Goal: Task Accomplishment & Management: Manage account settings

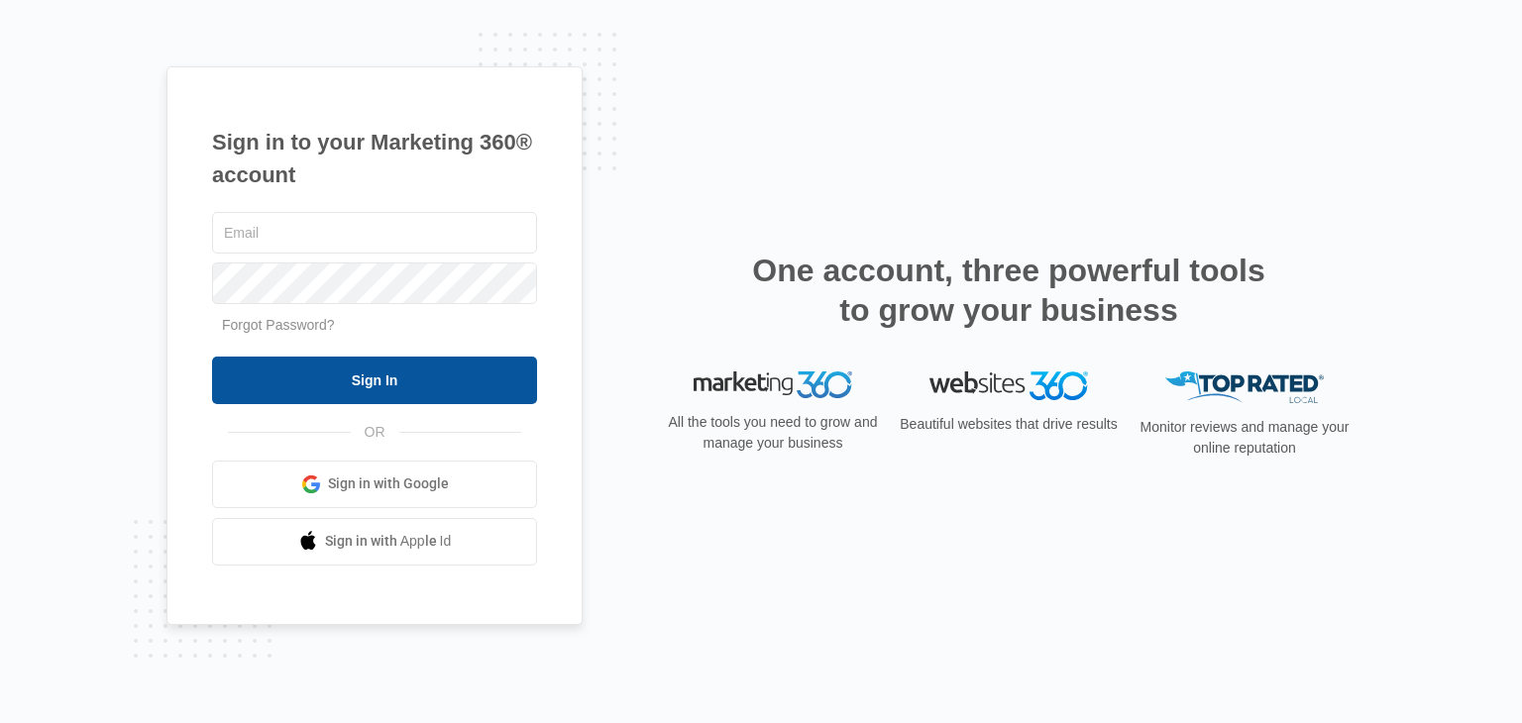
type input "[PERSON_NAME][EMAIL_ADDRESS][DOMAIN_NAME]"
click at [346, 381] on input "Sign In" at bounding box center [374, 381] width 325 height 48
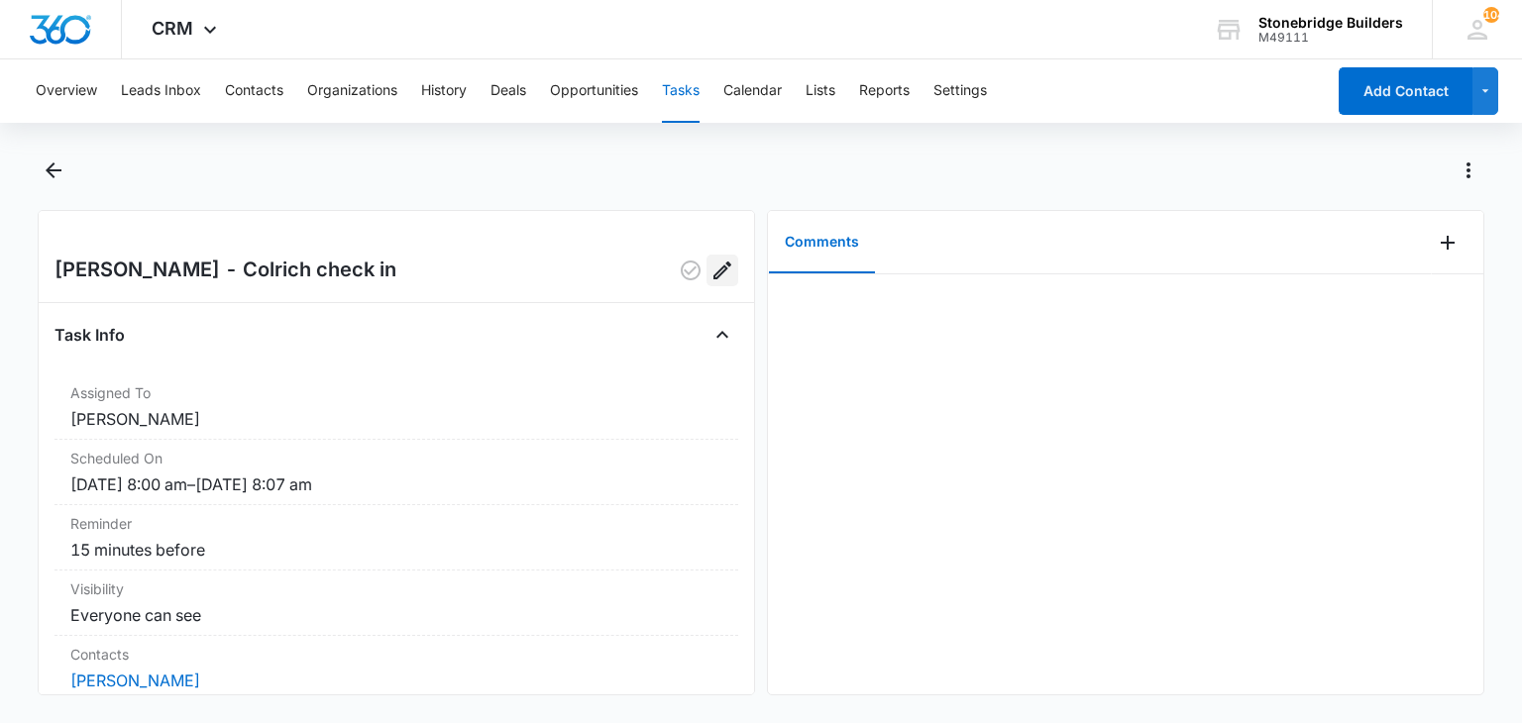
click at [711, 267] on icon "Edit" at bounding box center [723, 271] width 24 height 24
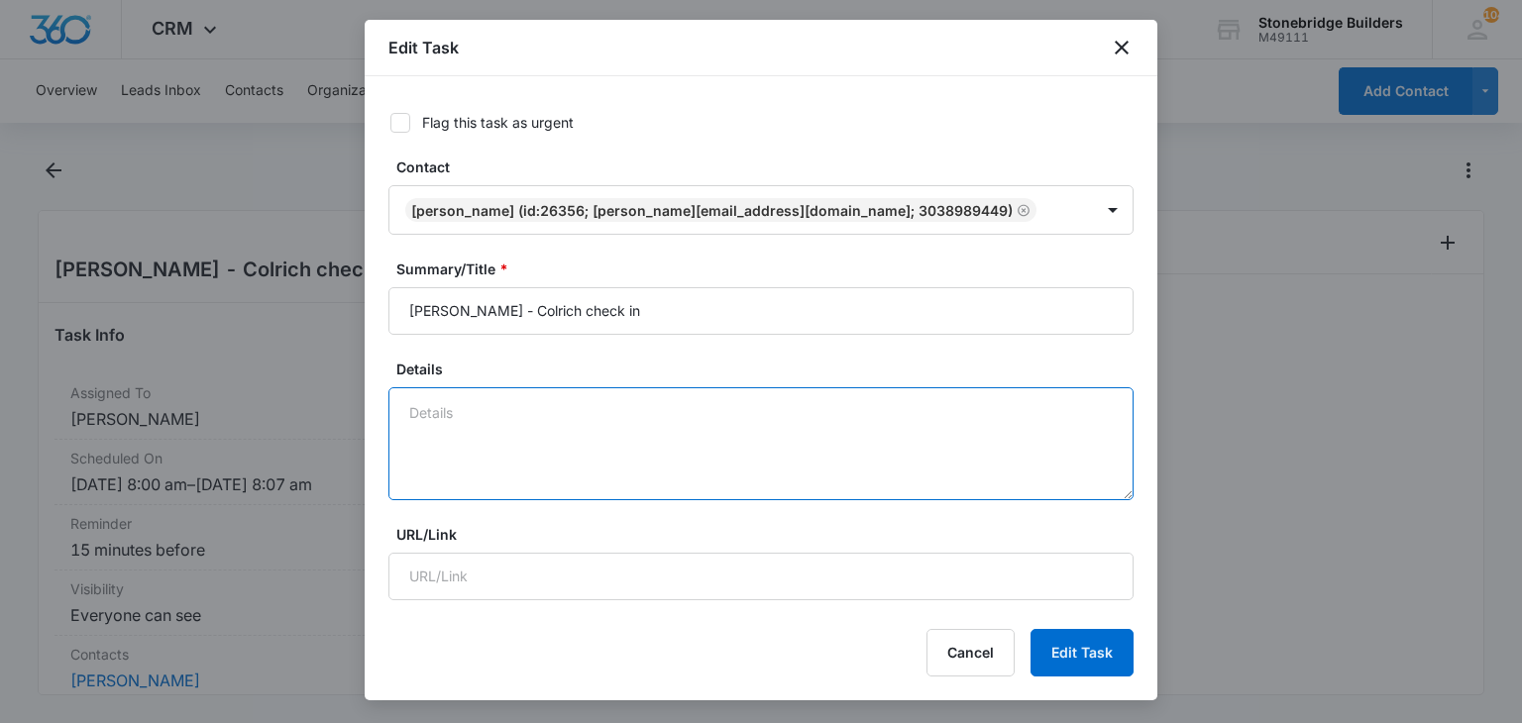
click at [552, 434] on textarea "Details" at bounding box center [760, 444] width 745 height 113
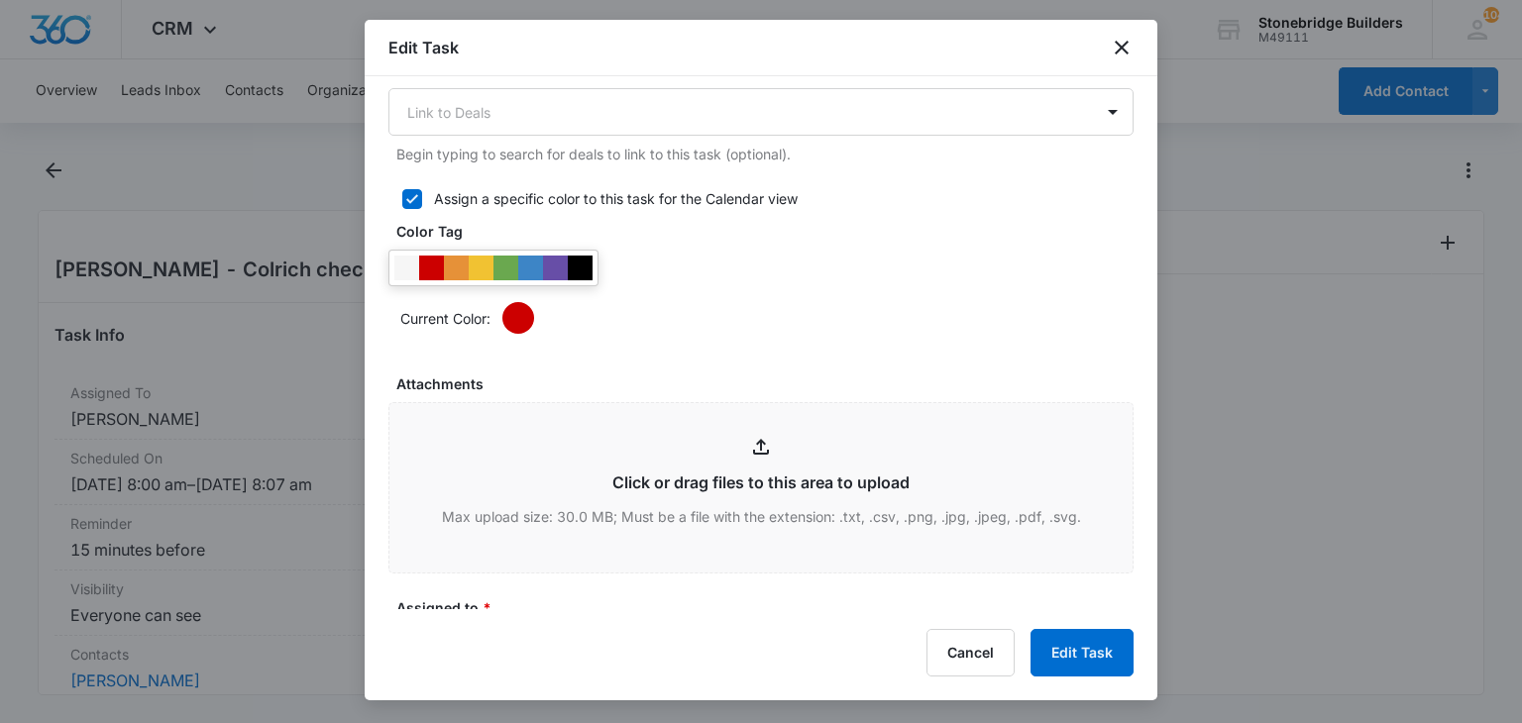
scroll to position [1189, 0]
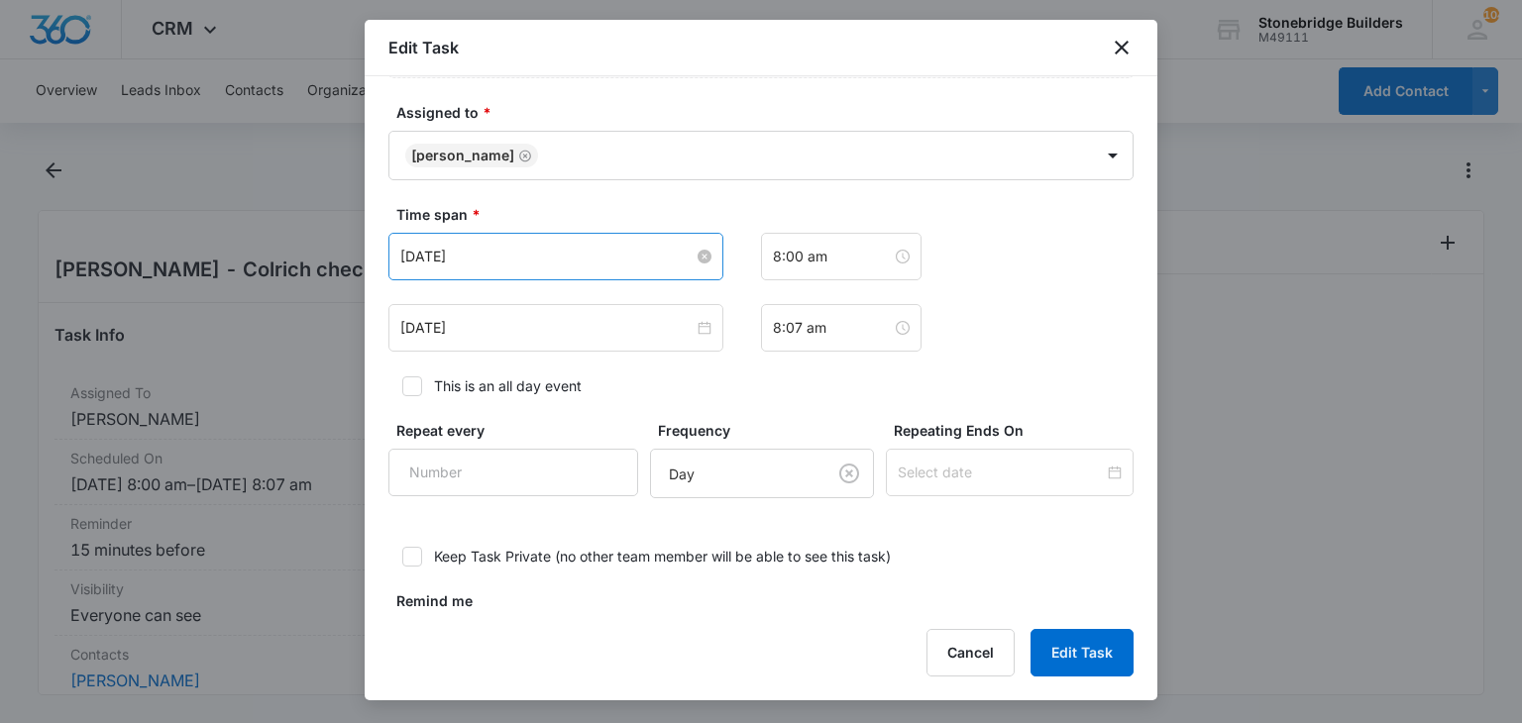
type textarea "9/5 talked with [PERSON_NAME] at AAMD golf tourney"
click at [436, 251] on input "Sep 8, 2025" at bounding box center [546, 257] width 293 height 22
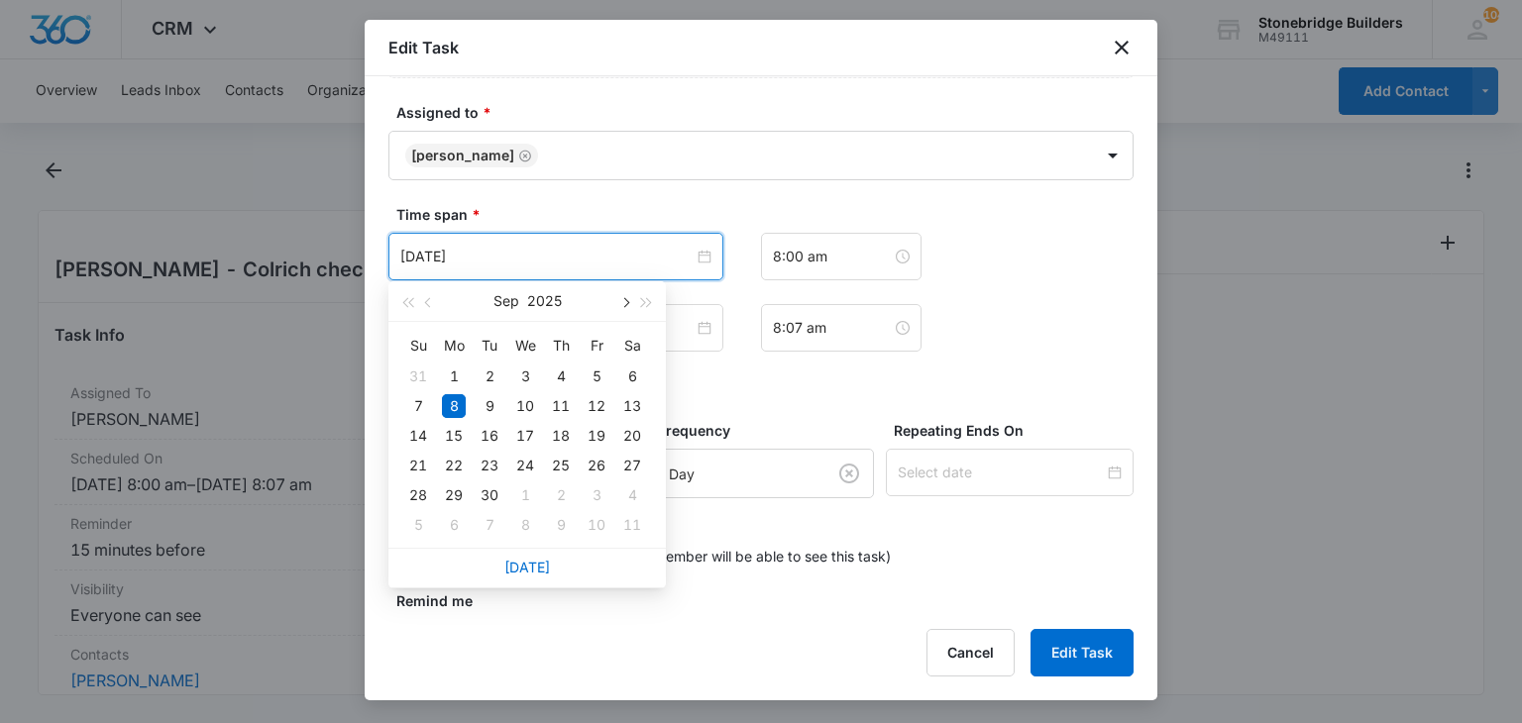
click at [627, 298] on button "button" at bounding box center [624, 301] width 22 height 40
type input "Oct 17, 2025"
click at [603, 435] on div "17" at bounding box center [597, 436] width 24 height 24
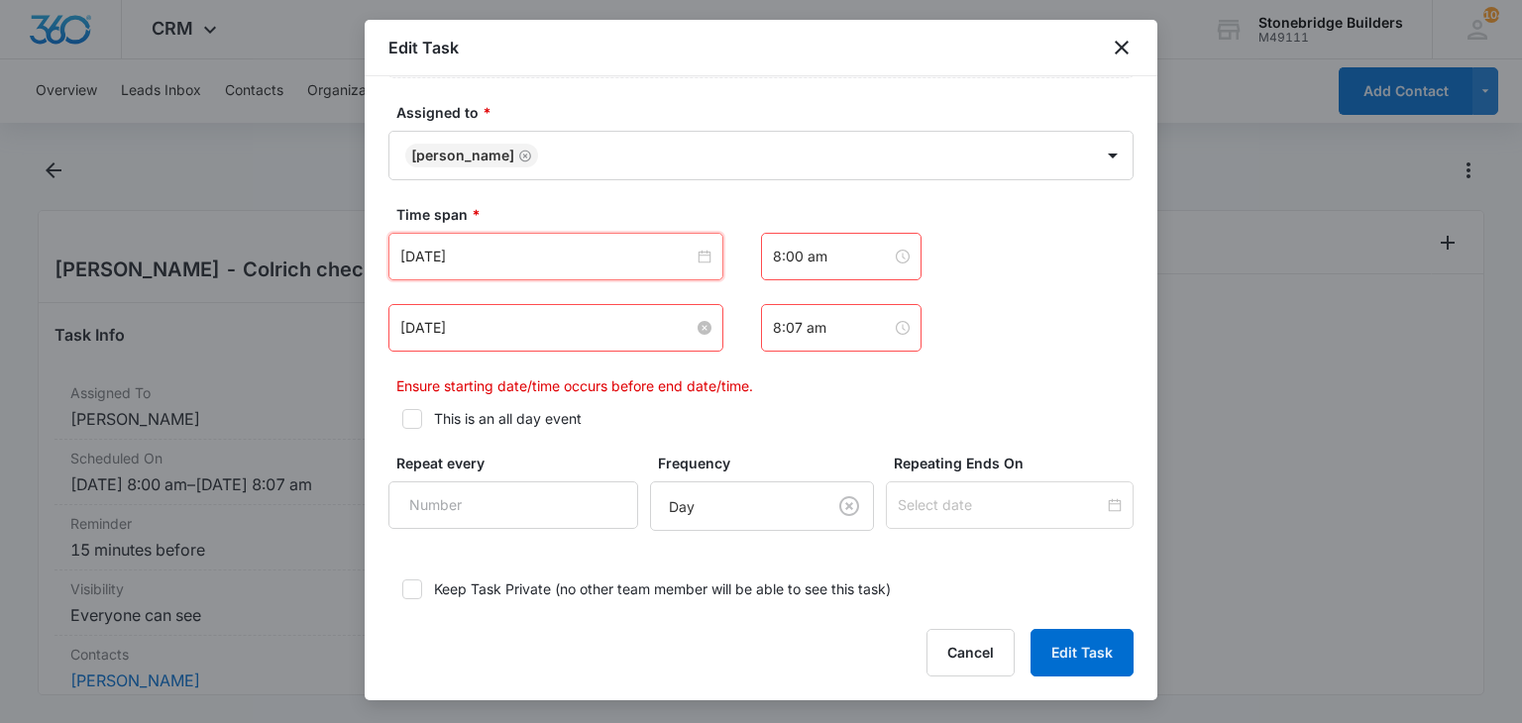
click at [496, 334] on input "Sep 8, 2025" at bounding box center [546, 328] width 293 height 22
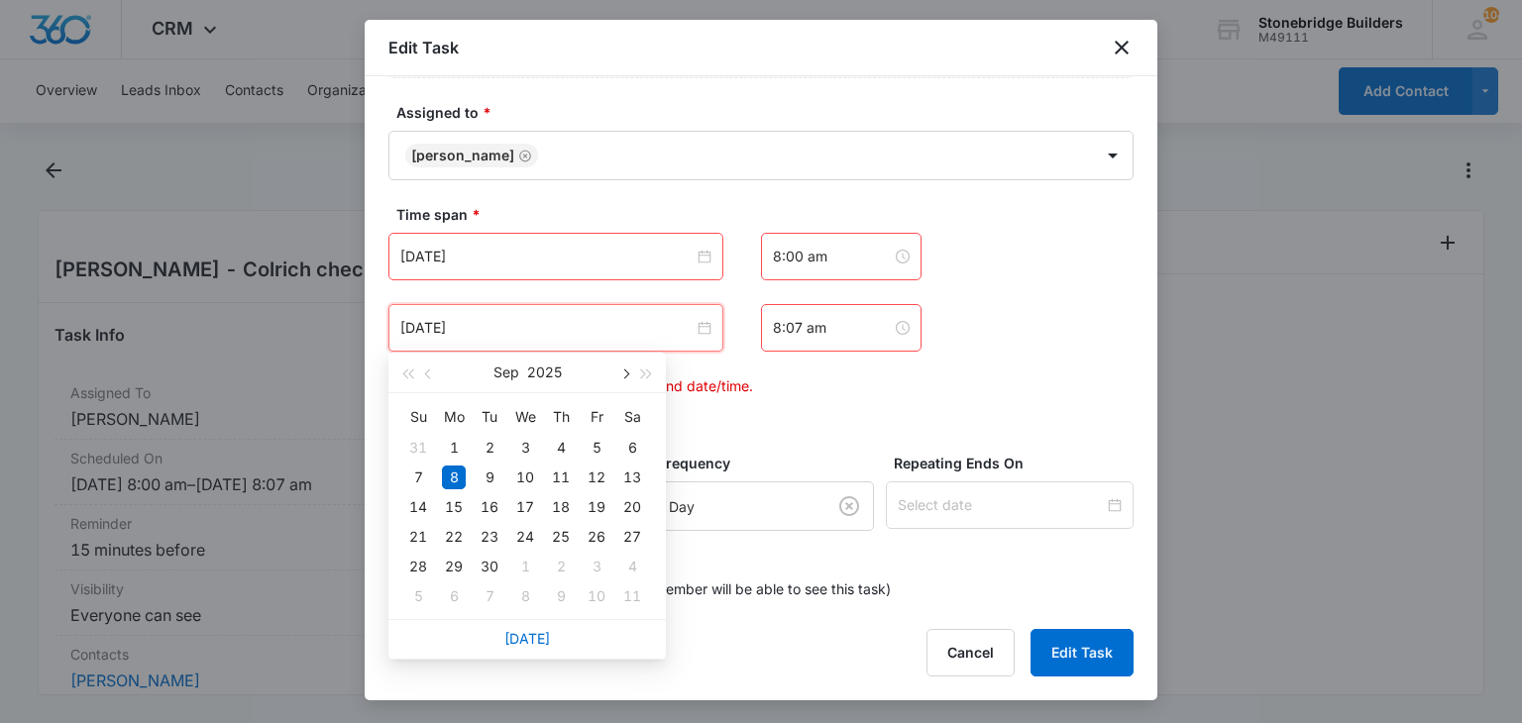
click at [623, 371] on span "button" at bounding box center [624, 375] width 10 height 10
type input "Oct 16, 2025"
click at [570, 512] on div "16" at bounding box center [561, 508] width 24 height 24
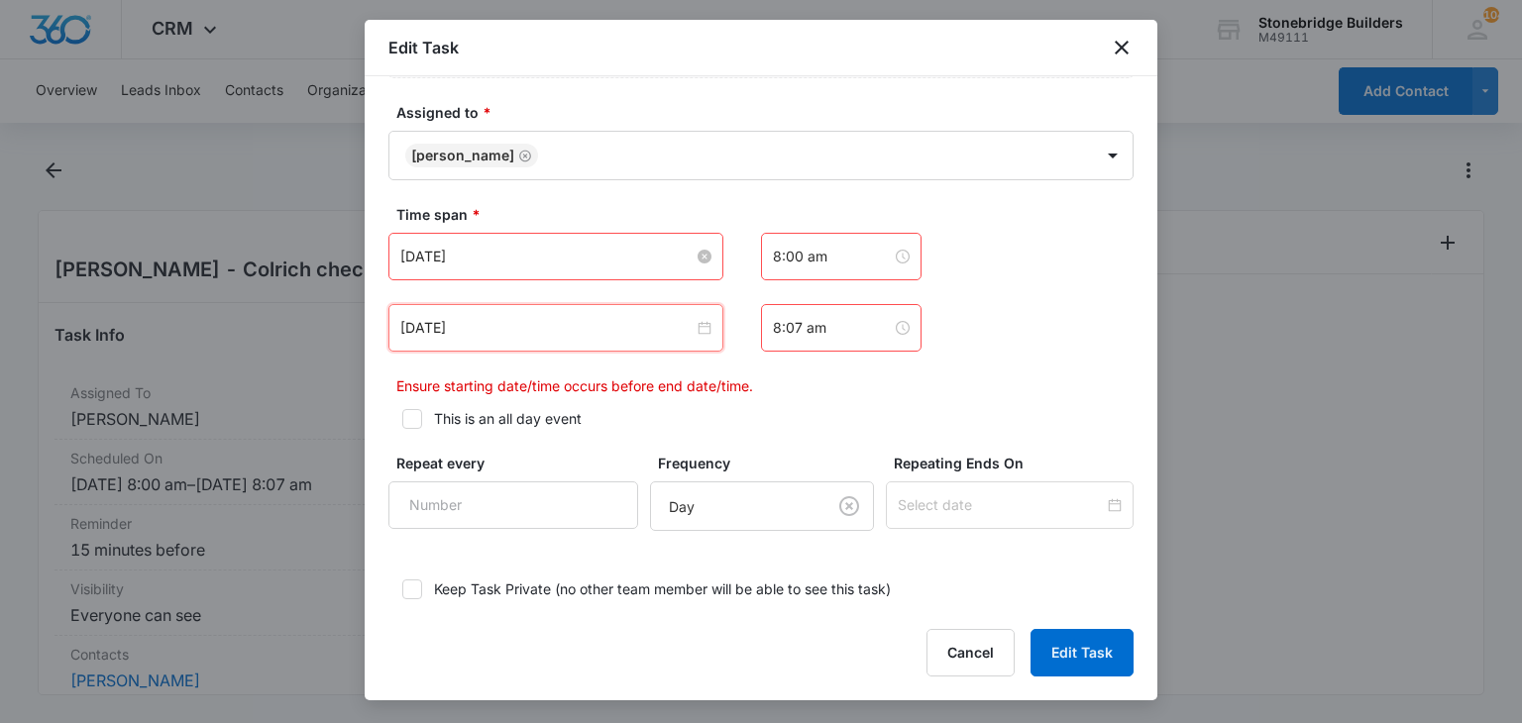
click at [437, 251] on input "Oct 17, 2025" at bounding box center [546, 257] width 293 height 22
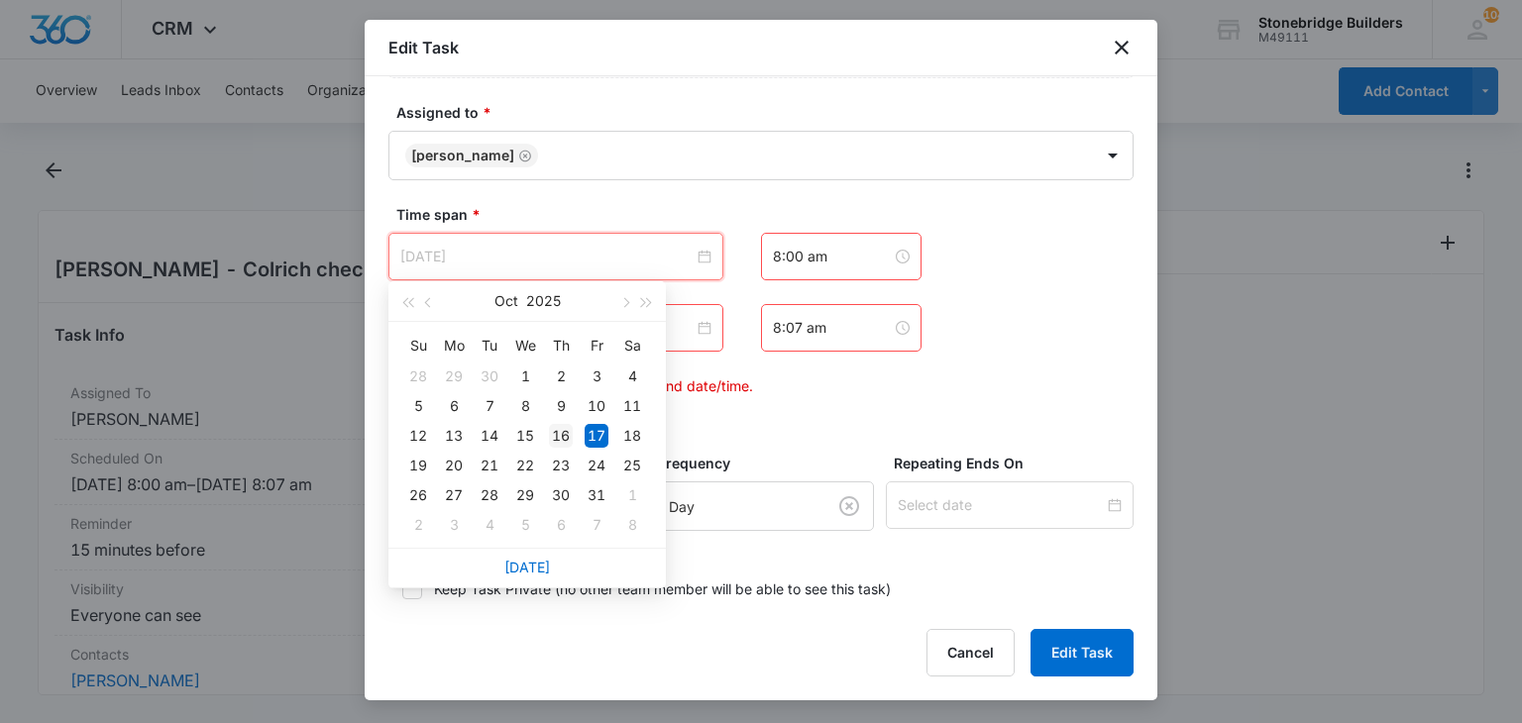
type input "Oct 16, 2025"
click at [563, 432] on div "16" at bounding box center [561, 436] width 24 height 24
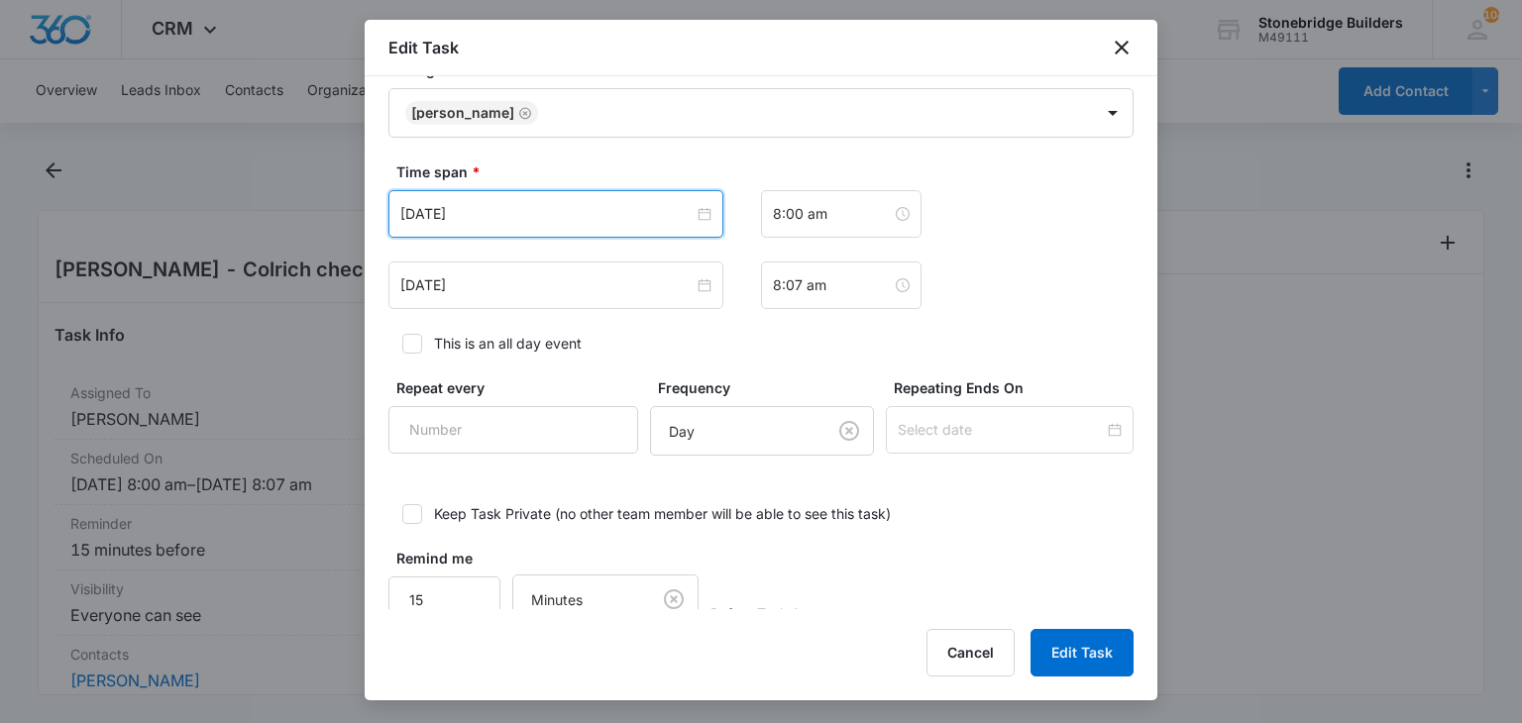
scroll to position [1269, 0]
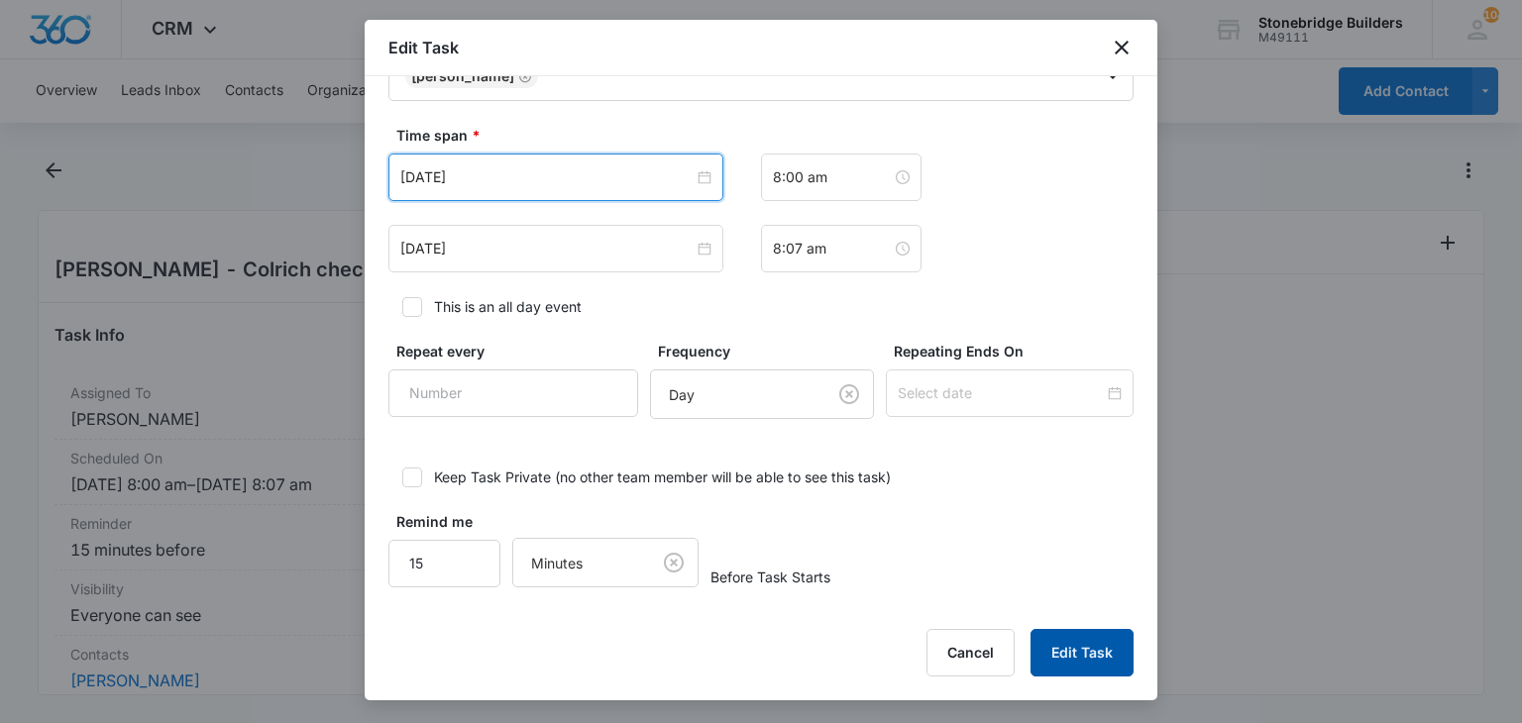
click at [1078, 650] on button "Edit Task" at bounding box center [1082, 653] width 103 height 48
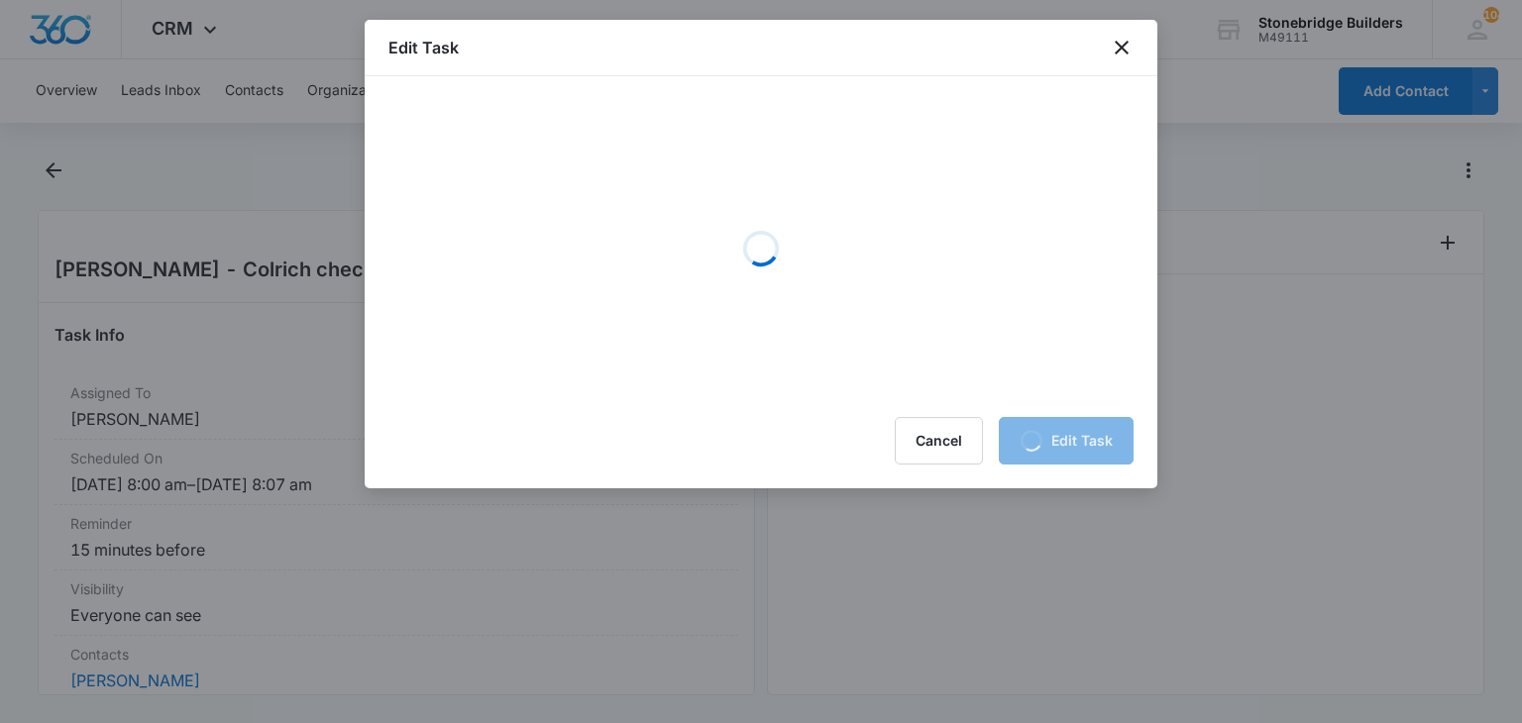
scroll to position [0, 0]
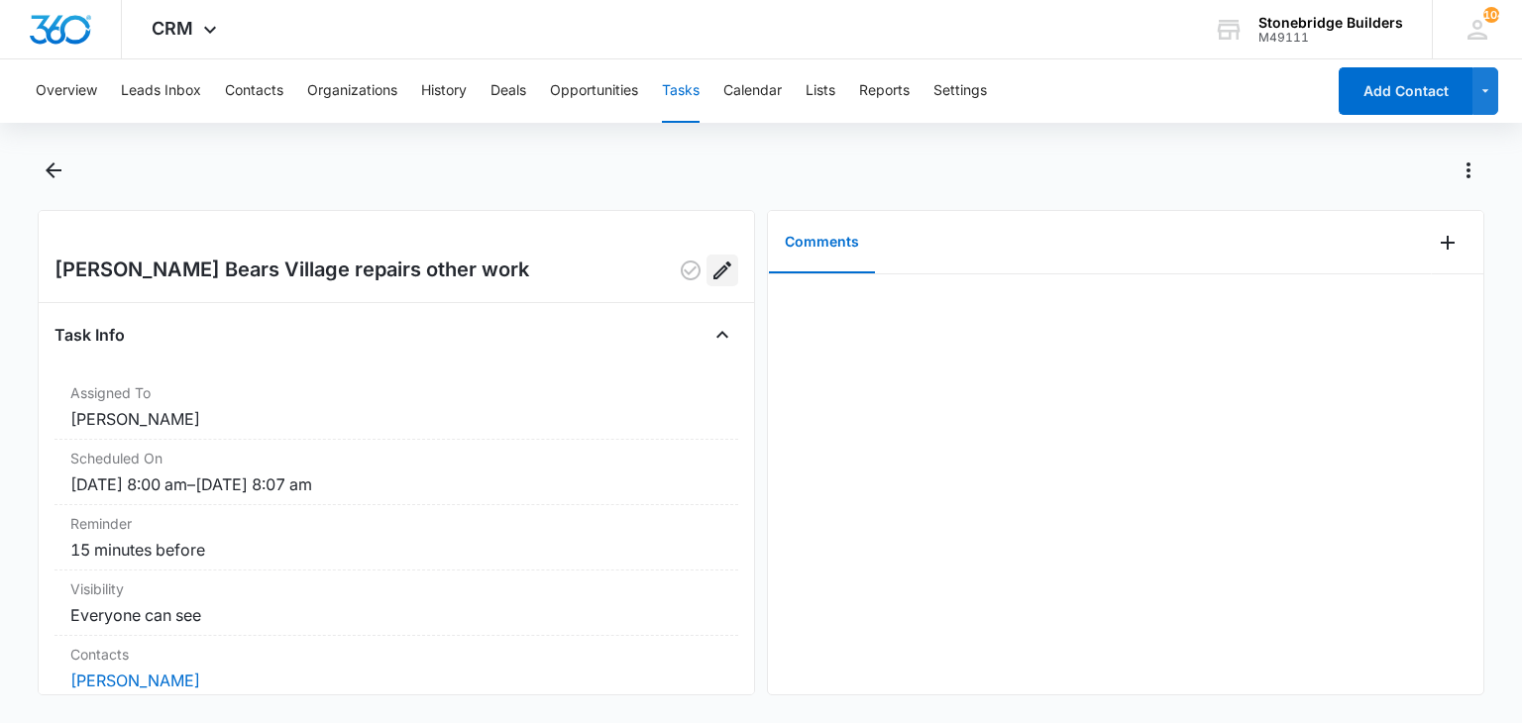
click at [720, 268] on button "Edit" at bounding box center [723, 271] width 32 height 32
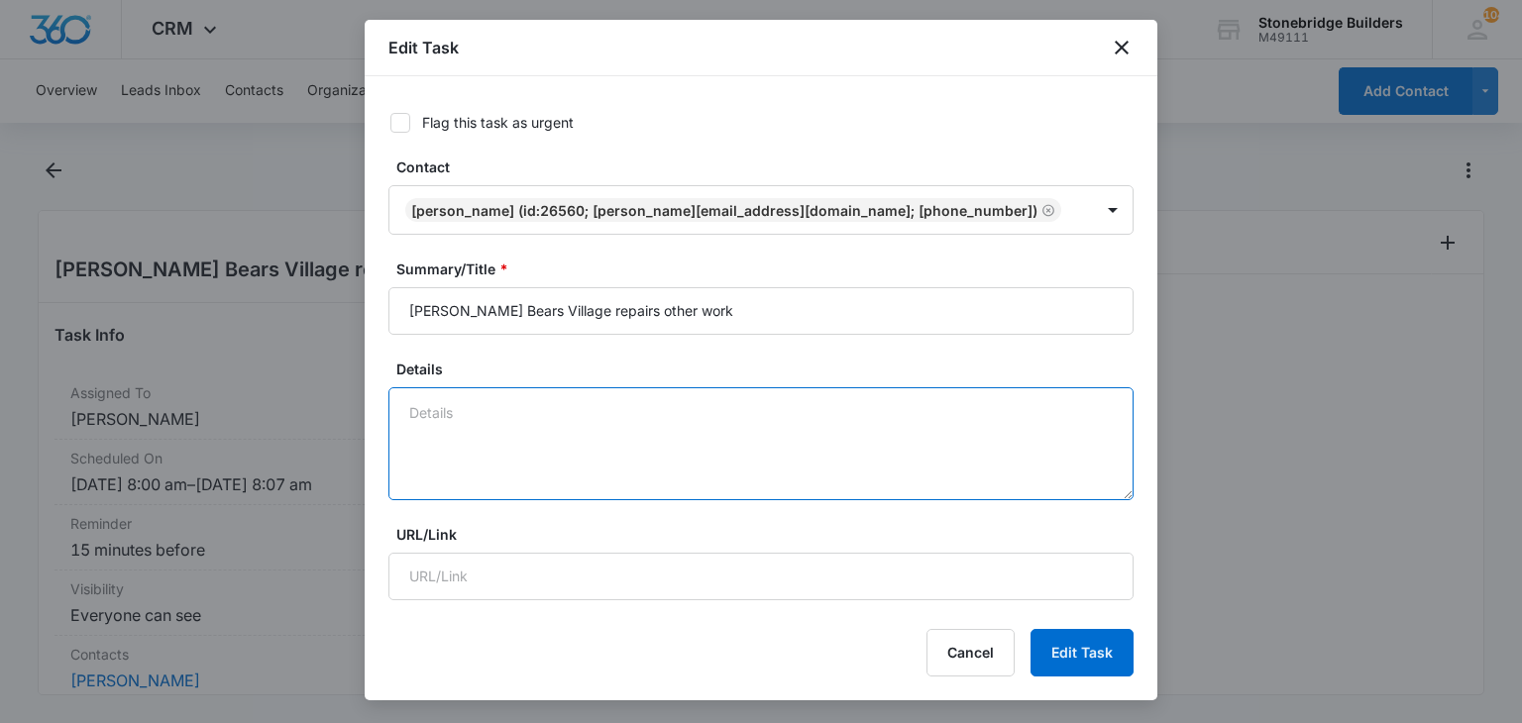
click at [484, 396] on textarea "Details" at bounding box center [760, 444] width 745 height 113
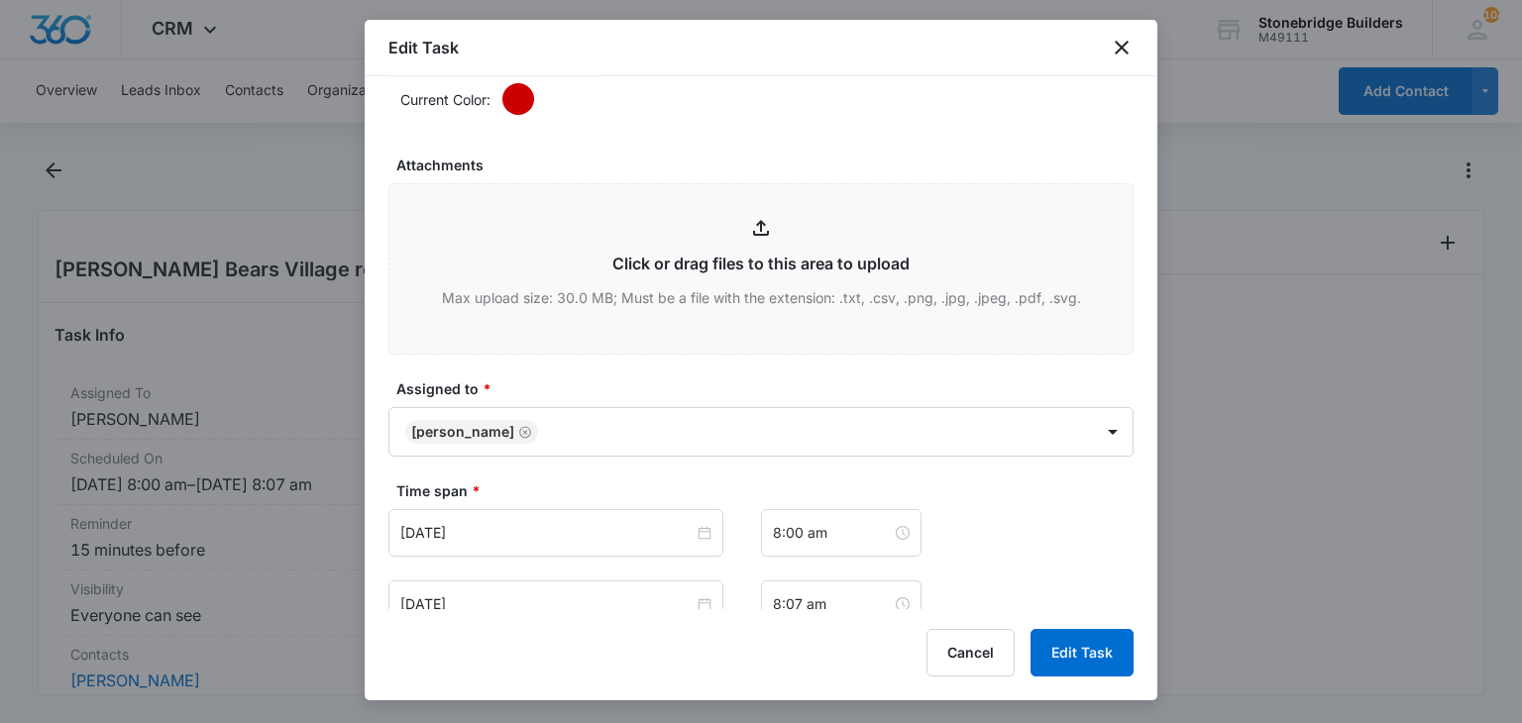
scroll to position [1189, 0]
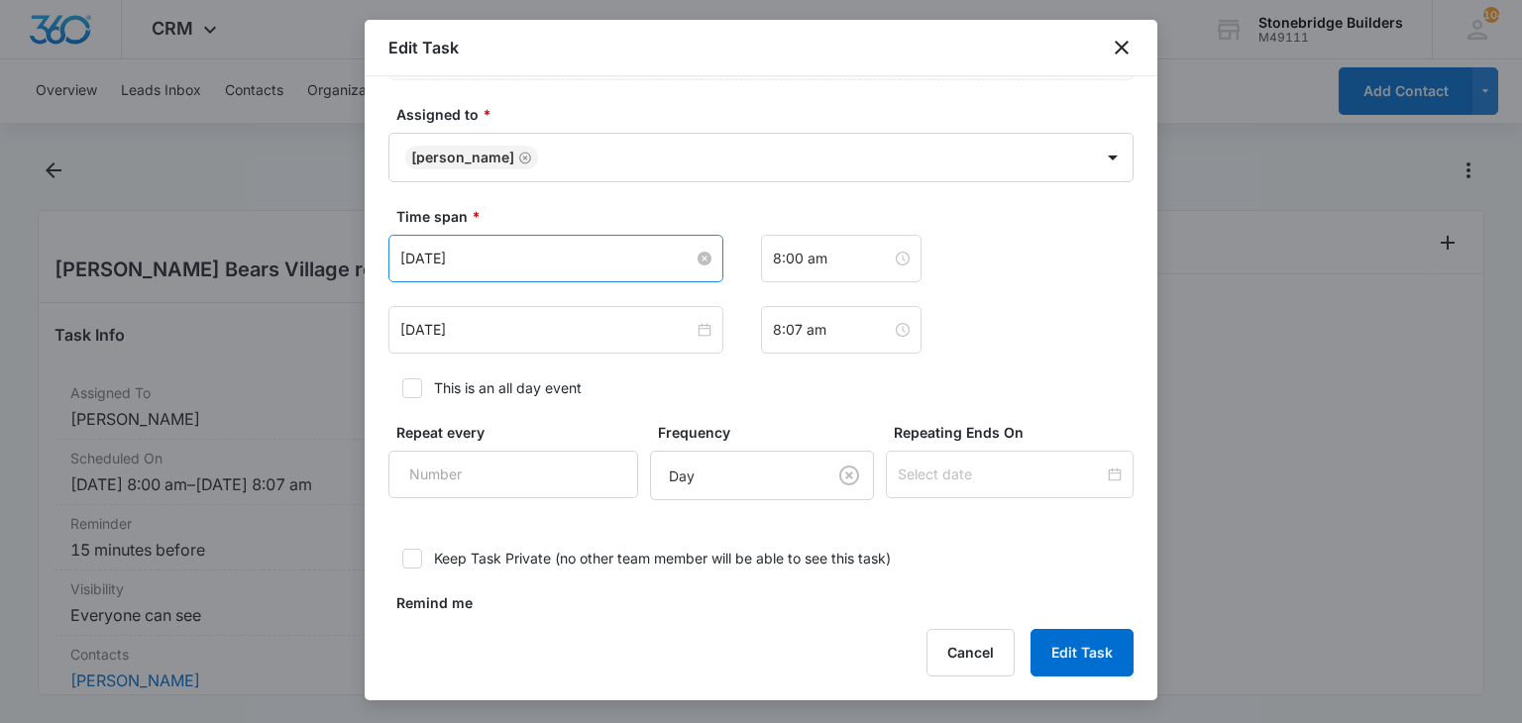
type textarea "9/8 vm left"
click at [440, 255] on input "[DATE]" at bounding box center [546, 259] width 293 height 22
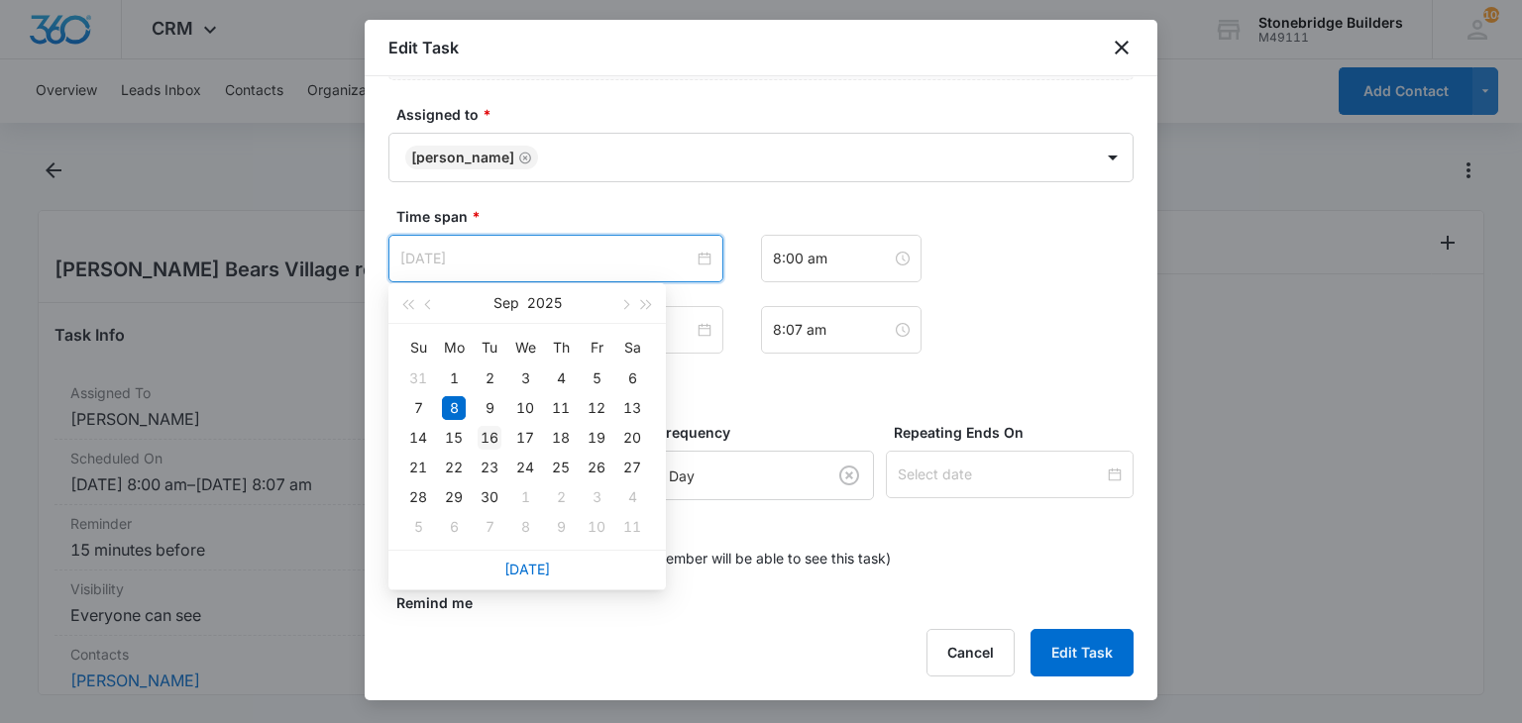
type input "[DATE]"
click at [486, 432] on div "16" at bounding box center [490, 438] width 24 height 24
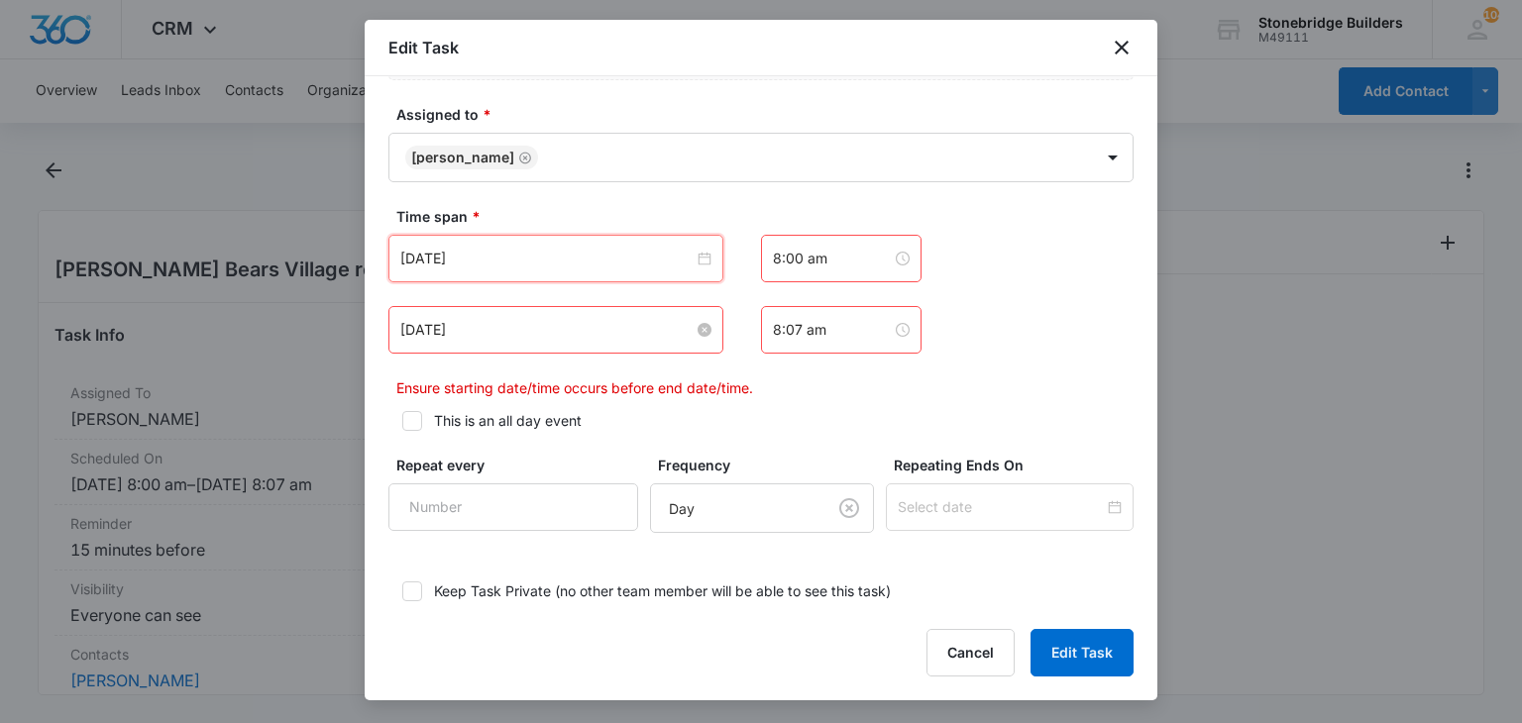
click at [428, 329] on input "[DATE]" at bounding box center [546, 330] width 293 height 22
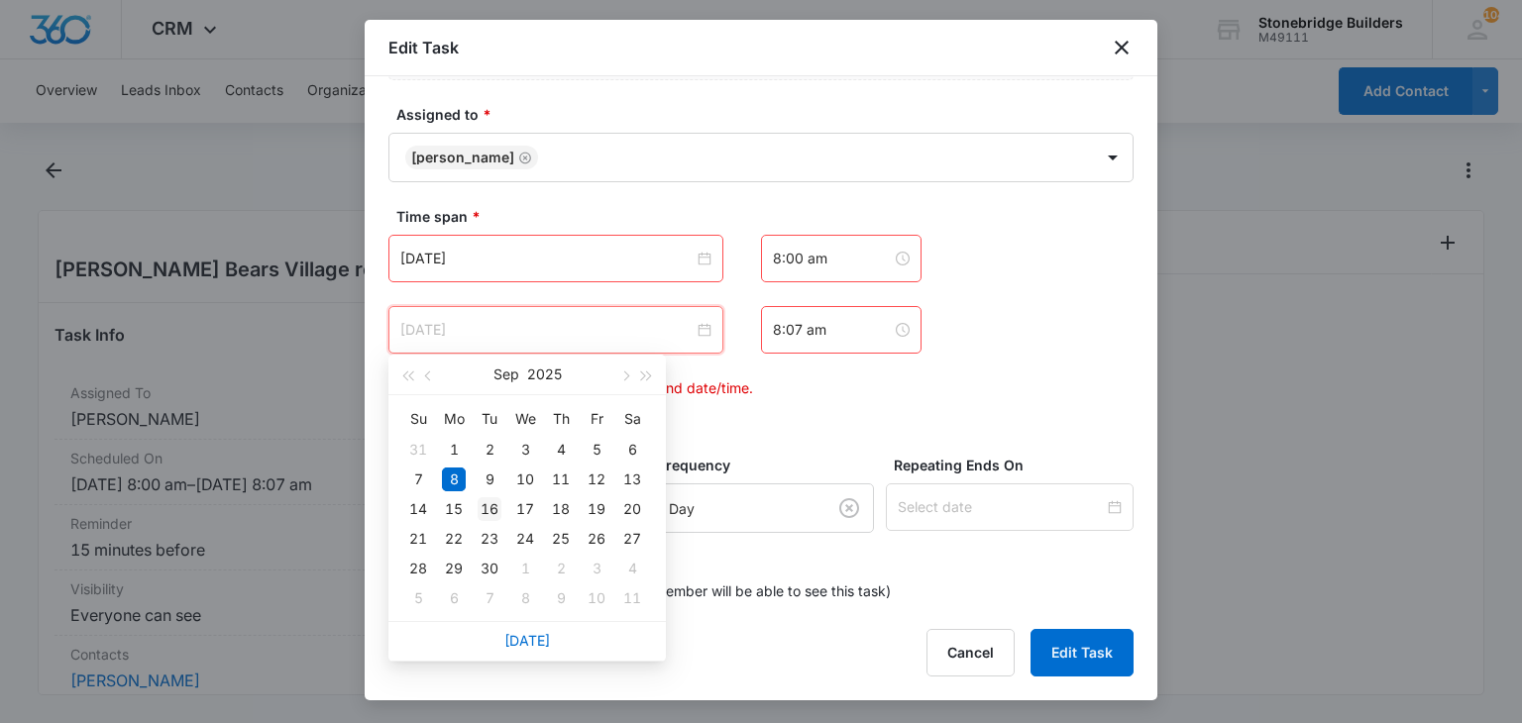
type input "[DATE]"
click at [496, 502] on div "16" at bounding box center [490, 510] width 24 height 24
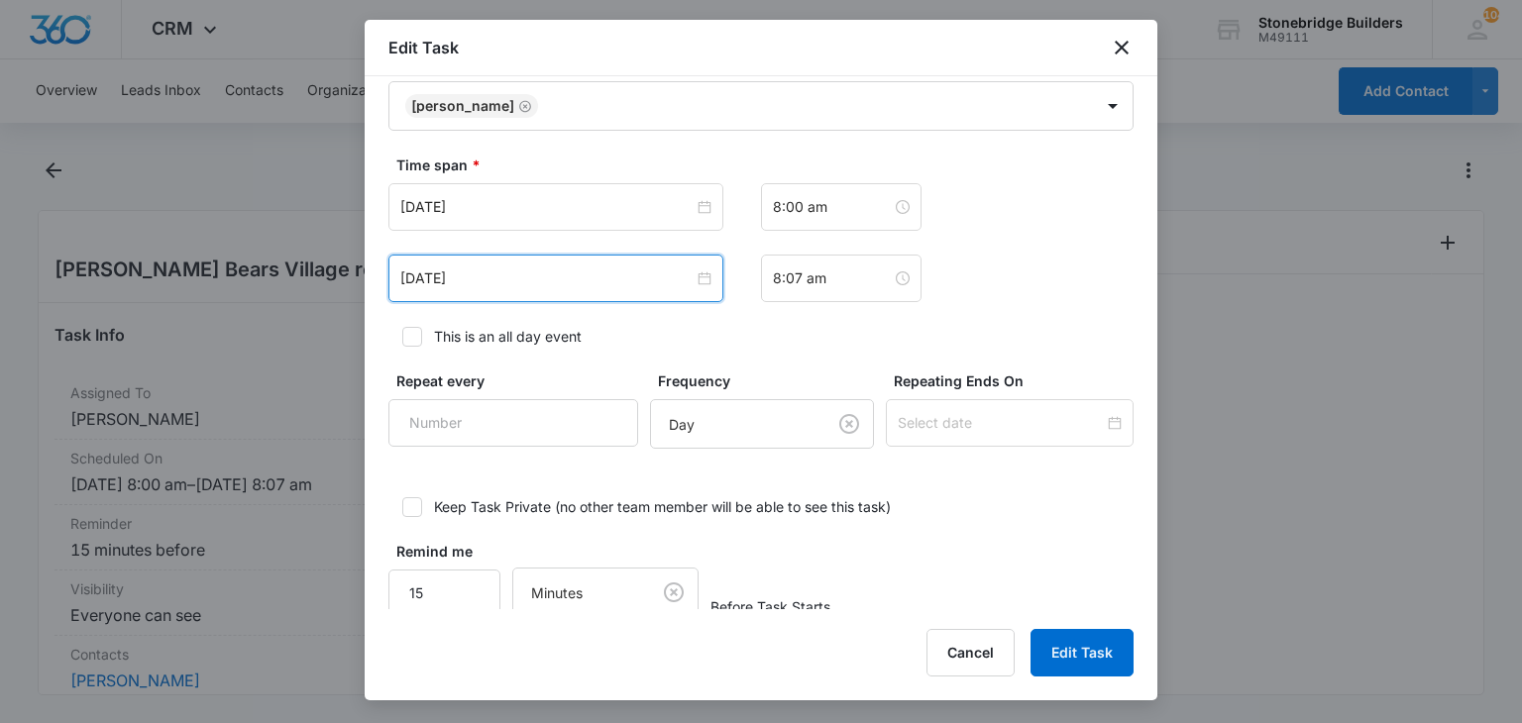
scroll to position [1270, 0]
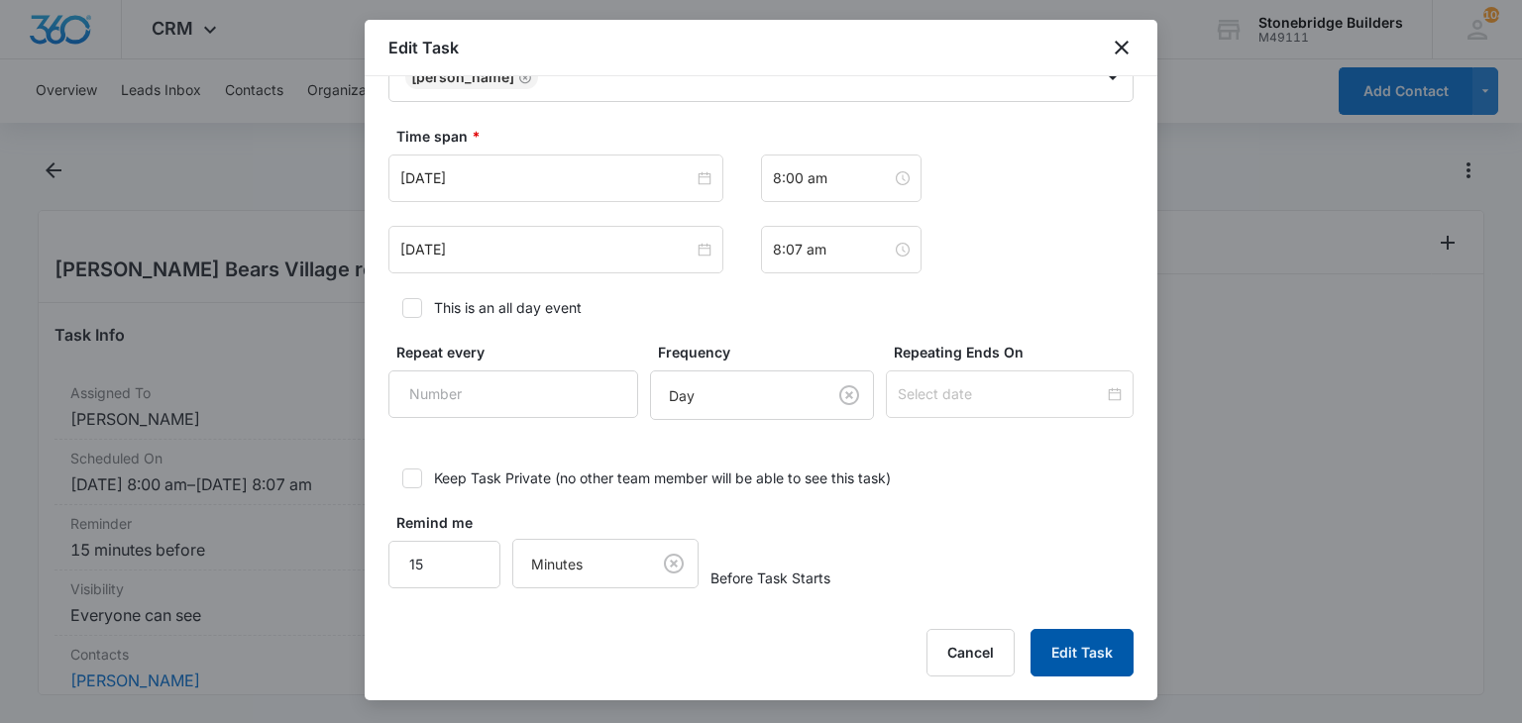
click at [1042, 640] on button "Edit Task" at bounding box center [1082, 653] width 103 height 48
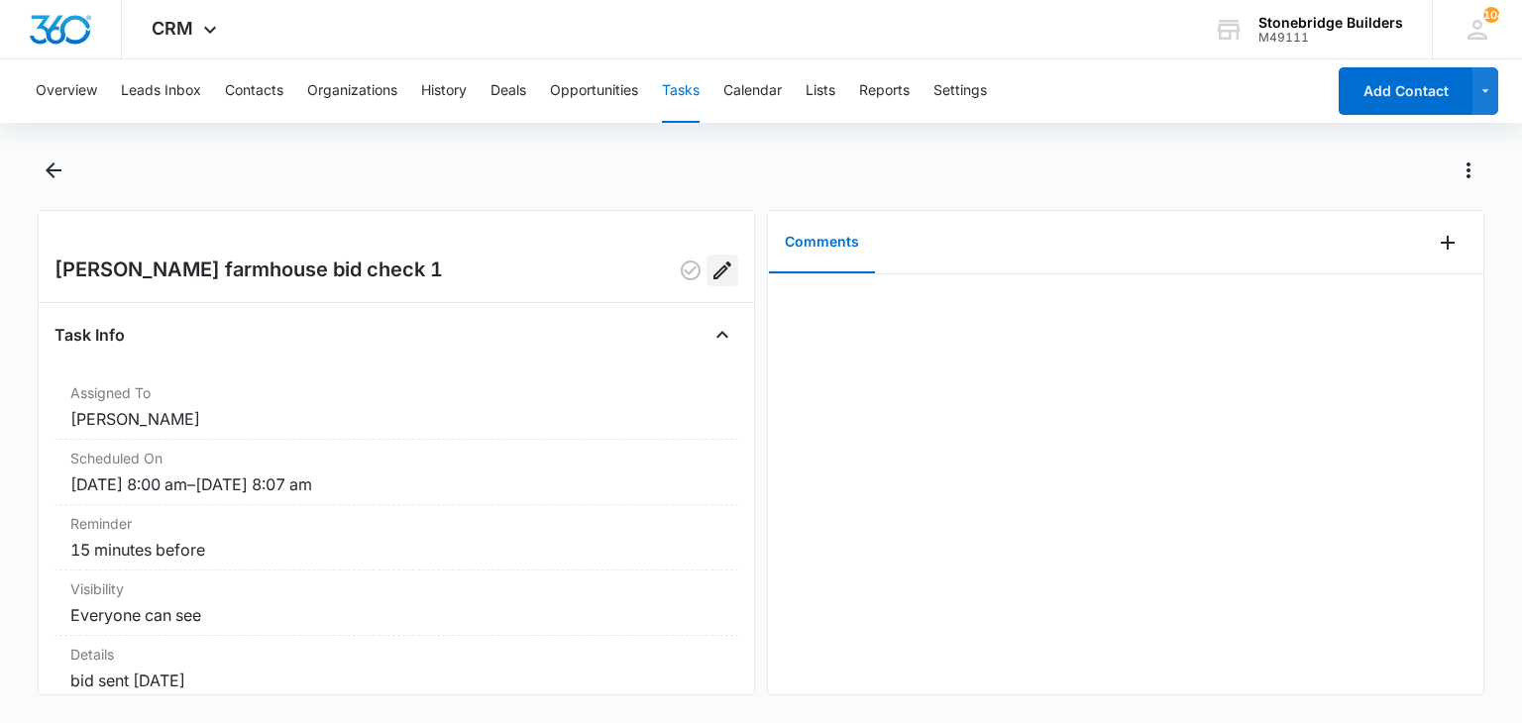
click at [711, 265] on icon "Edit" at bounding box center [723, 271] width 24 height 24
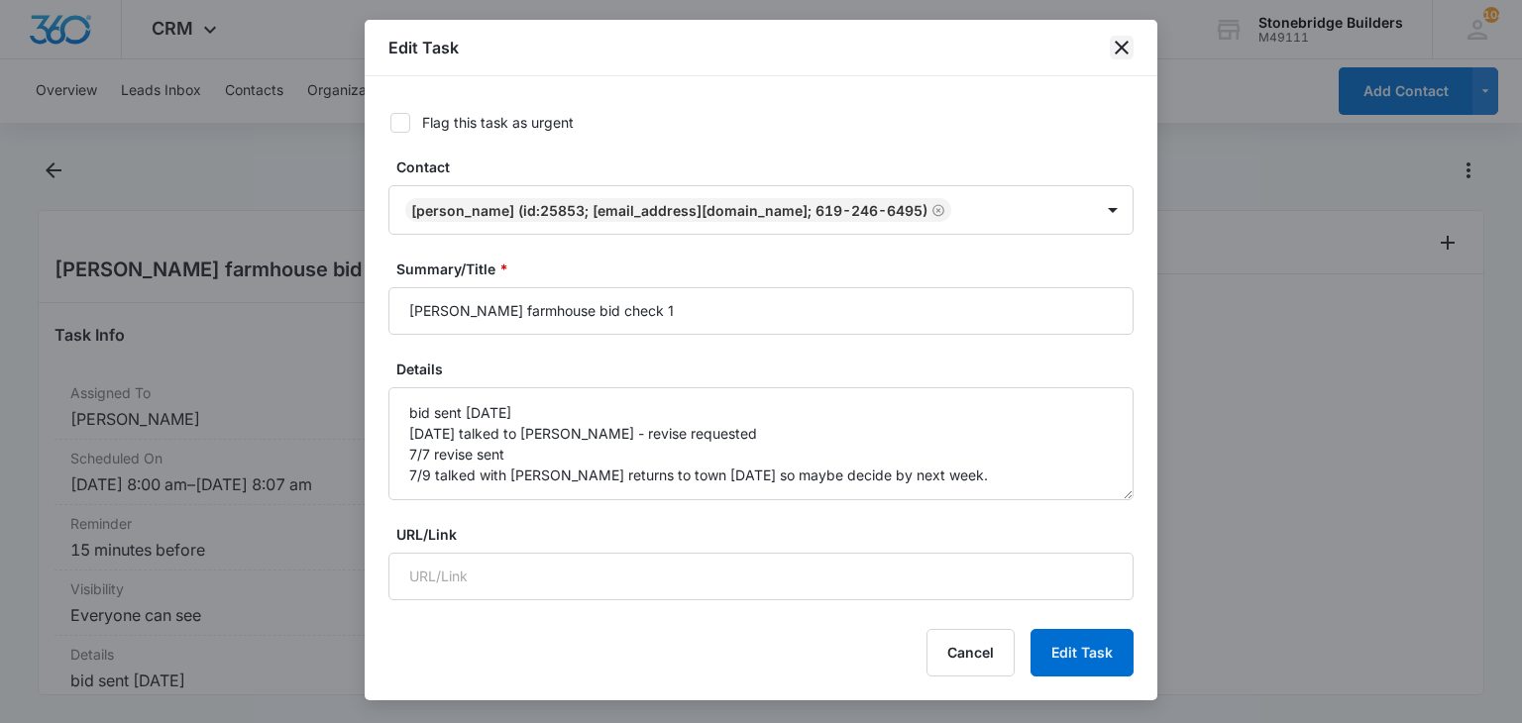
click at [1122, 44] on icon "close" at bounding box center [1122, 48] width 24 height 24
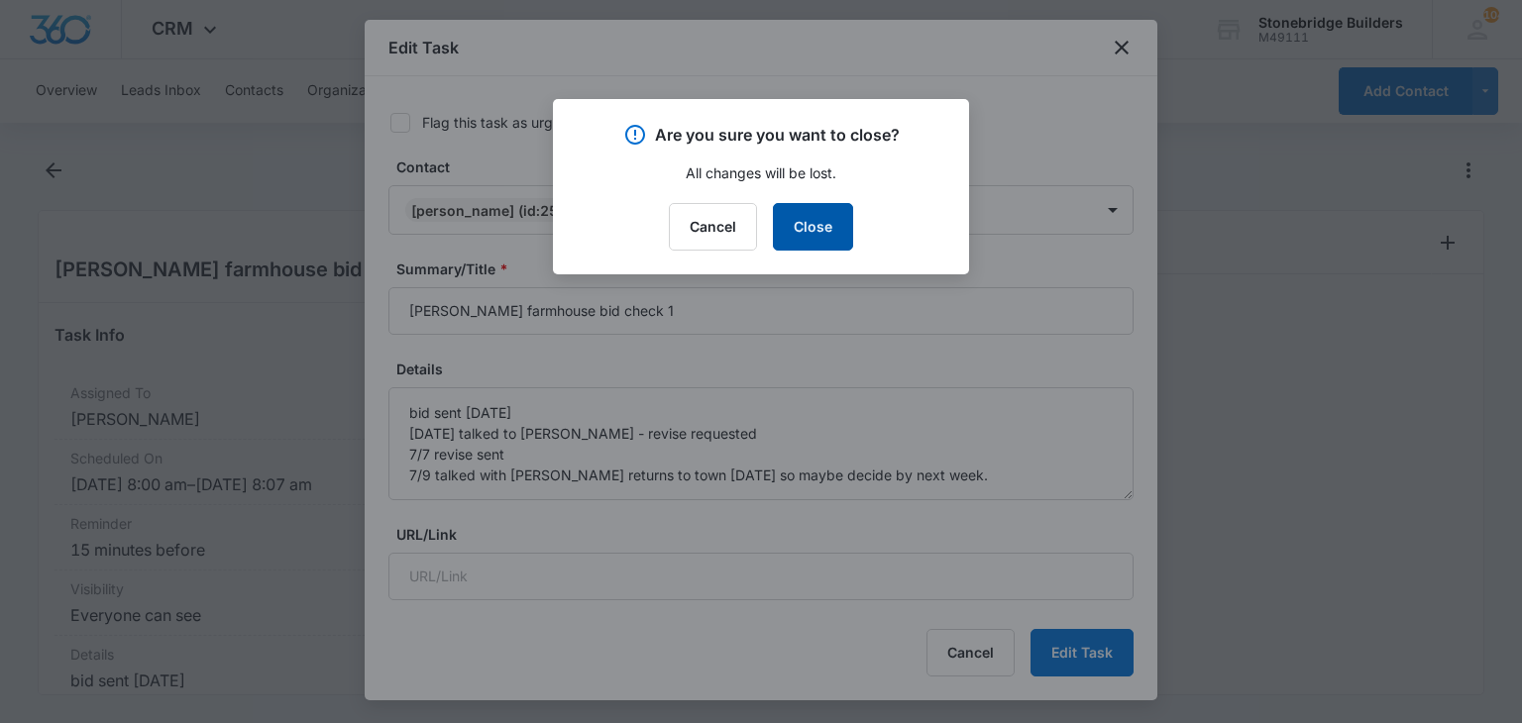
click at [795, 227] on button "Close" at bounding box center [813, 227] width 80 height 48
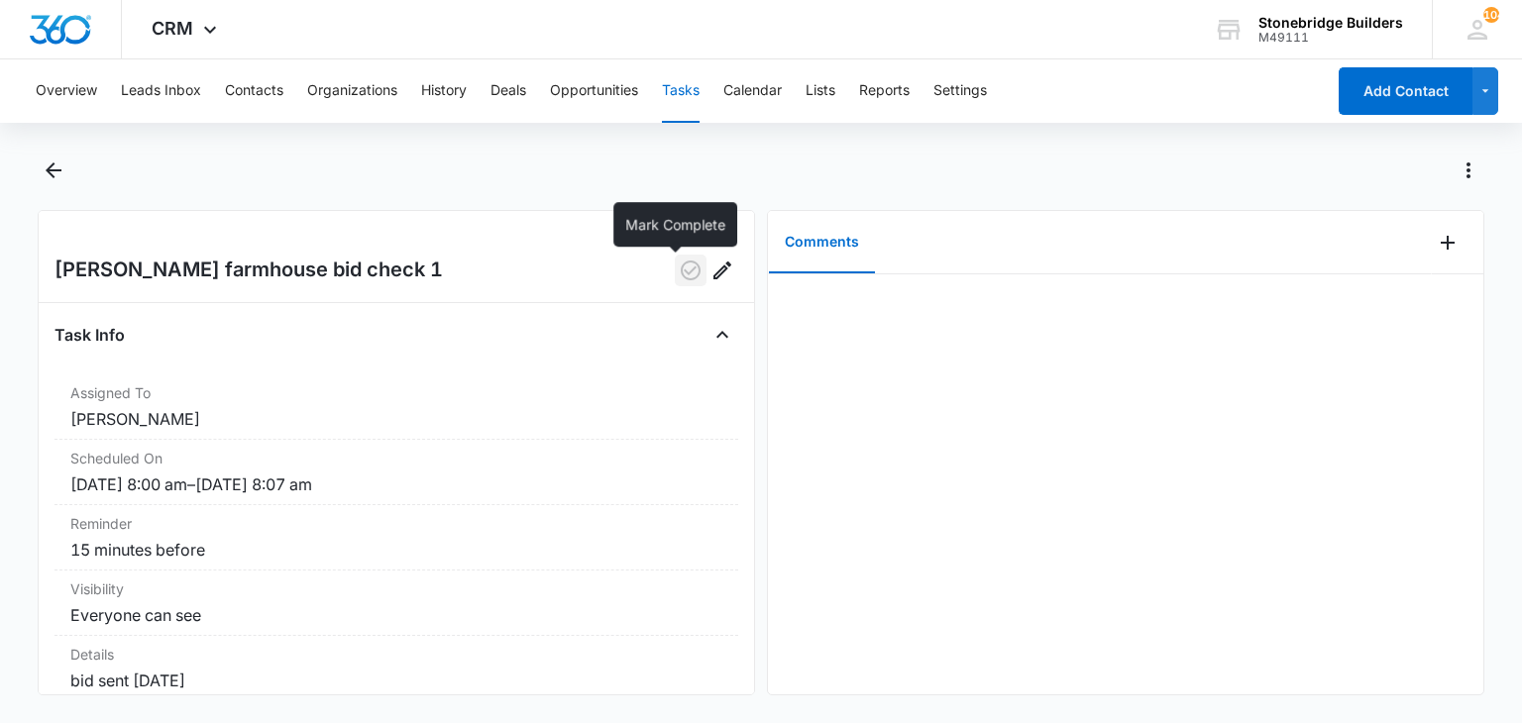
click at [679, 275] on icon "button" at bounding box center [691, 271] width 24 height 24
click at [582, 98] on button "Opportunities" at bounding box center [594, 90] width 88 height 63
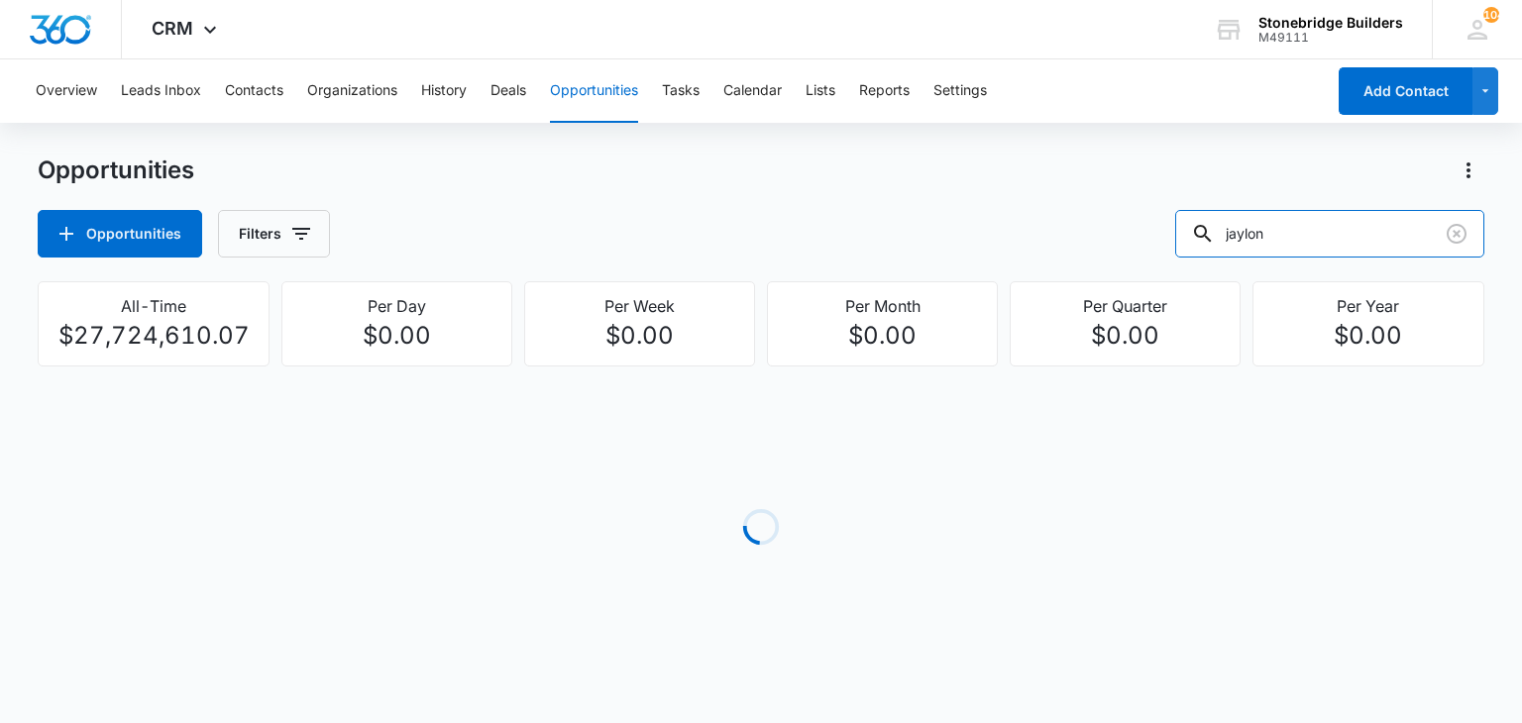
drag, startPoint x: 1289, startPoint y: 236, endPoint x: 1110, endPoint y: 217, distance: 180.4
click at [1107, 219] on div "Opportunities Filters jaylon" at bounding box center [761, 234] width 1446 height 48
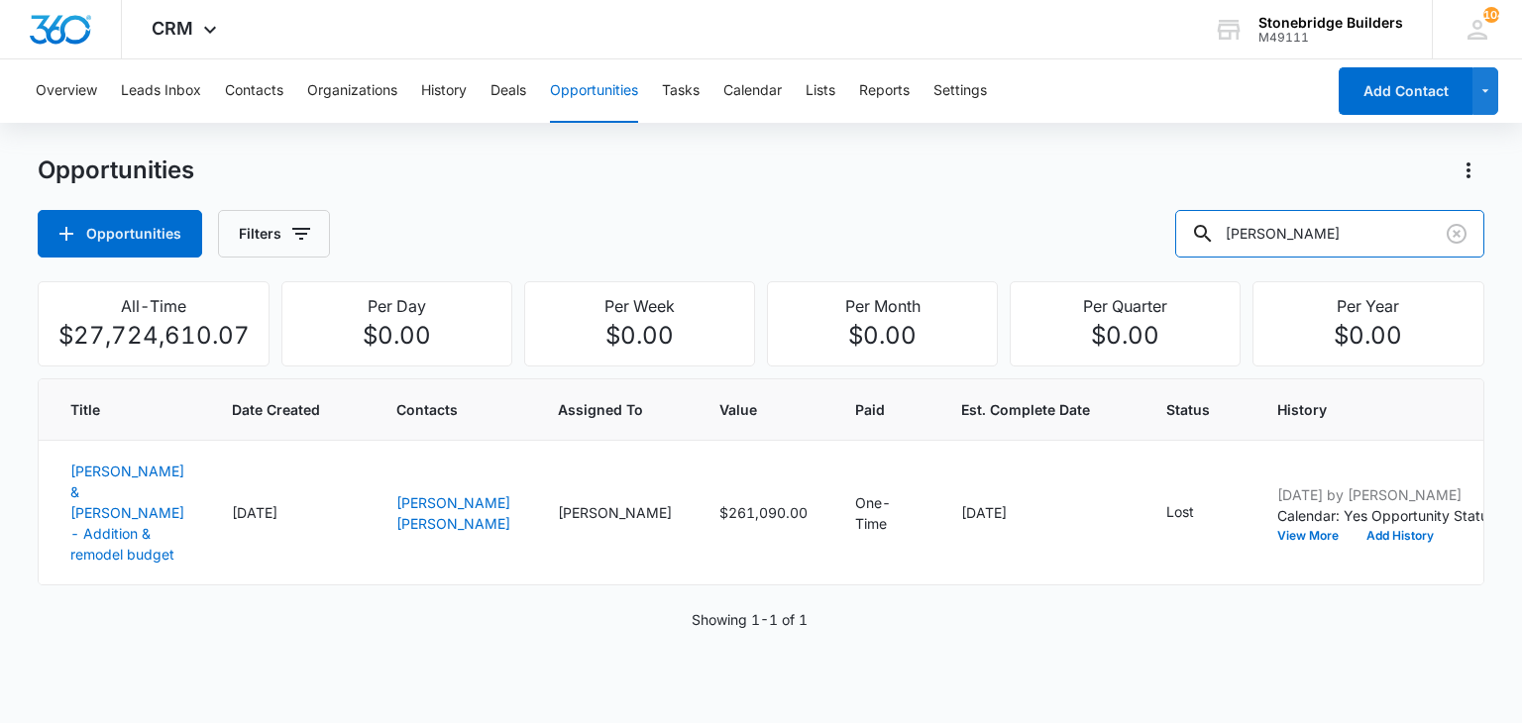
type input "[PERSON_NAME]"
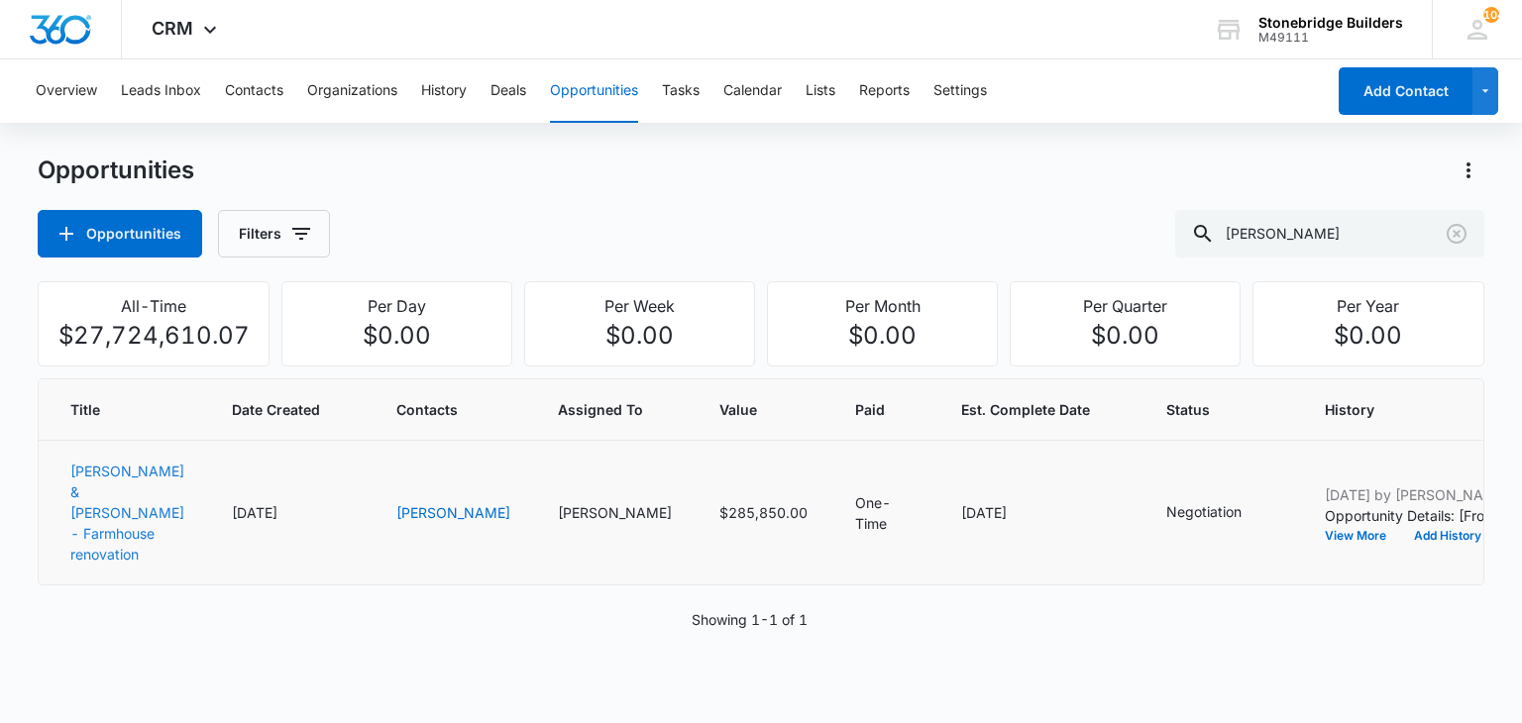
click at [89, 473] on link "[PERSON_NAME] & [PERSON_NAME] - Farmhouse renovation" at bounding box center [127, 513] width 114 height 100
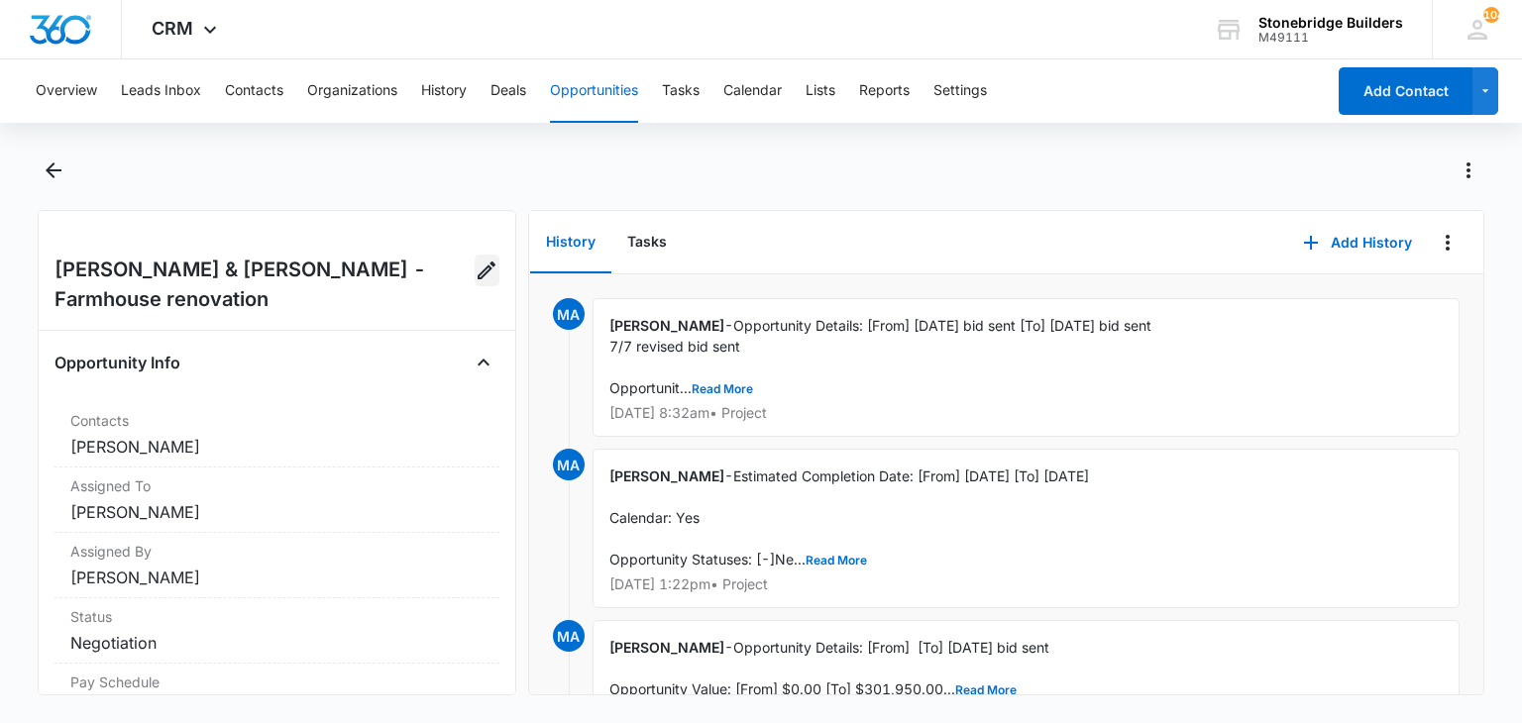
click at [475, 282] on button "Edit Opportunity" at bounding box center [487, 271] width 25 height 32
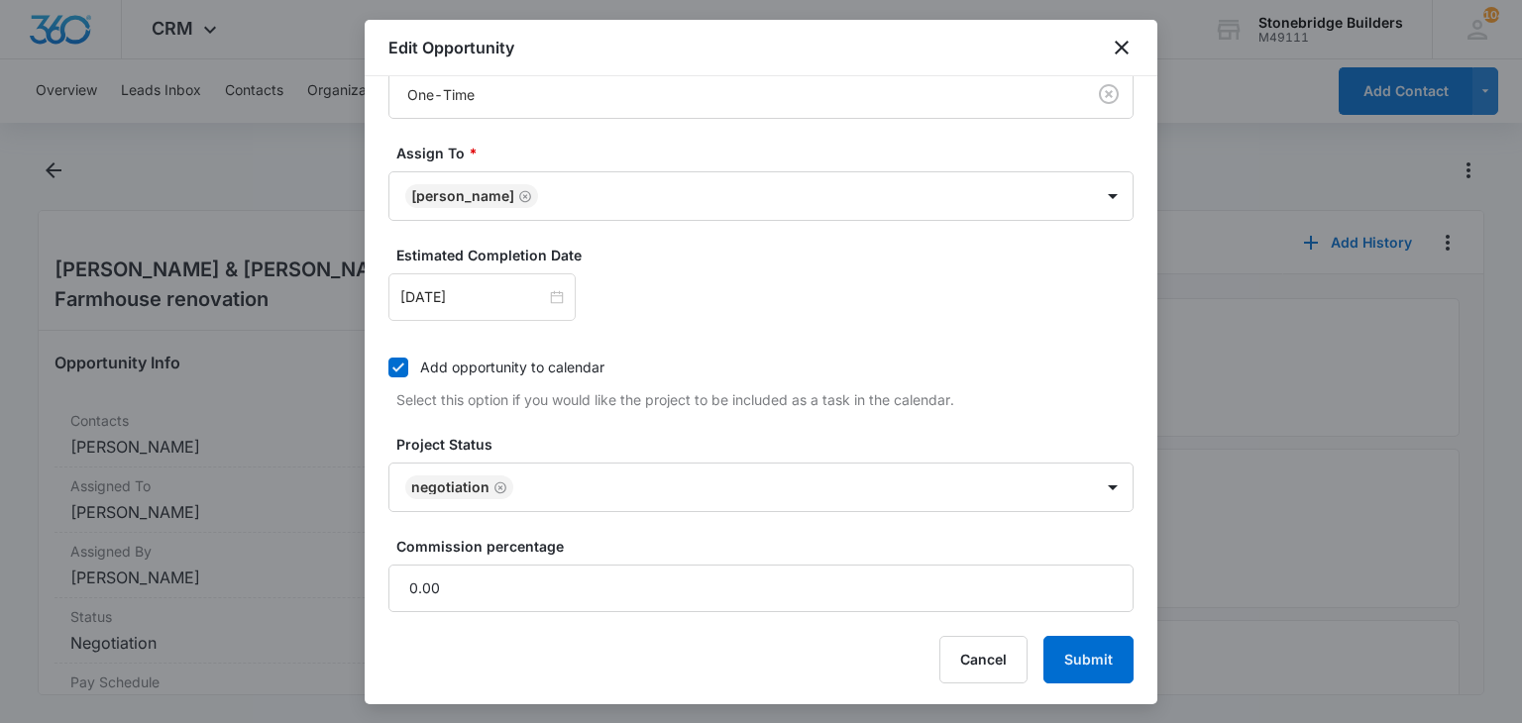
scroll to position [628, 0]
click at [501, 480] on icon "Remove Negotiation" at bounding box center [501, 487] width 14 height 15
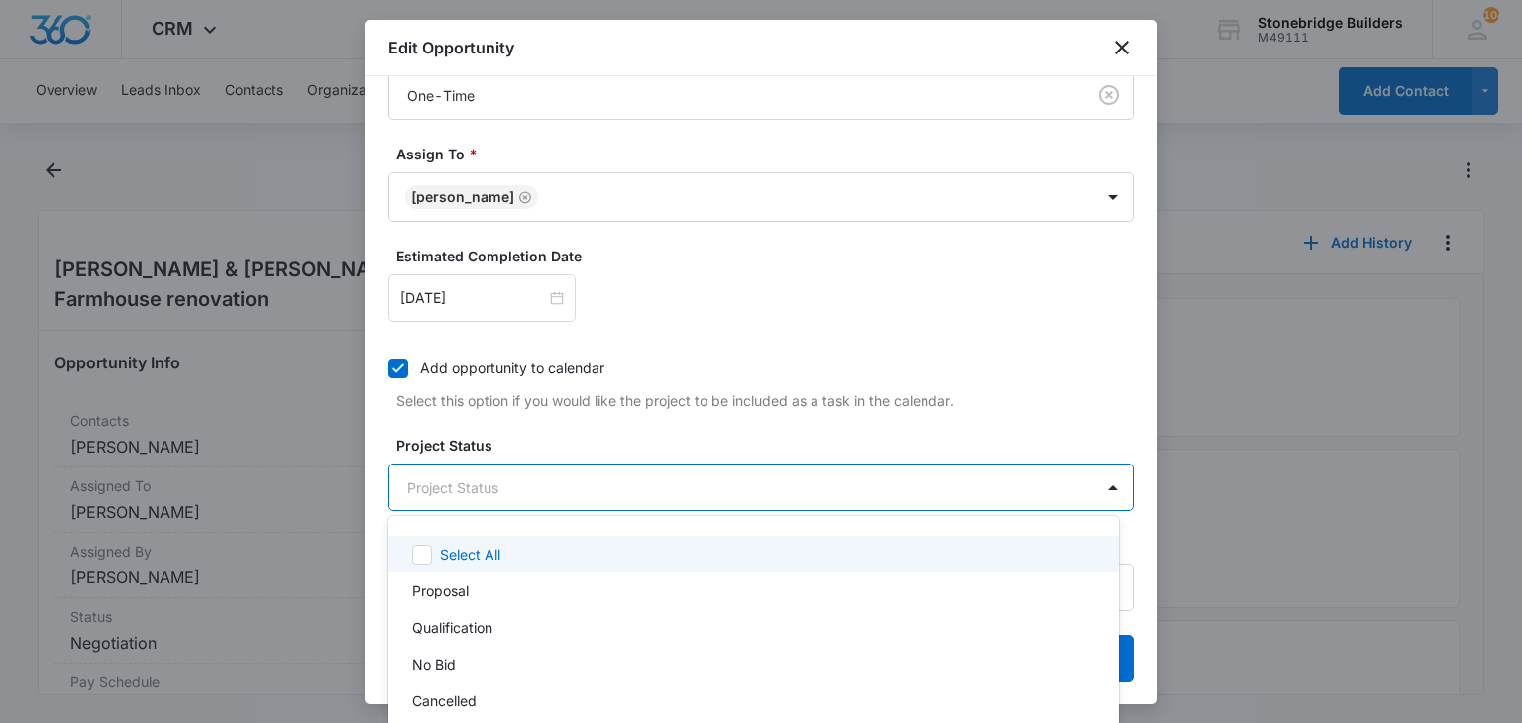
click at [501, 480] on body "CRM Apps Reputation Websites Forms CRM Email Social Content Ads Intelligence Fi…" at bounding box center [761, 361] width 1522 height 723
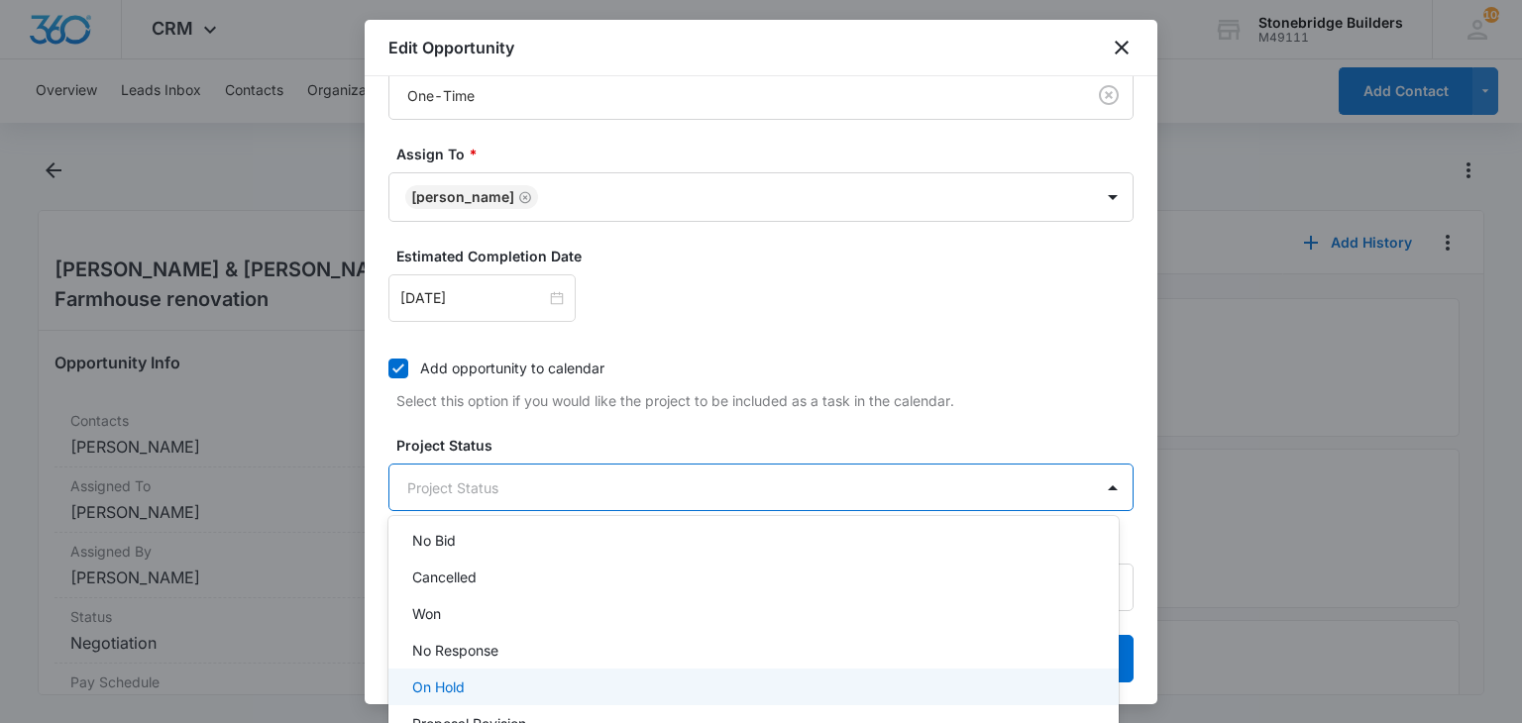
scroll to position [212, 0]
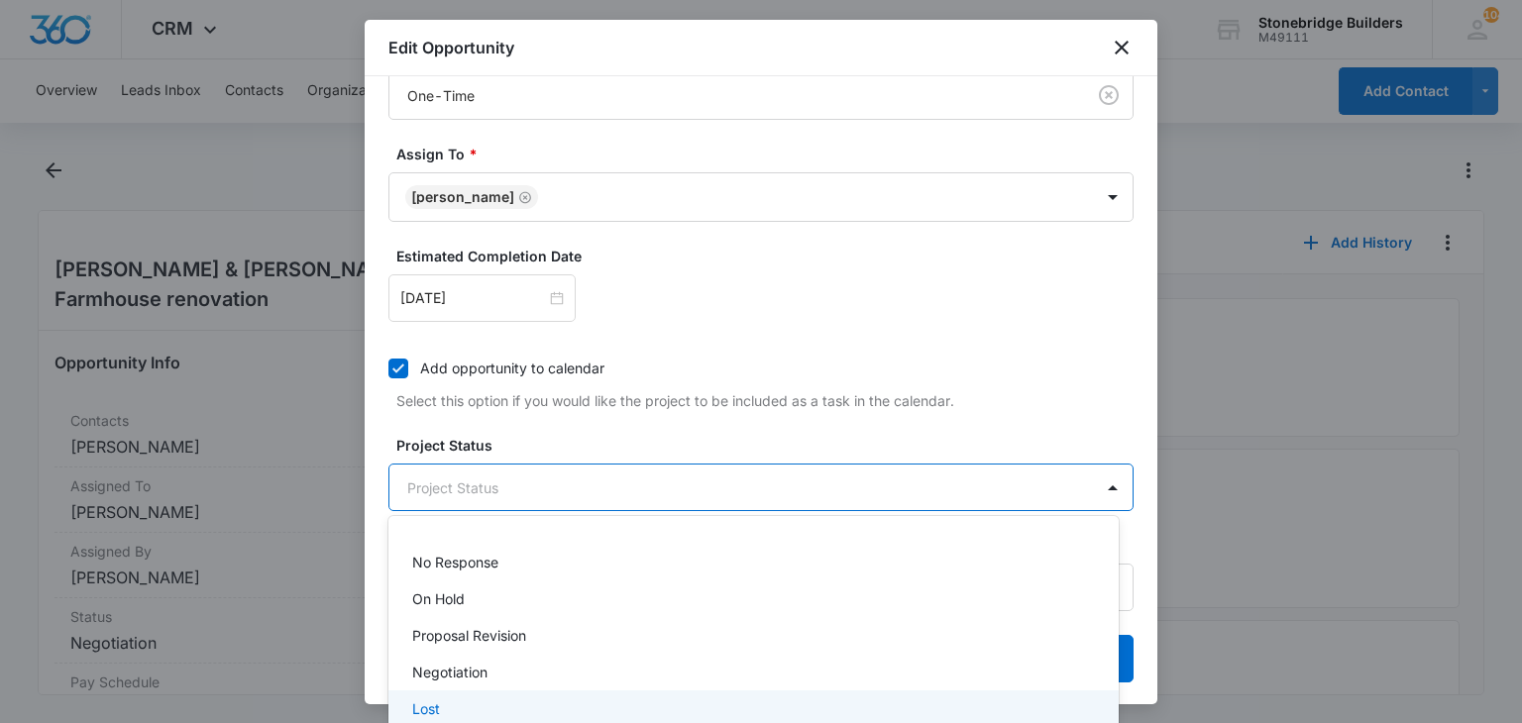
click at [468, 697] on div "Lost" at bounding box center [753, 709] width 730 height 37
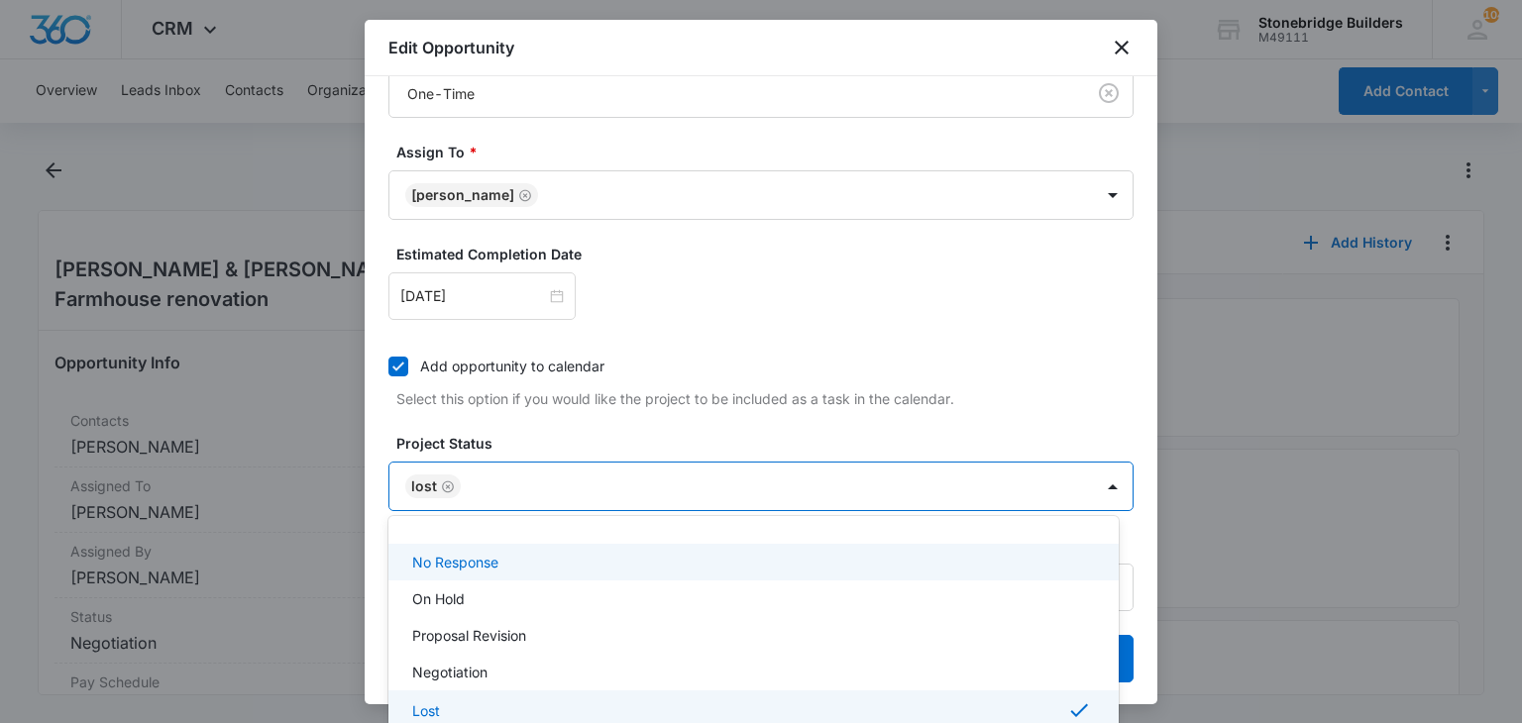
click at [609, 425] on div at bounding box center [761, 361] width 1522 height 723
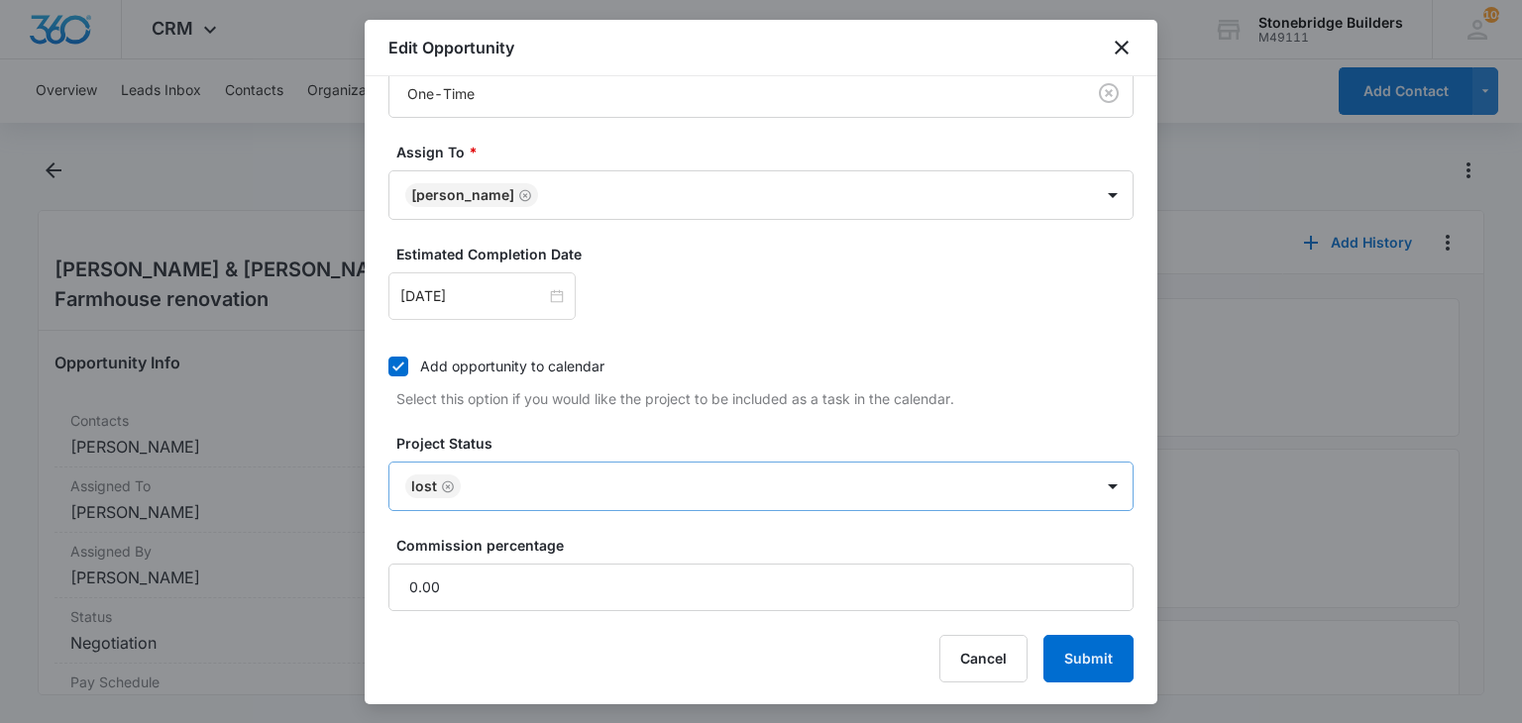
scroll to position [34, 0]
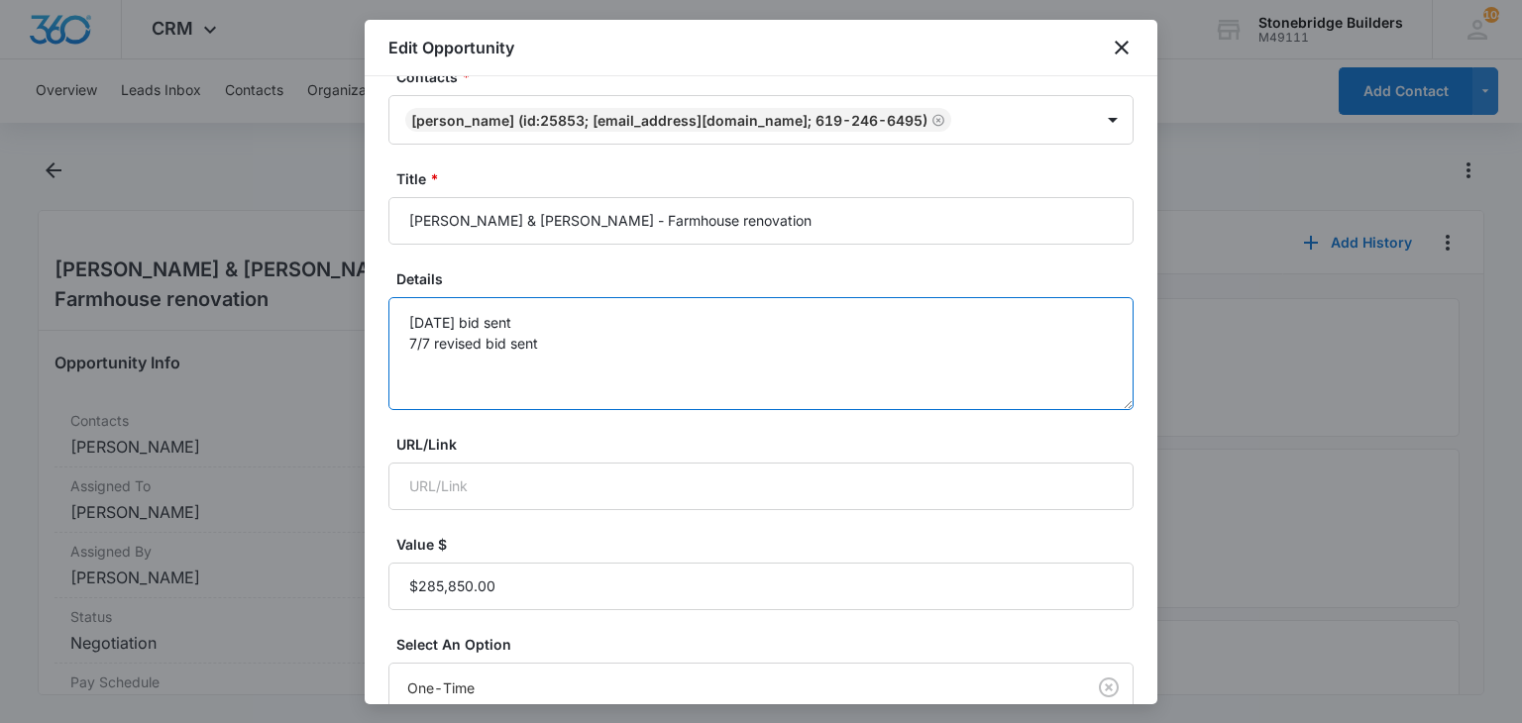
click at [583, 351] on textarea "[DATE] bid sent 7/7 revised bid sent" at bounding box center [760, 353] width 745 height 113
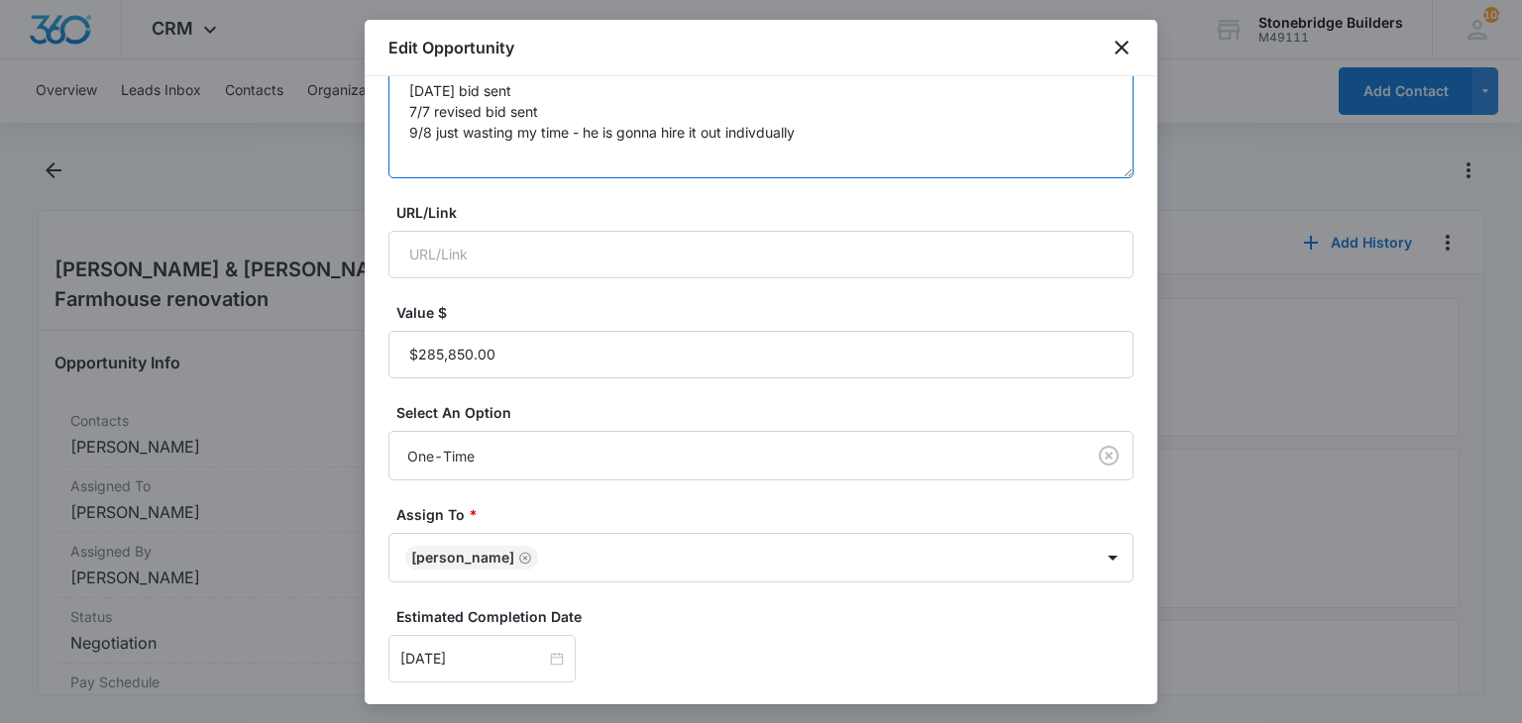
scroll to position [628, 0]
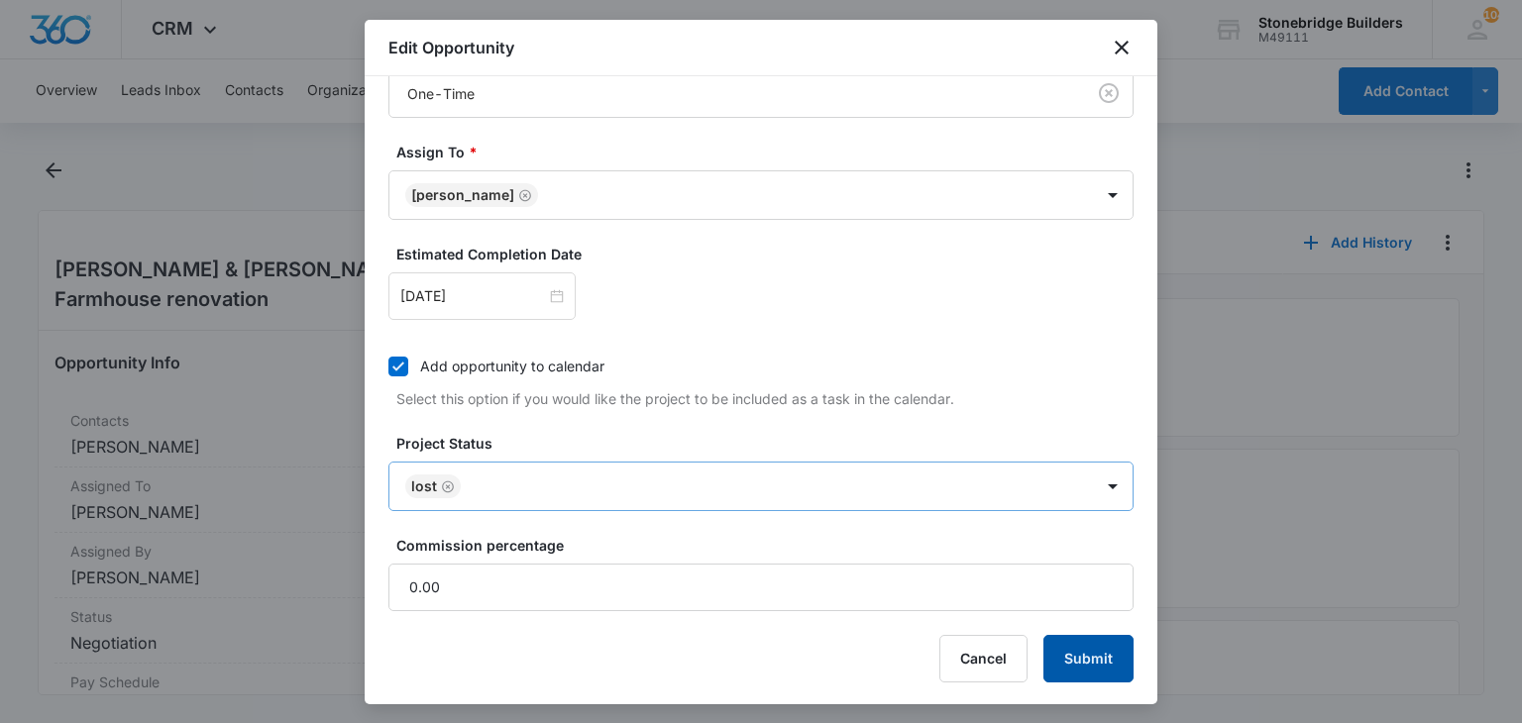
type textarea "[DATE] bid sent 7/7 revised bid sent 9/8 just wasting my time - he is gonna hir…"
click at [1072, 670] on button "Submit" at bounding box center [1089, 659] width 90 height 48
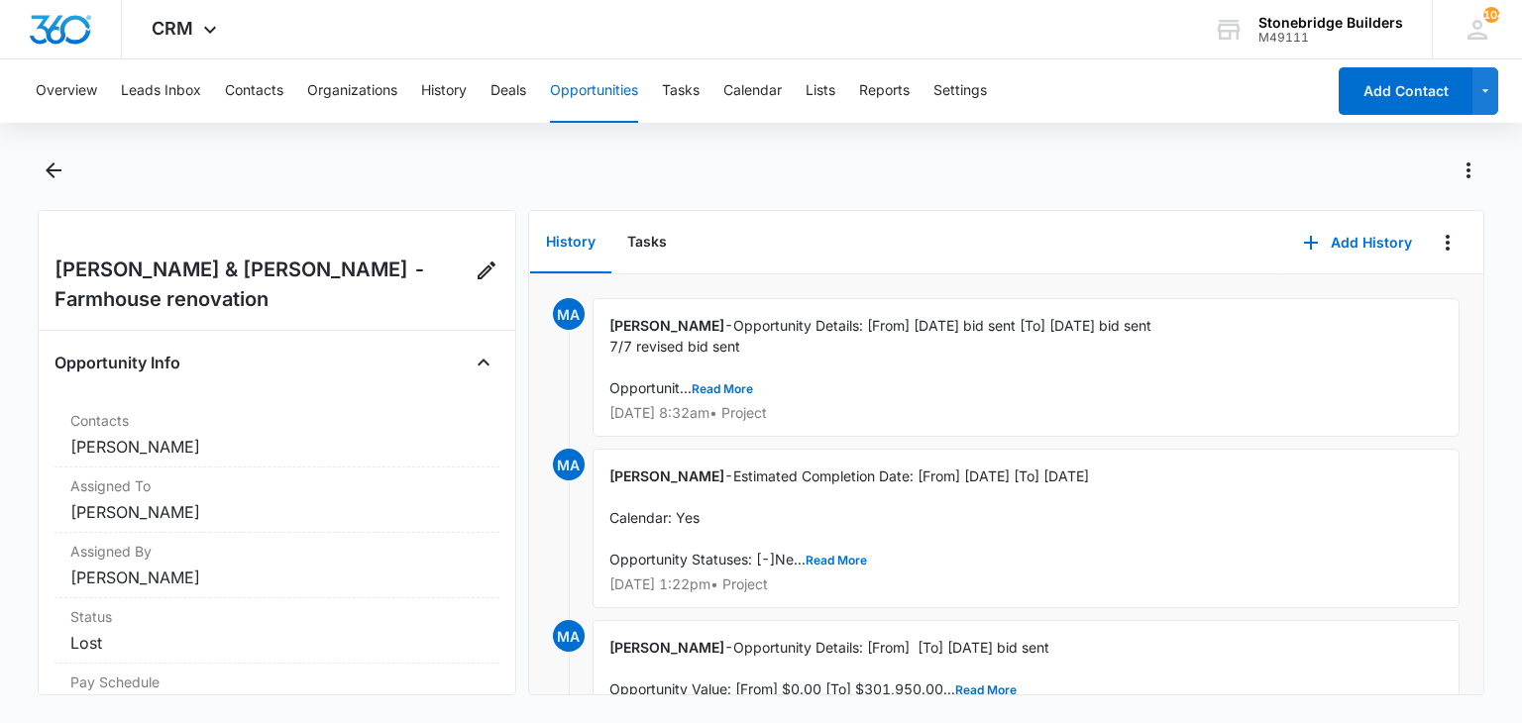
click at [615, 85] on button "Opportunities" at bounding box center [594, 90] width 88 height 63
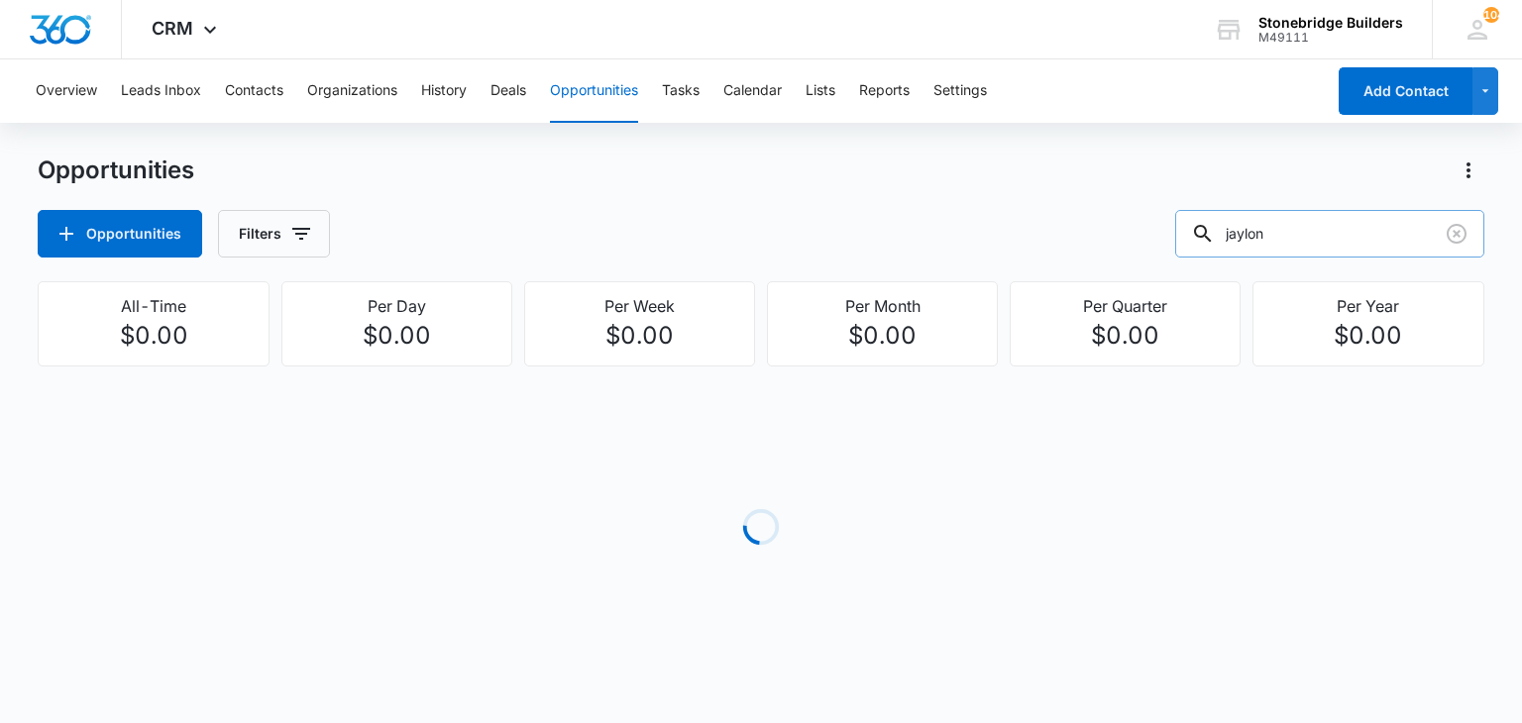
click at [1305, 243] on input "jaylon" at bounding box center [1329, 234] width 309 height 48
type input "[PERSON_NAME]"
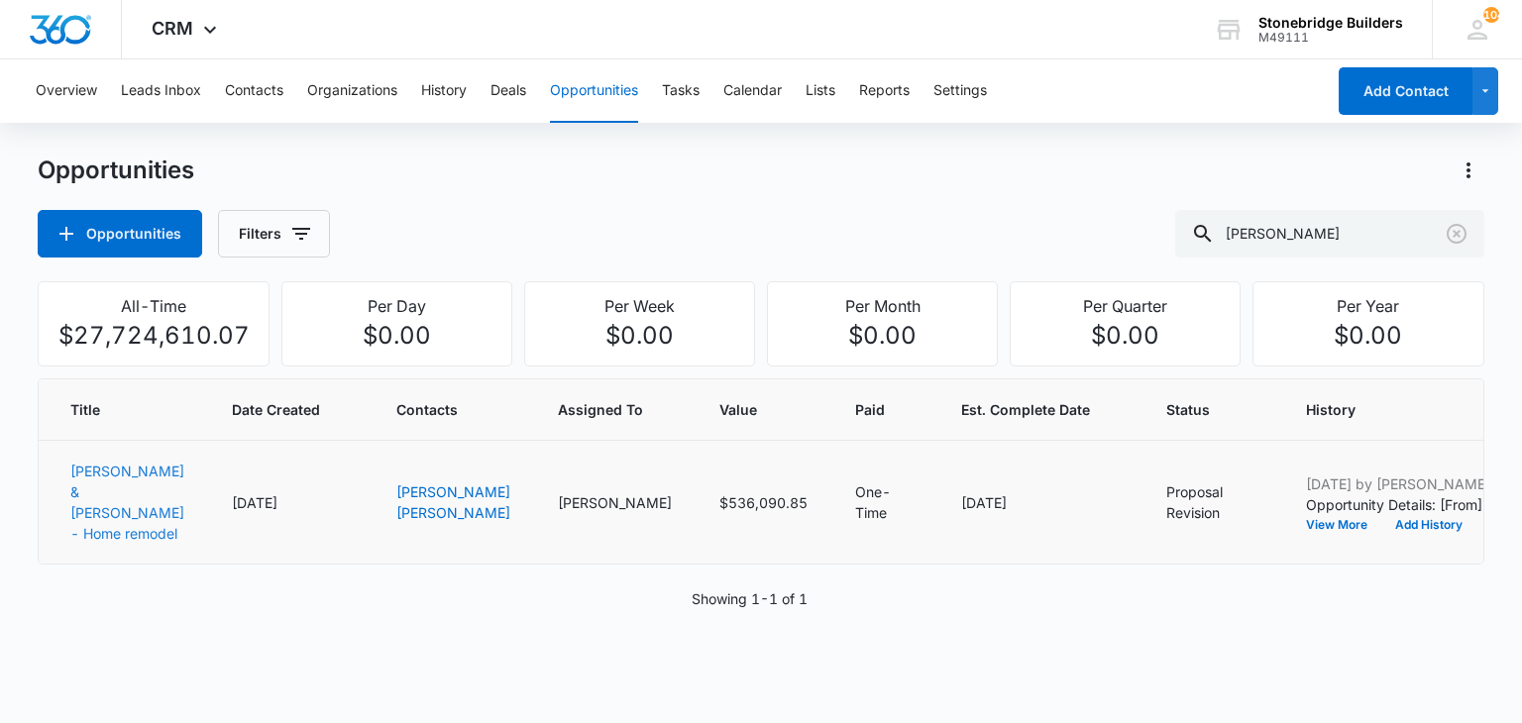
click at [98, 484] on link "[PERSON_NAME] & [PERSON_NAME] - Home remodel" at bounding box center [127, 502] width 114 height 79
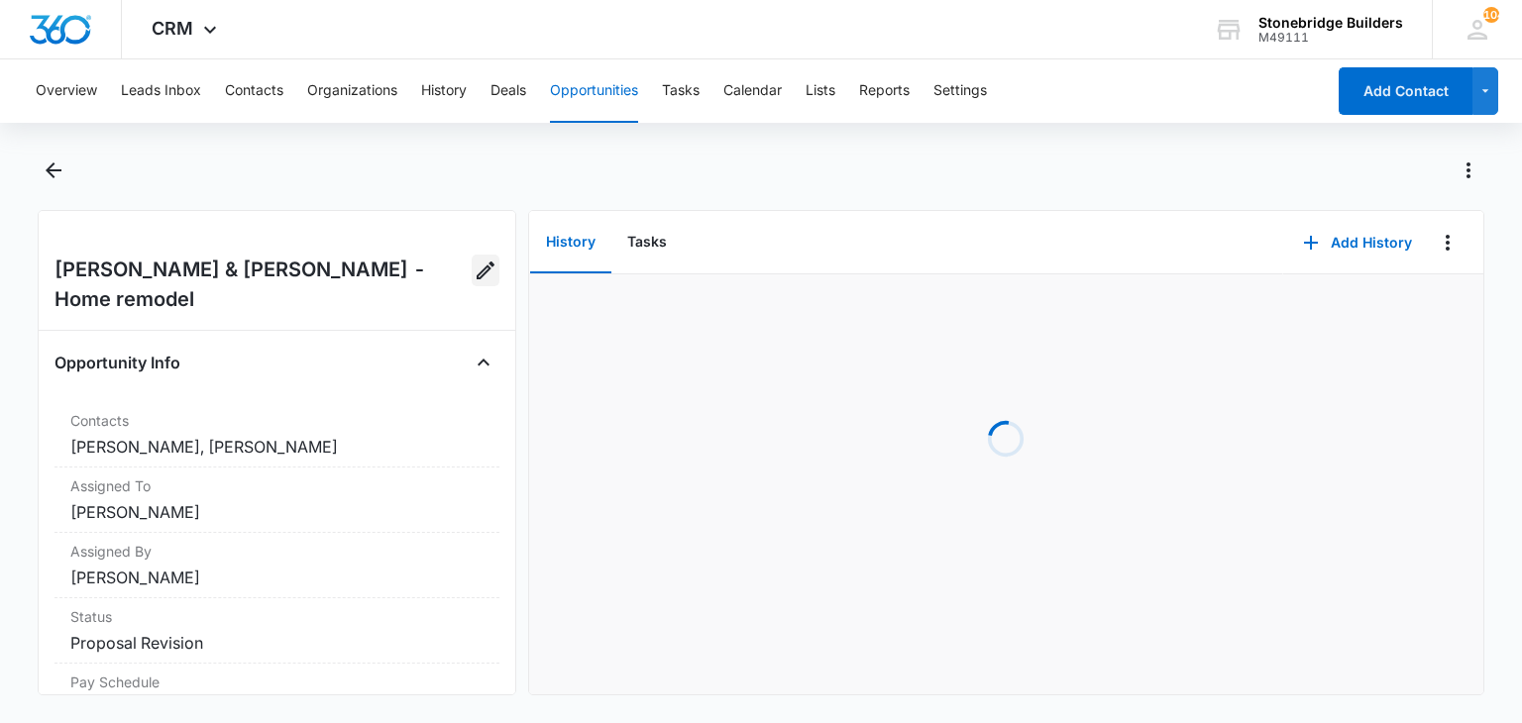
click at [474, 265] on icon "Edit Opportunity" at bounding box center [486, 271] width 24 height 24
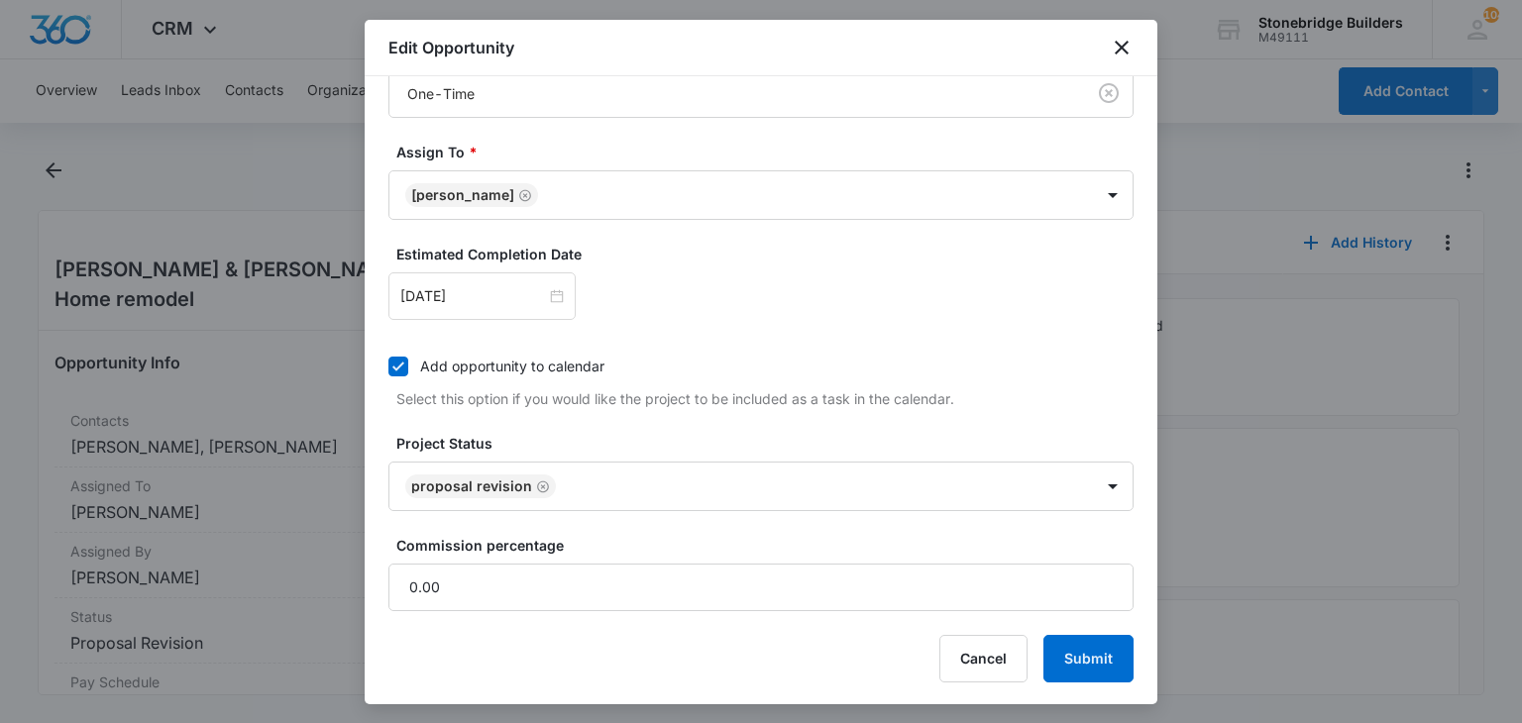
scroll to position [65, 0]
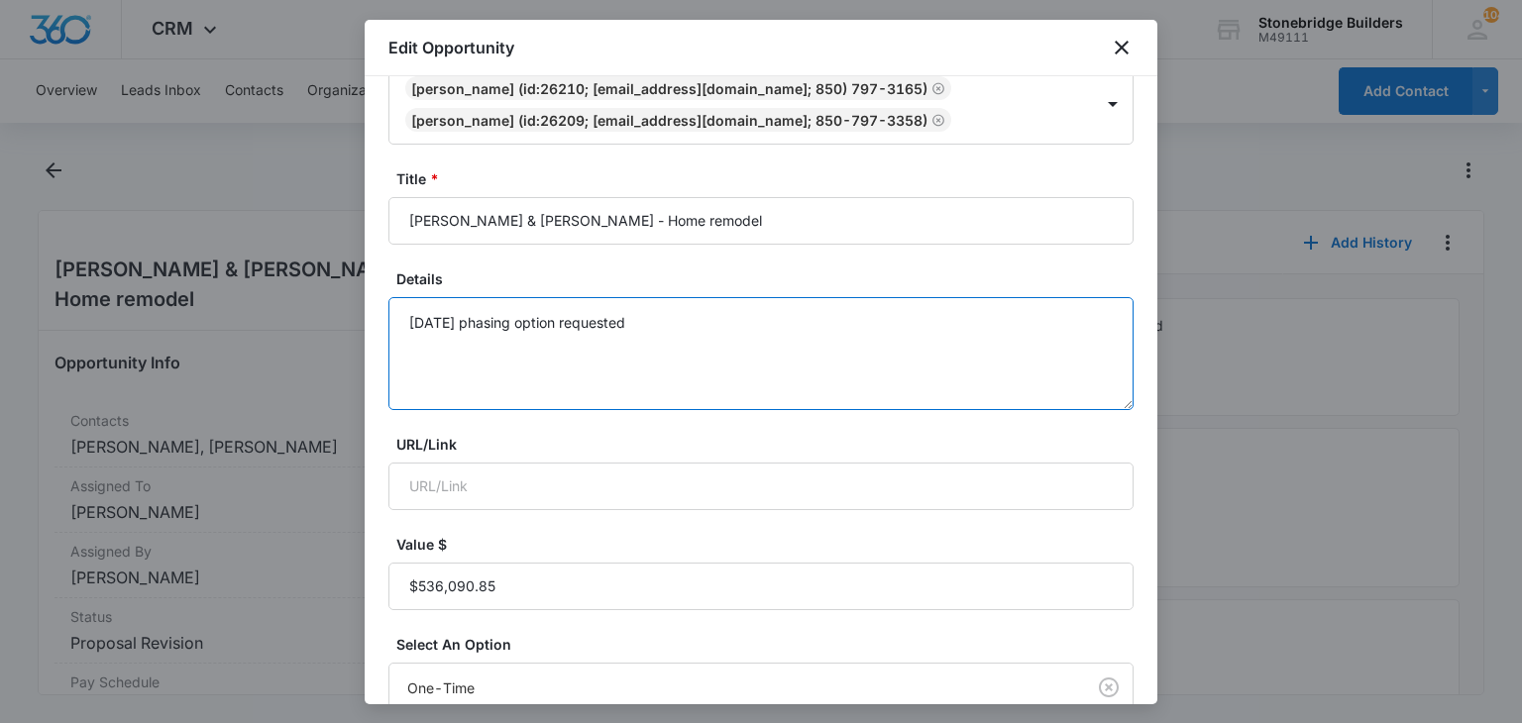
click at [631, 326] on textarea "[DATE] phasing option requested" at bounding box center [760, 353] width 745 height 113
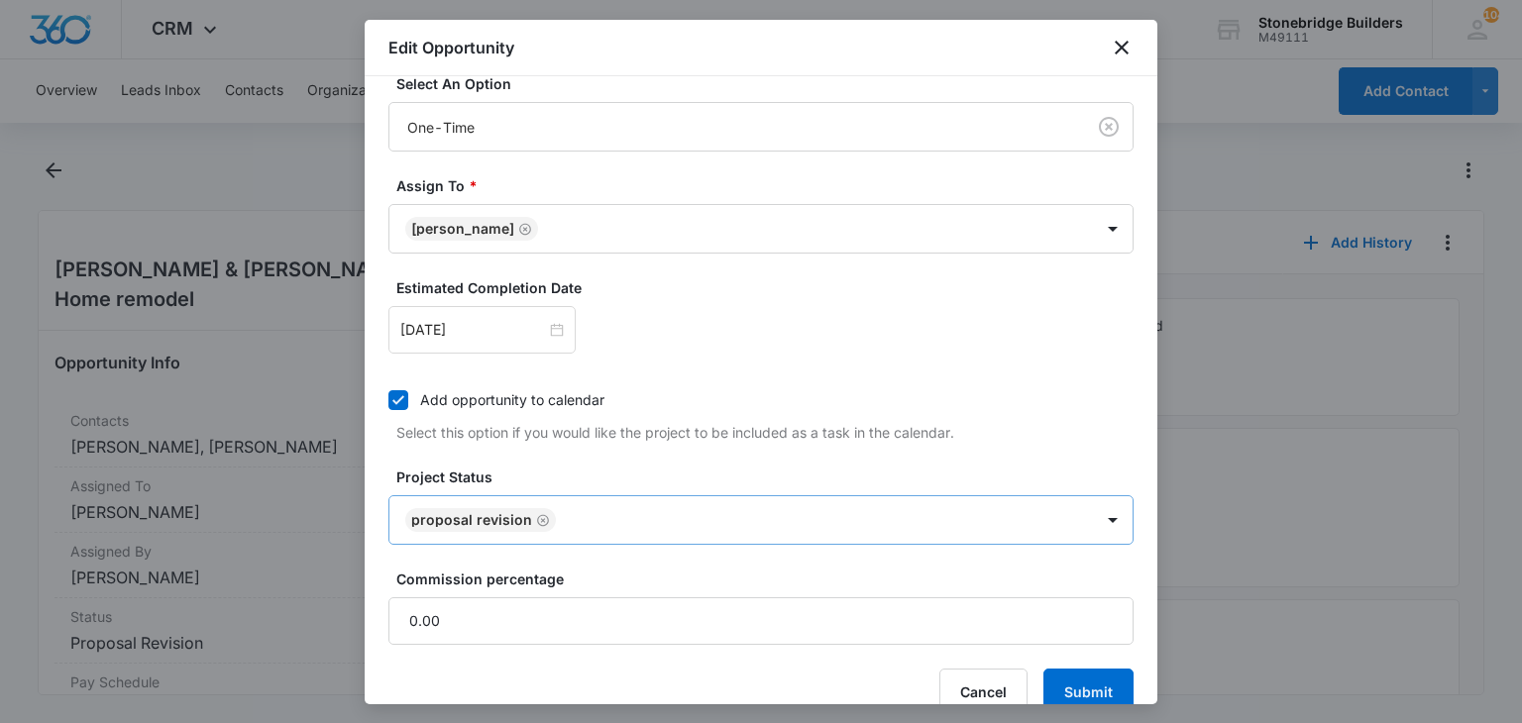
scroll to position [660, 0]
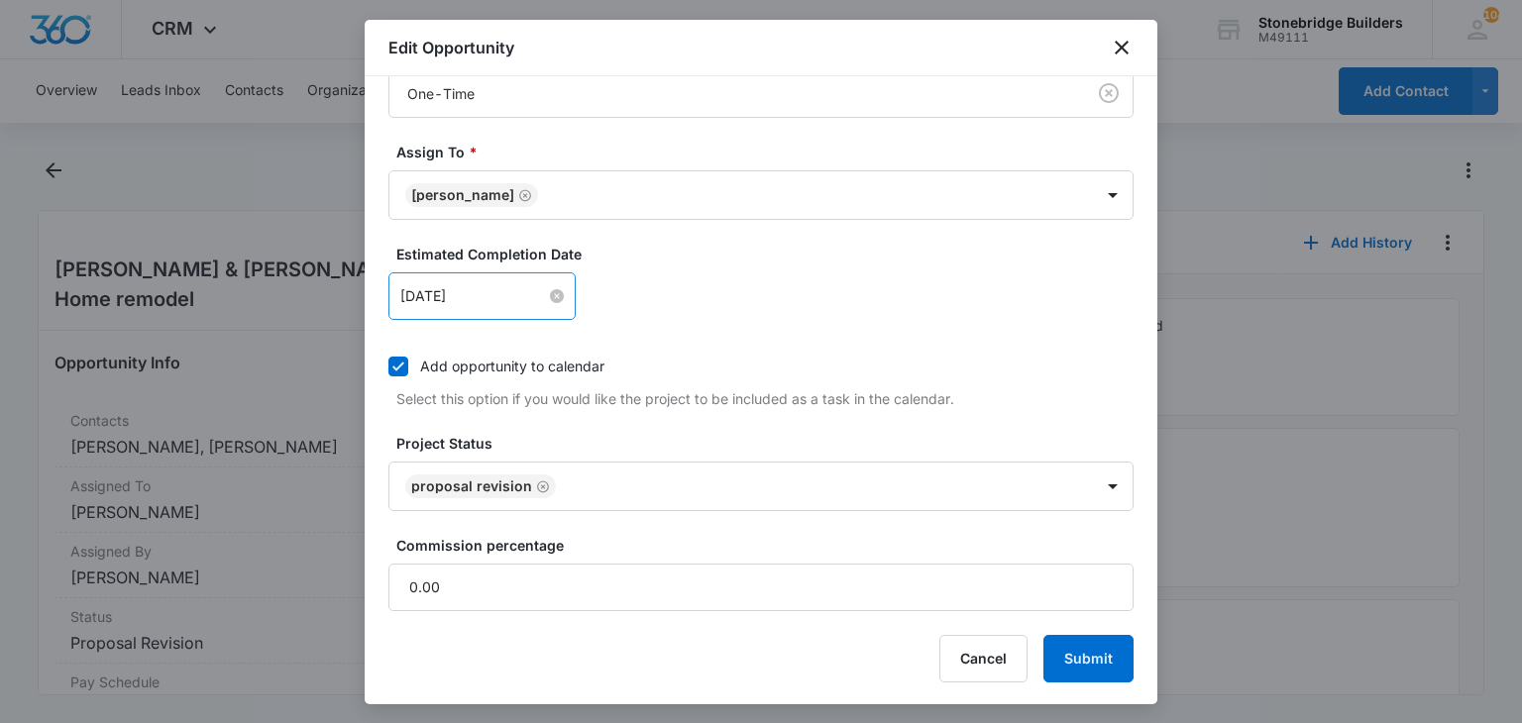
type textarea "[DATE] phasing option requested 9/8 received revised drawings"
click at [442, 286] on input "[DATE]" at bounding box center [473, 296] width 146 height 22
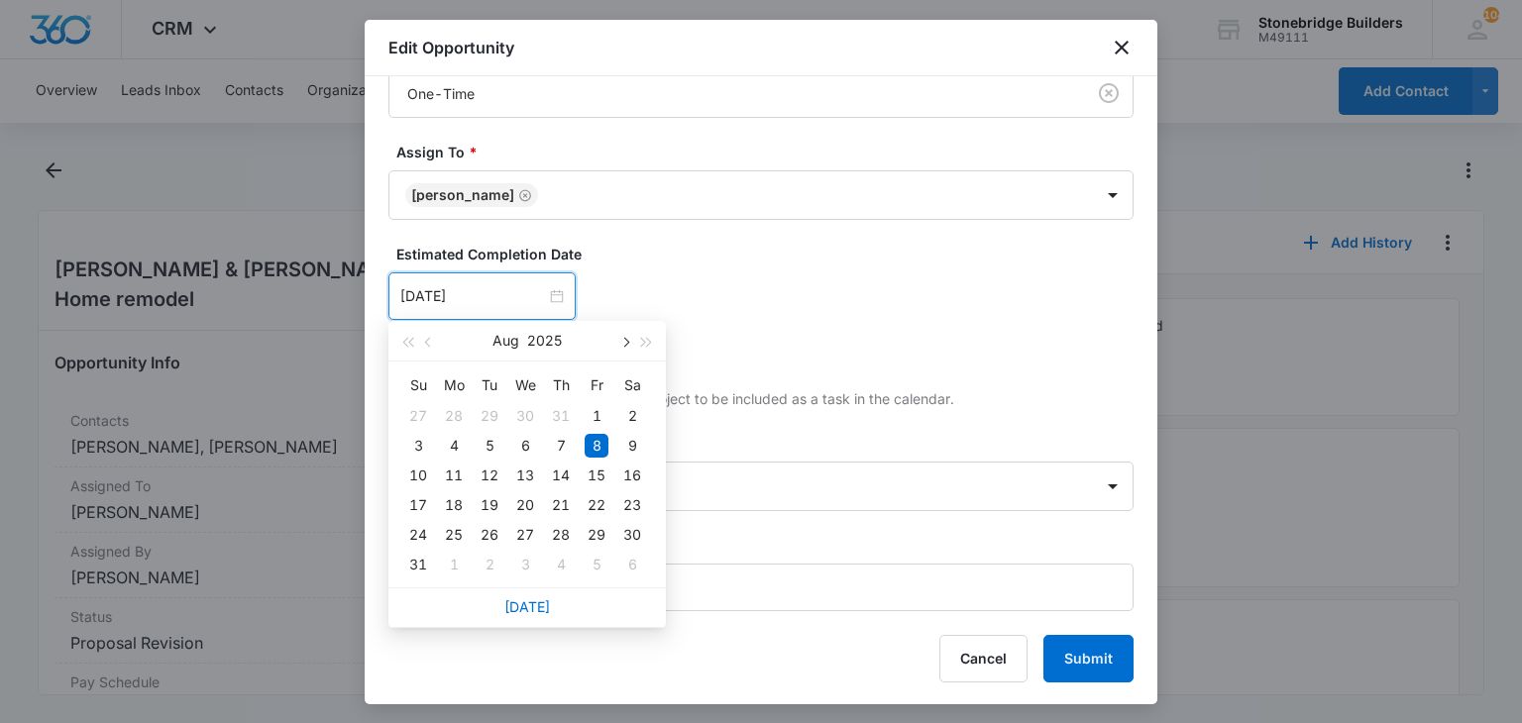
click at [620, 347] on button "button" at bounding box center [624, 341] width 22 height 40
type input "[DATE]"
click at [595, 467] on div "19" at bounding box center [597, 476] width 24 height 24
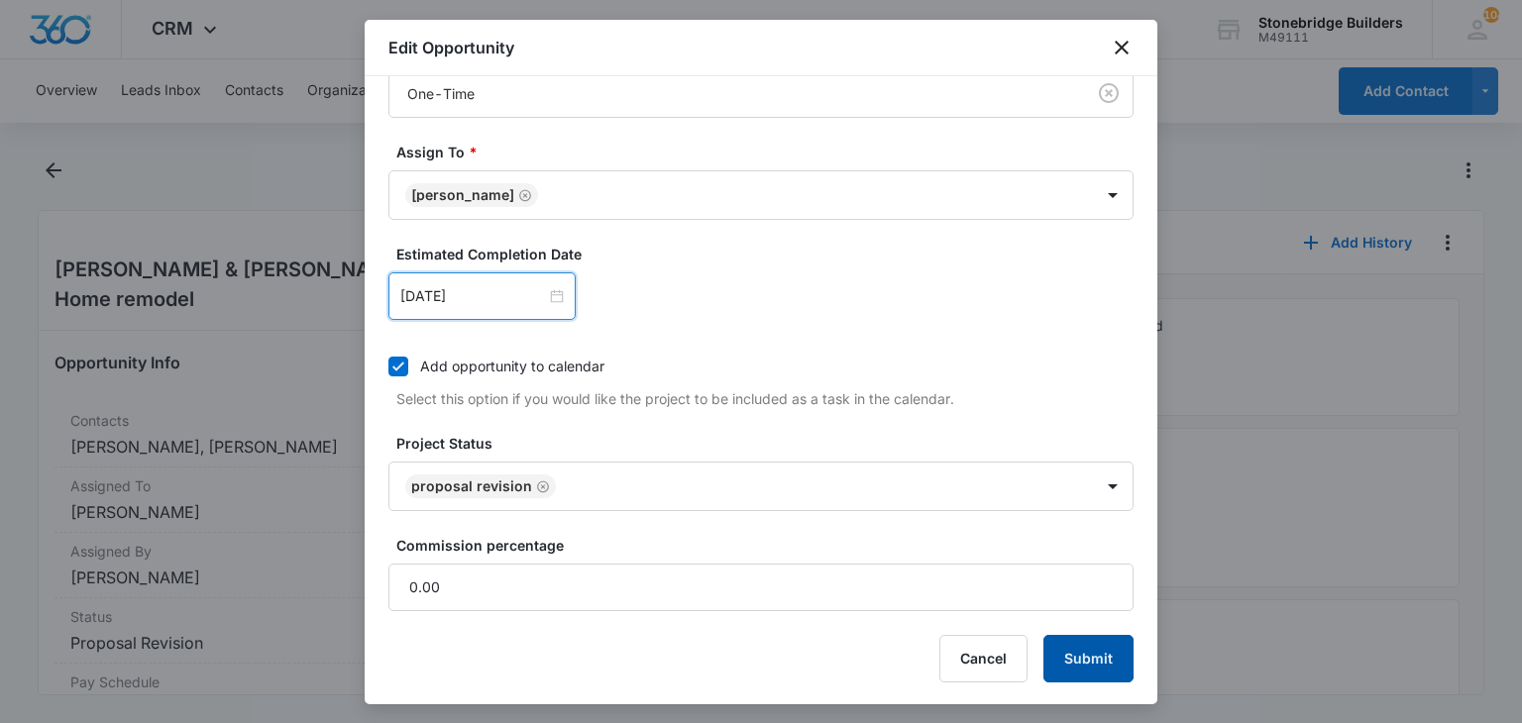
click at [1044, 643] on button "Submit" at bounding box center [1089, 659] width 90 height 48
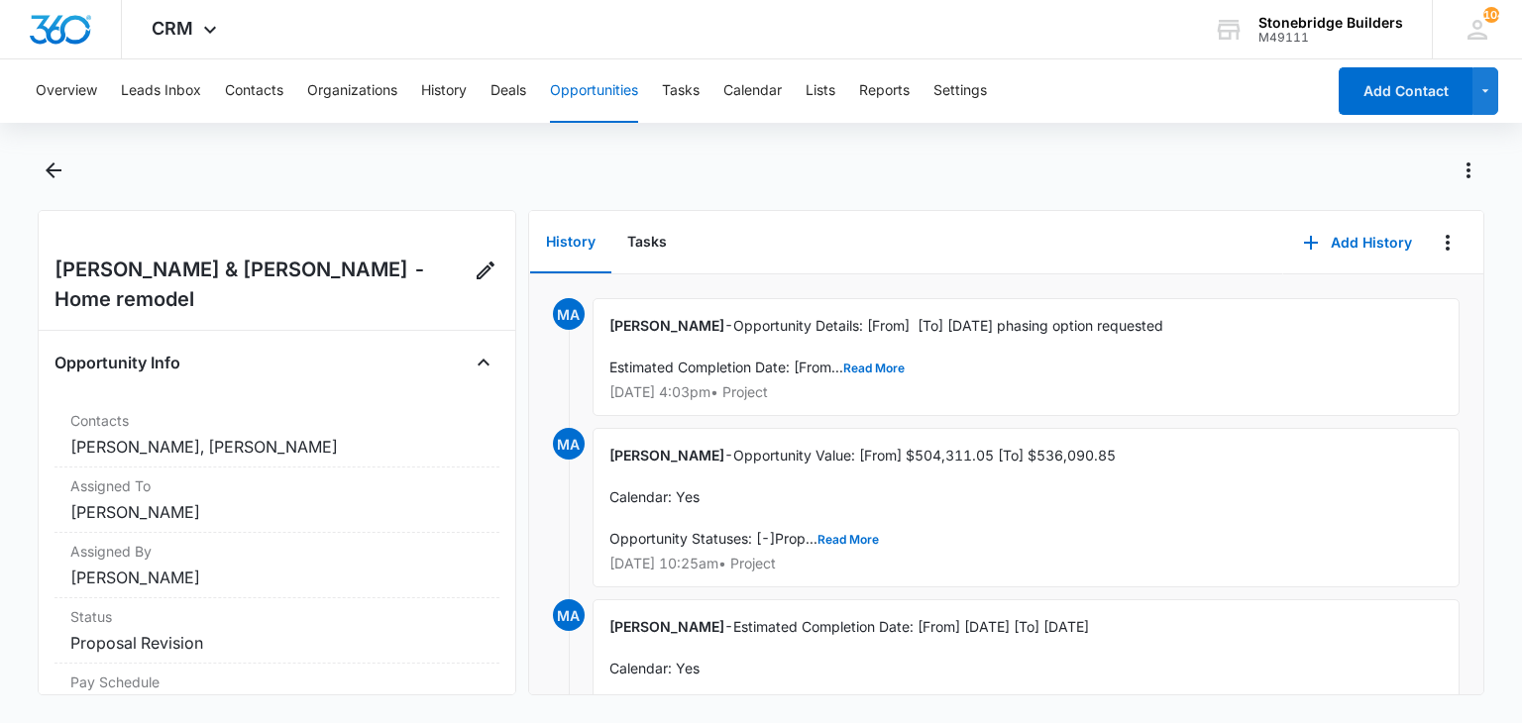
click at [613, 96] on button "Opportunities" at bounding box center [594, 90] width 88 height 63
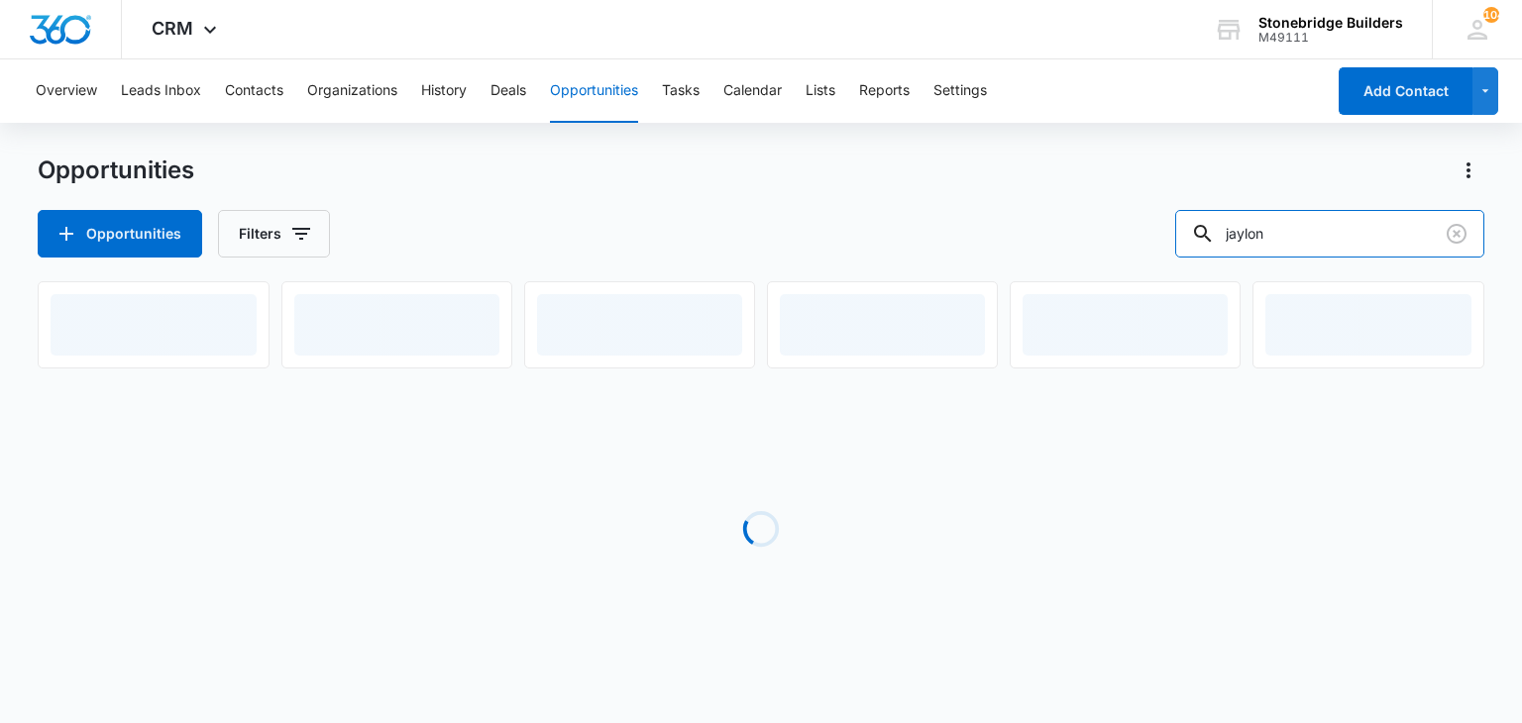
drag, startPoint x: 1292, startPoint y: 236, endPoint x: 1191, endPoint y: 230, distance: 101.3
click at [1191, 230] on div "Opportunities Filters jaylon" at bounding box center [761, 234] width 1446 height 48
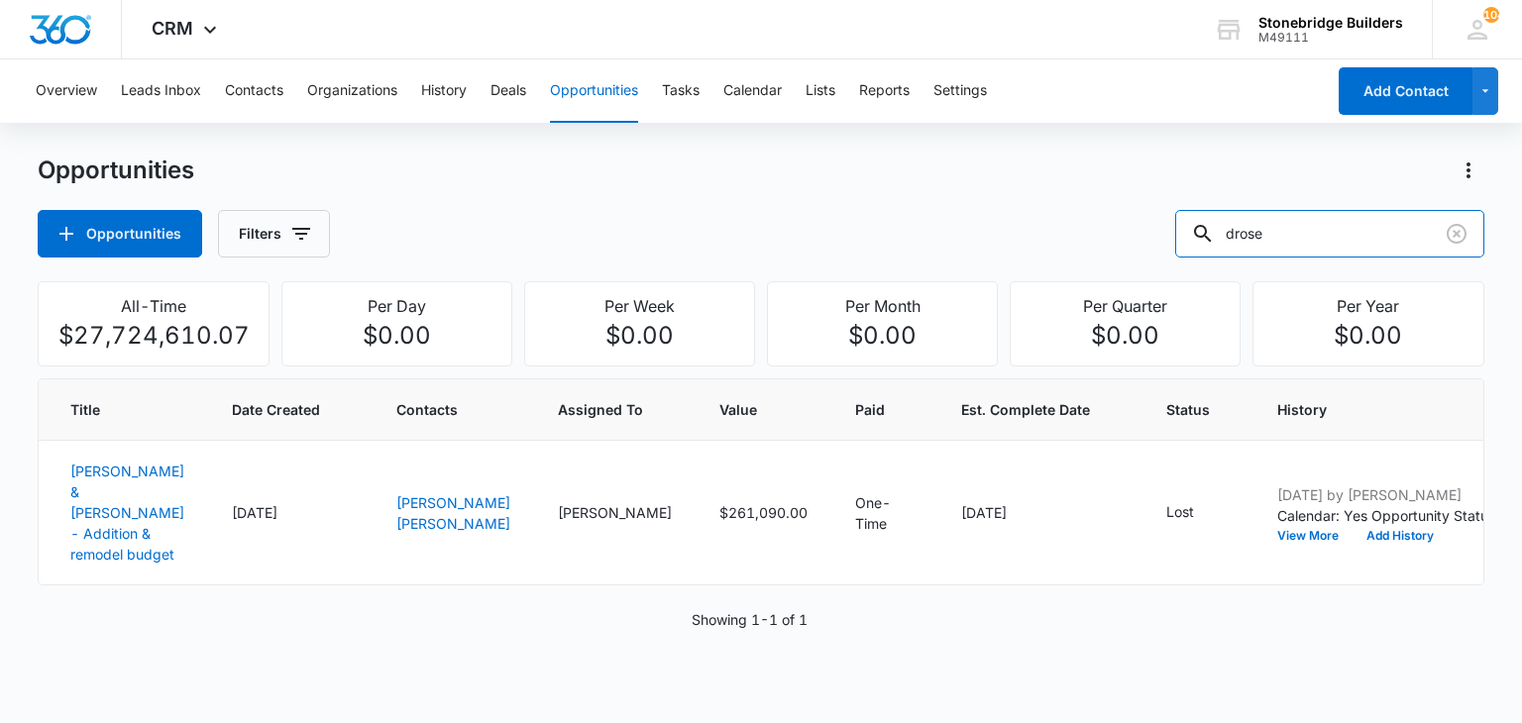
type input "drose"
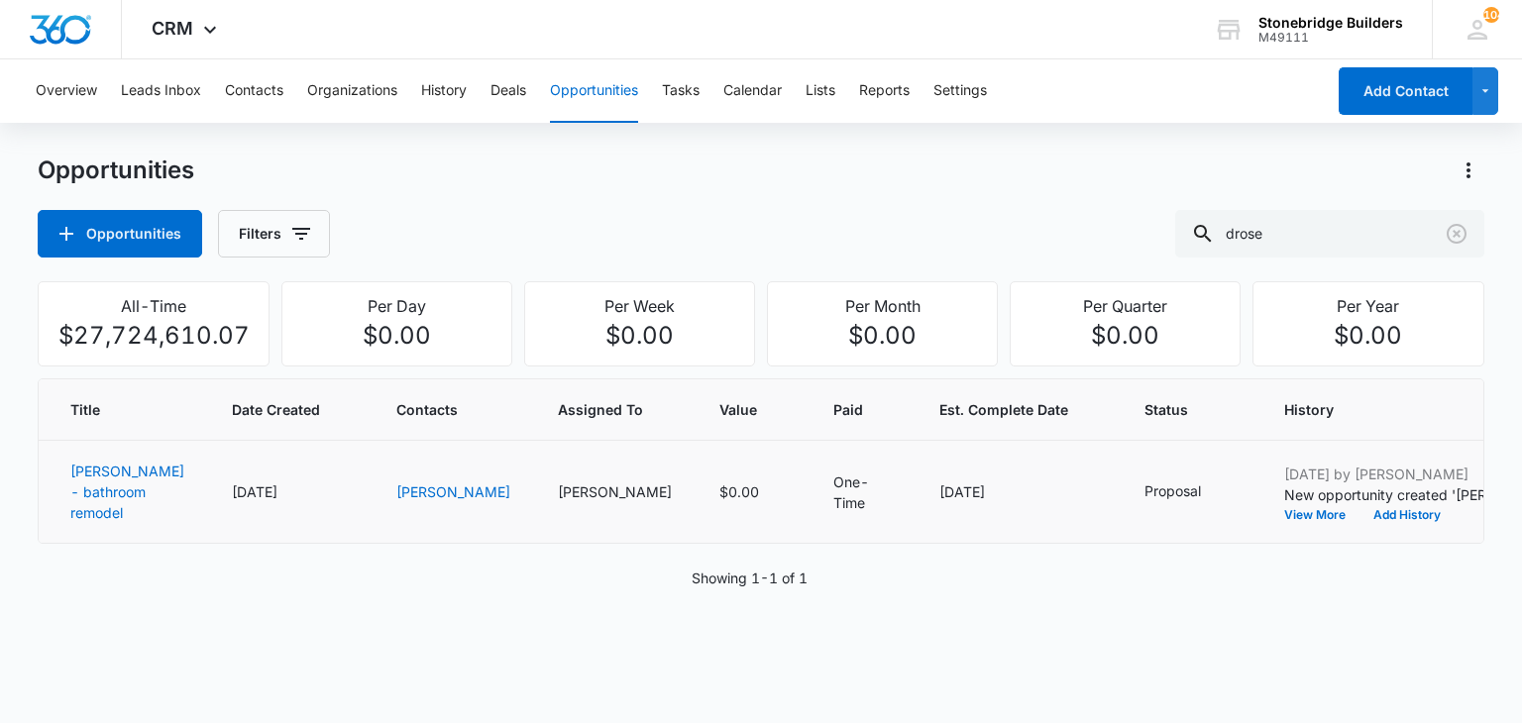
click at [89, 500] on td "[PERSON_NAME] - bathroom remodel" at bounding box center [123, 492] width 169 height 103
click at [87, 498] on link "[PERSON_NAME] - bathroom remodel" at bounding box center [127, 492] width 114 height 58
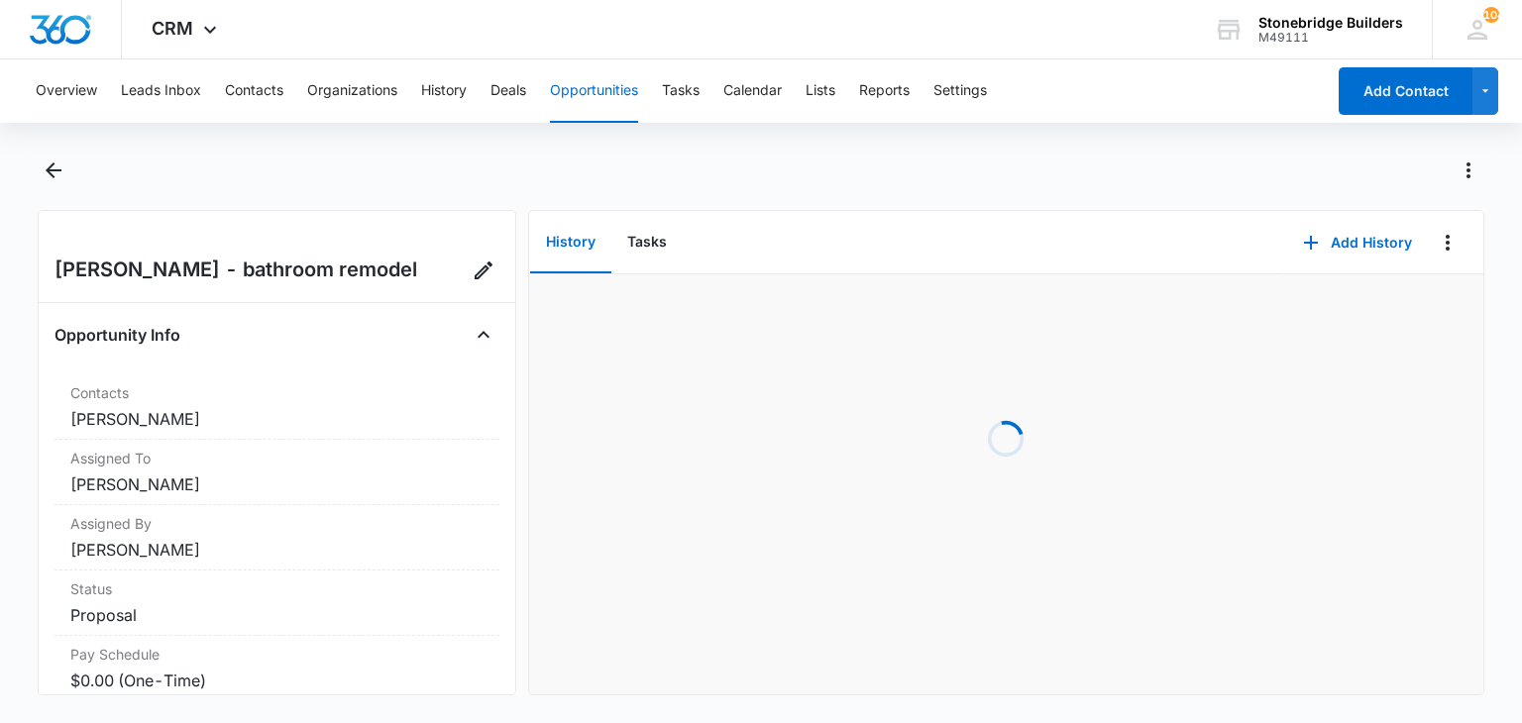
click at [452, 269] on div "[PERSON_NAME] - bathroom remodel" at bounding box center [277, 271] width 444 height 32
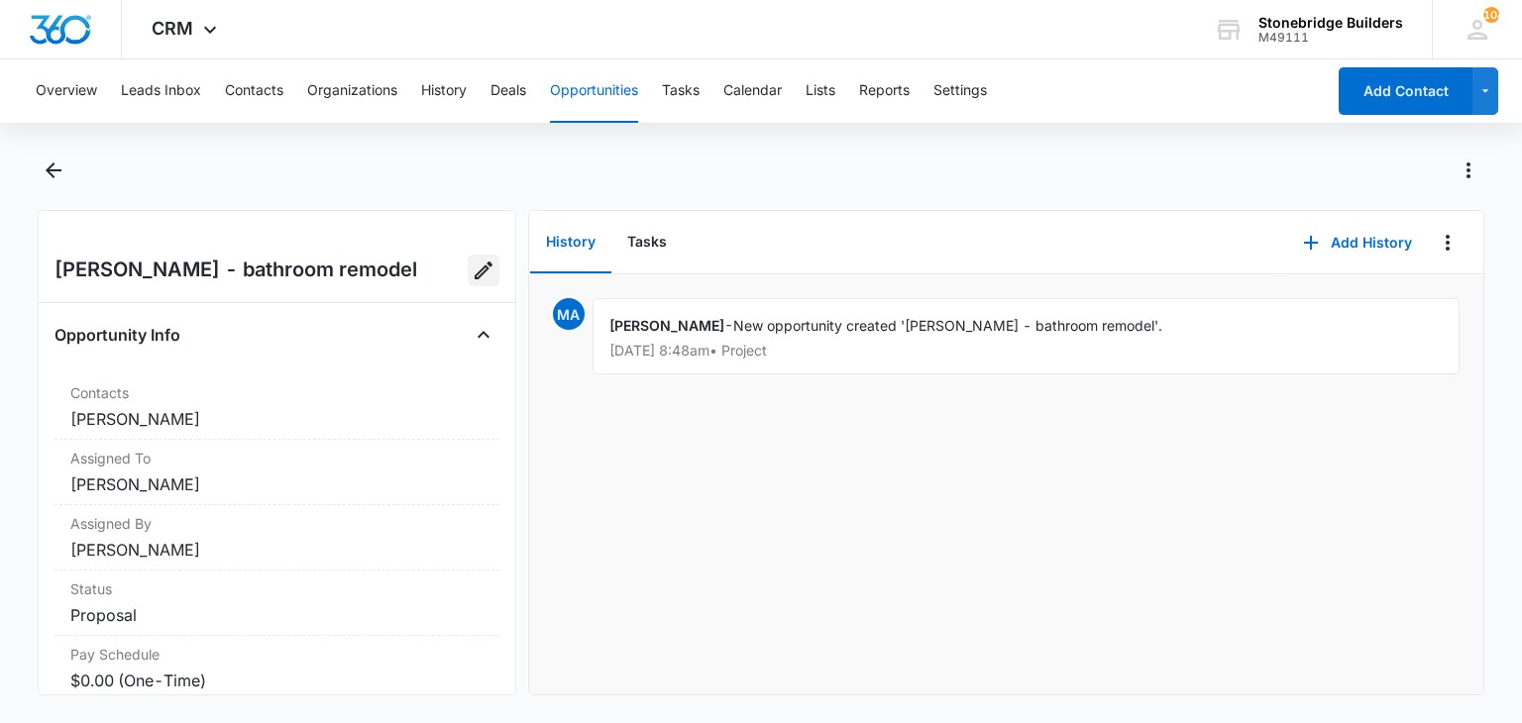
click at [472, 269] on icon "Edit Opportunity" at bounding box center [484, 271] width 24 height 24
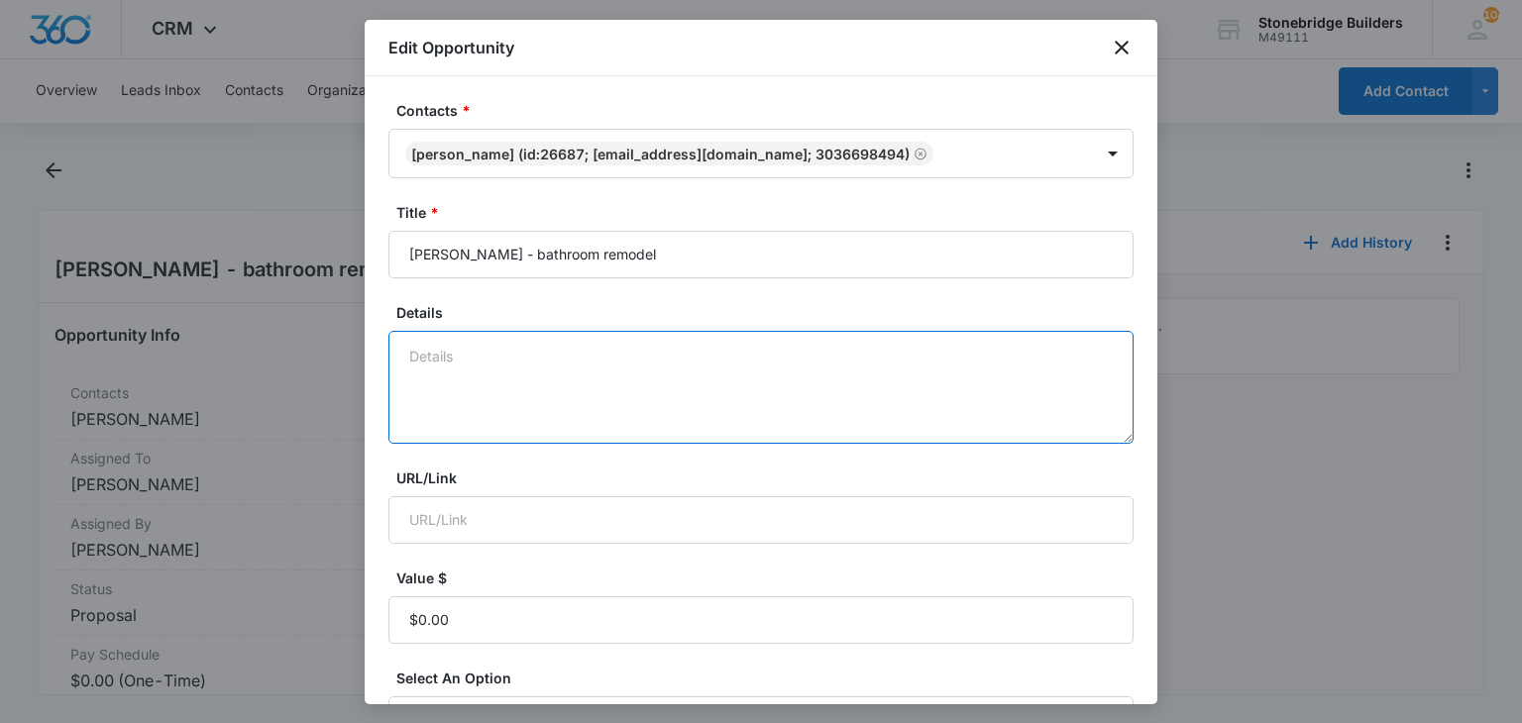
click at [487, 358] on textarea "Details" at bounding box center [760, 387] width 745 height 113
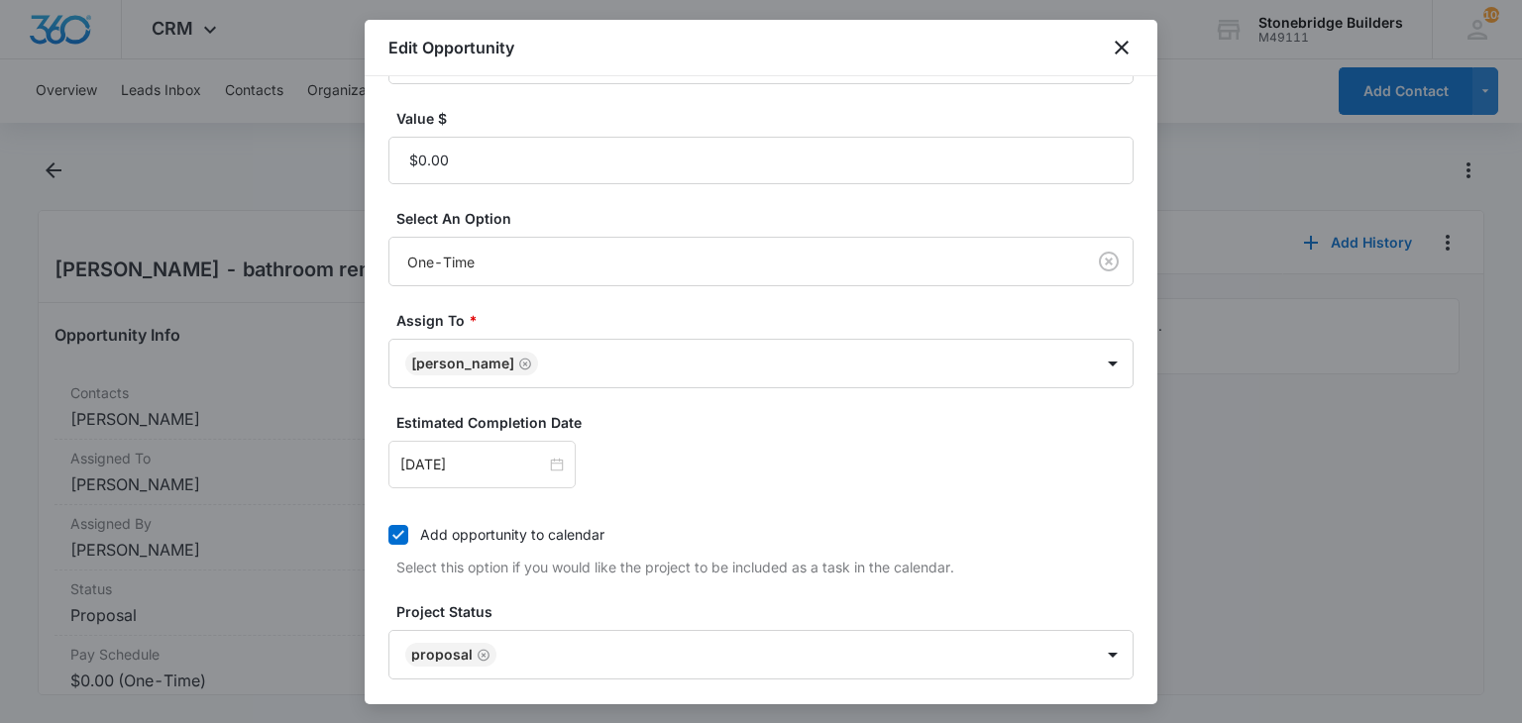
scroll to position [297, 0]
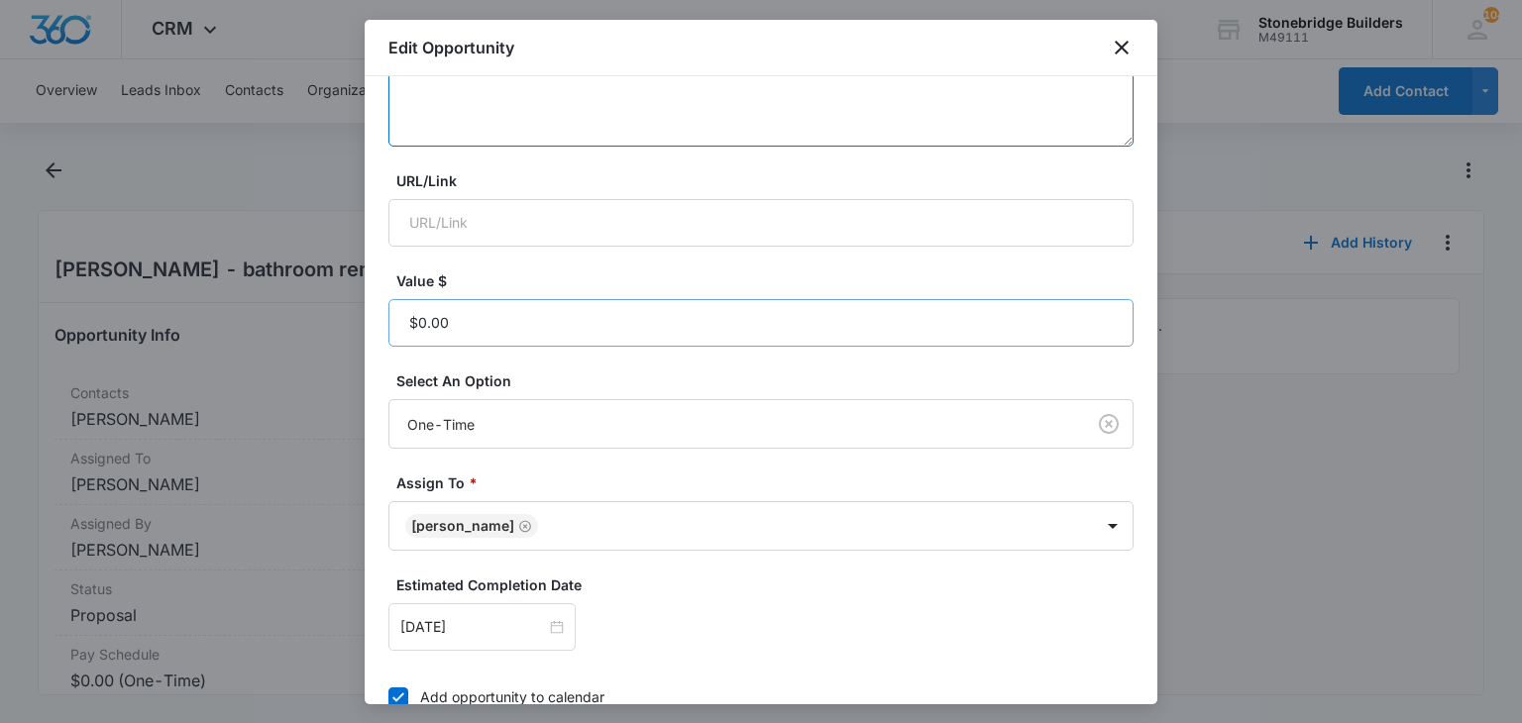
type textarea "9/8 bid sent"
click at [493, 324] on input "Value $" at bounding box center [760, 323] width 745 height 48
paste input "$25,507.35"
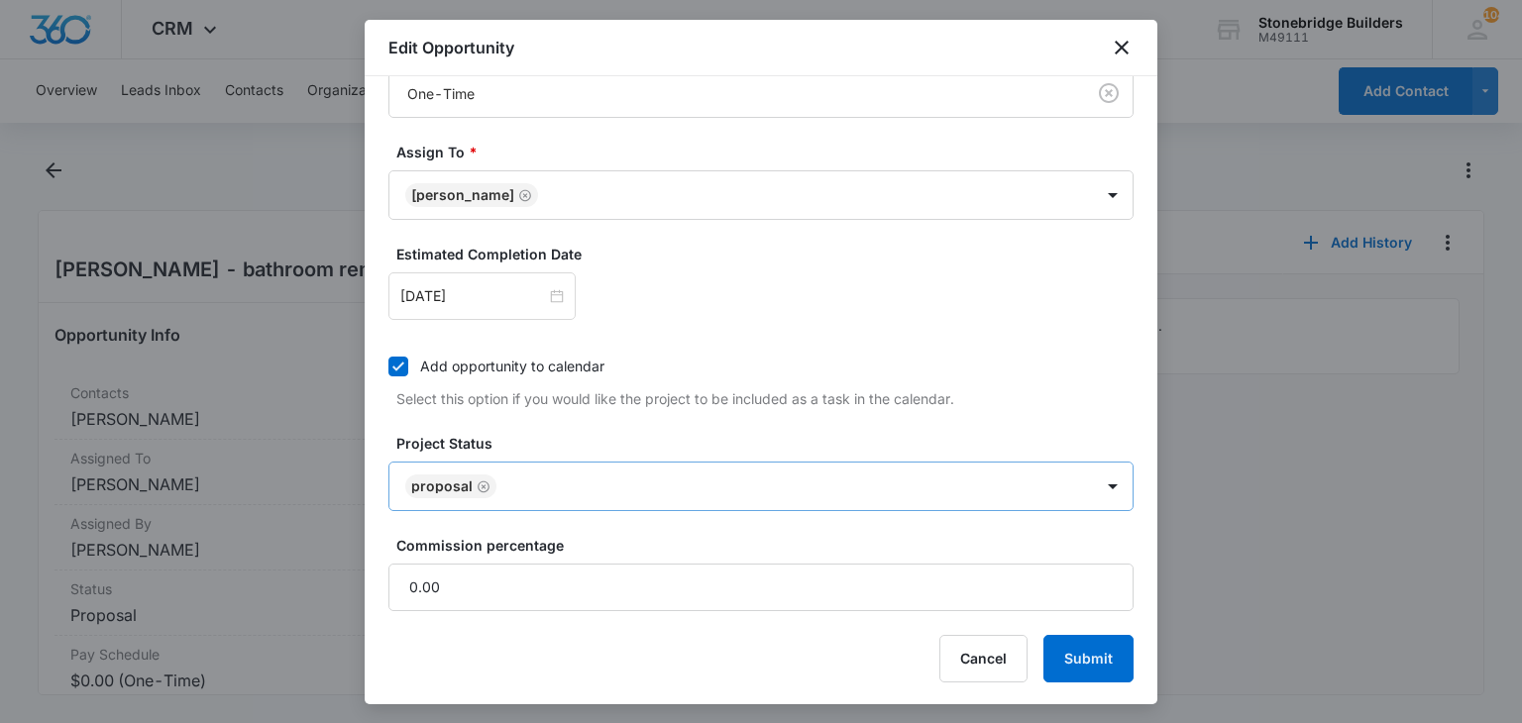
click at [484, 483] on icon "Remove Proposal" at bounding box center [484, 487] width 14 height 15
type input "$25,507.35"
click at [484, 483] on body "CRM Apps Reputation Websites Forms CRM Email Social Content Ads Intelligence Fi…" at bounding box center [761, 361] width 1522 height 723
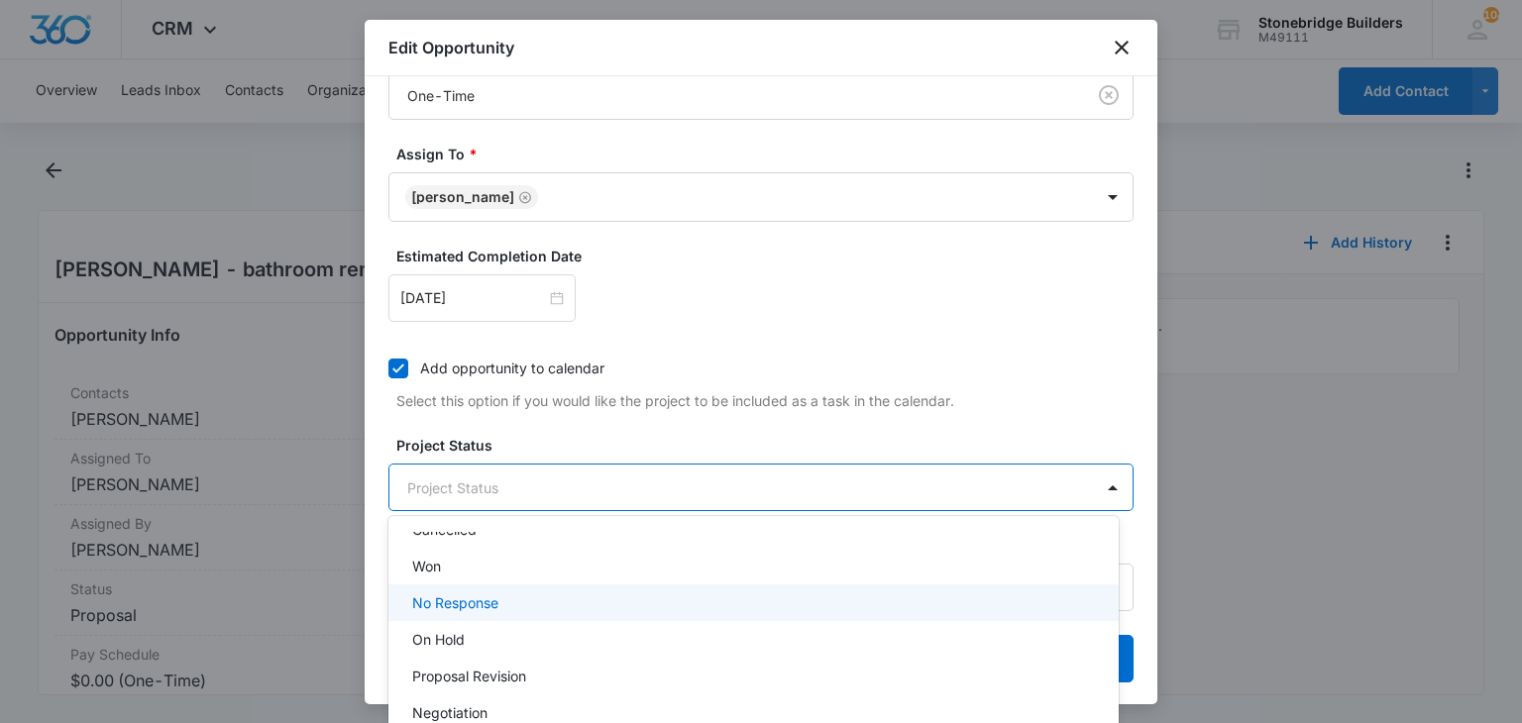
scroll to position [212, 0]
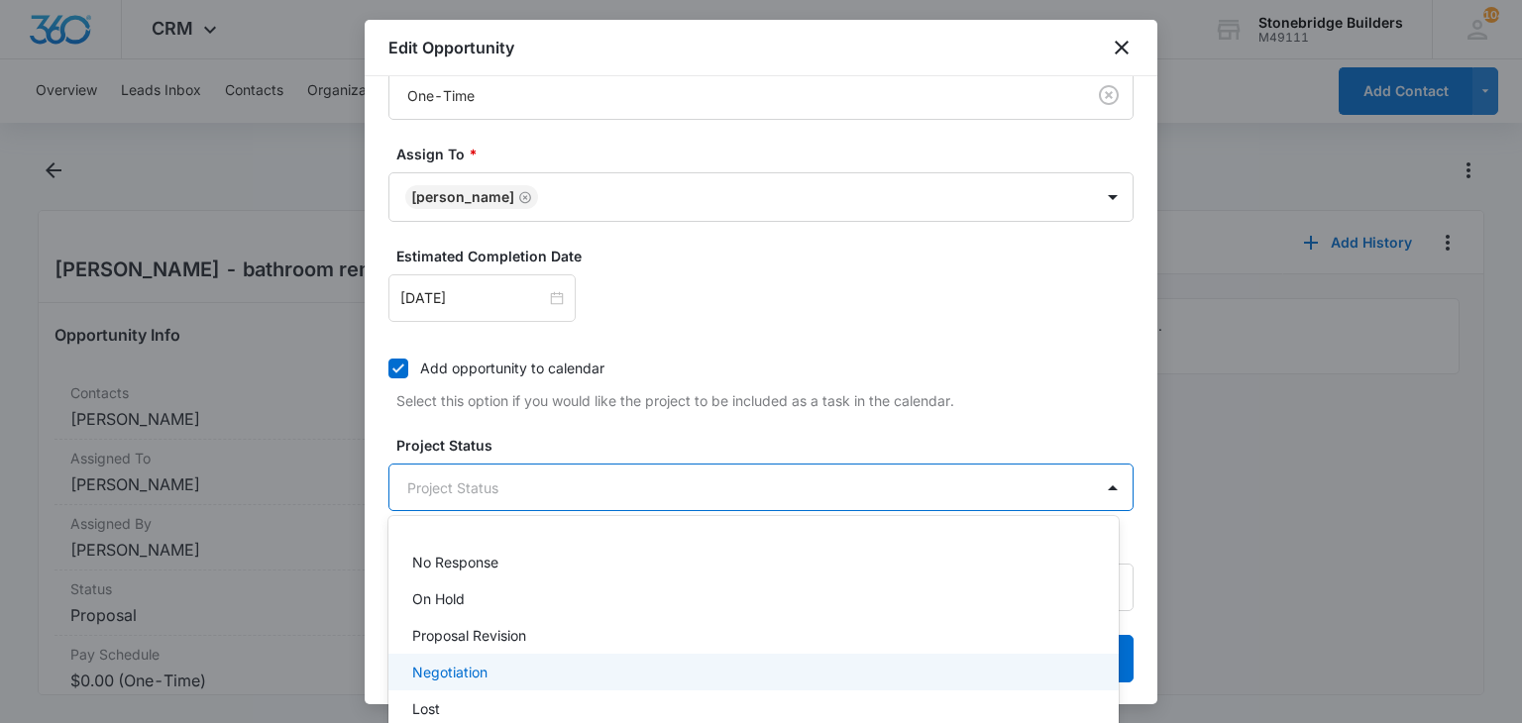
click at [472, 656] on div "Negotiation" at bounding box center [753, 672] width 730 height 37
click at [571, 452] on div at bounding box center [761, 361] width 1522 height 723
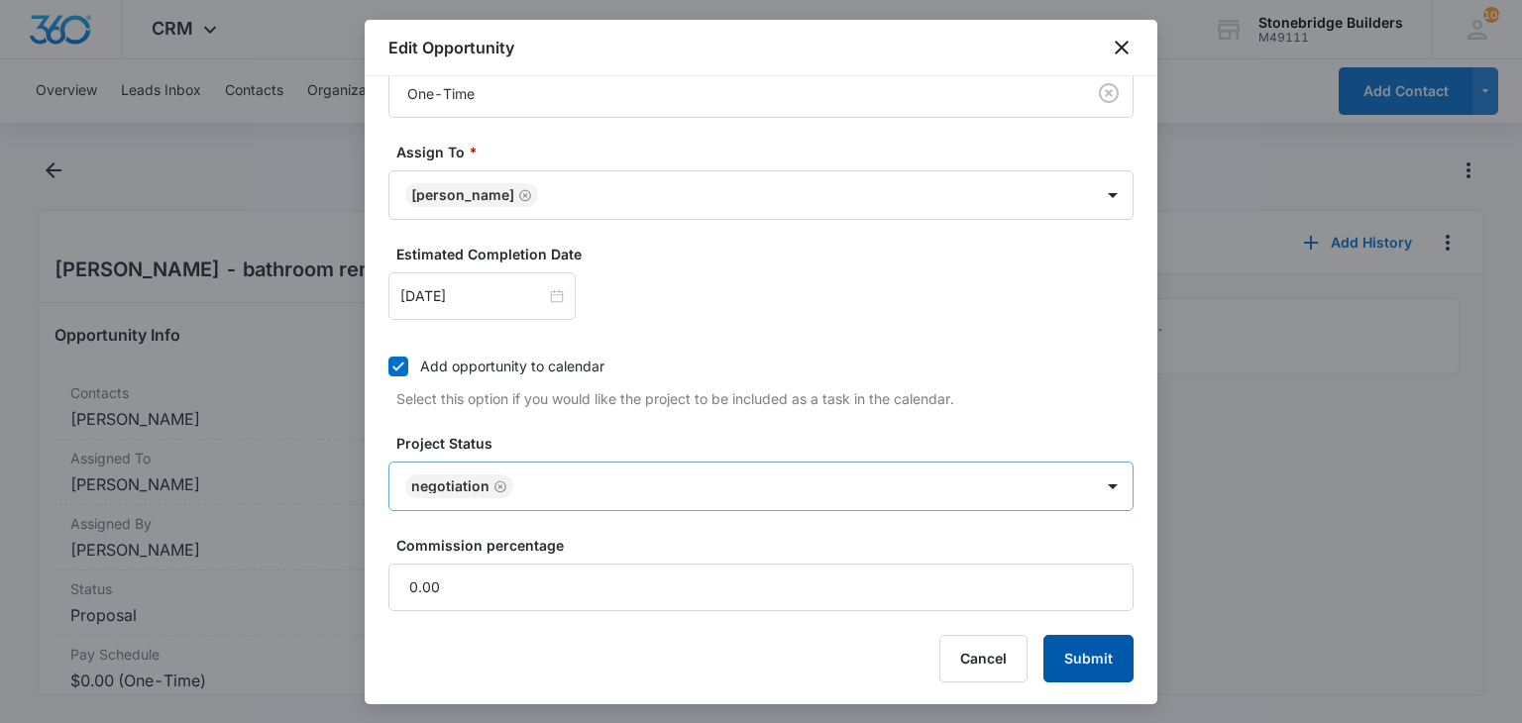
click at [1045, 671] on button "Submit" at bounding box center [1089, 659] width 90 height 48
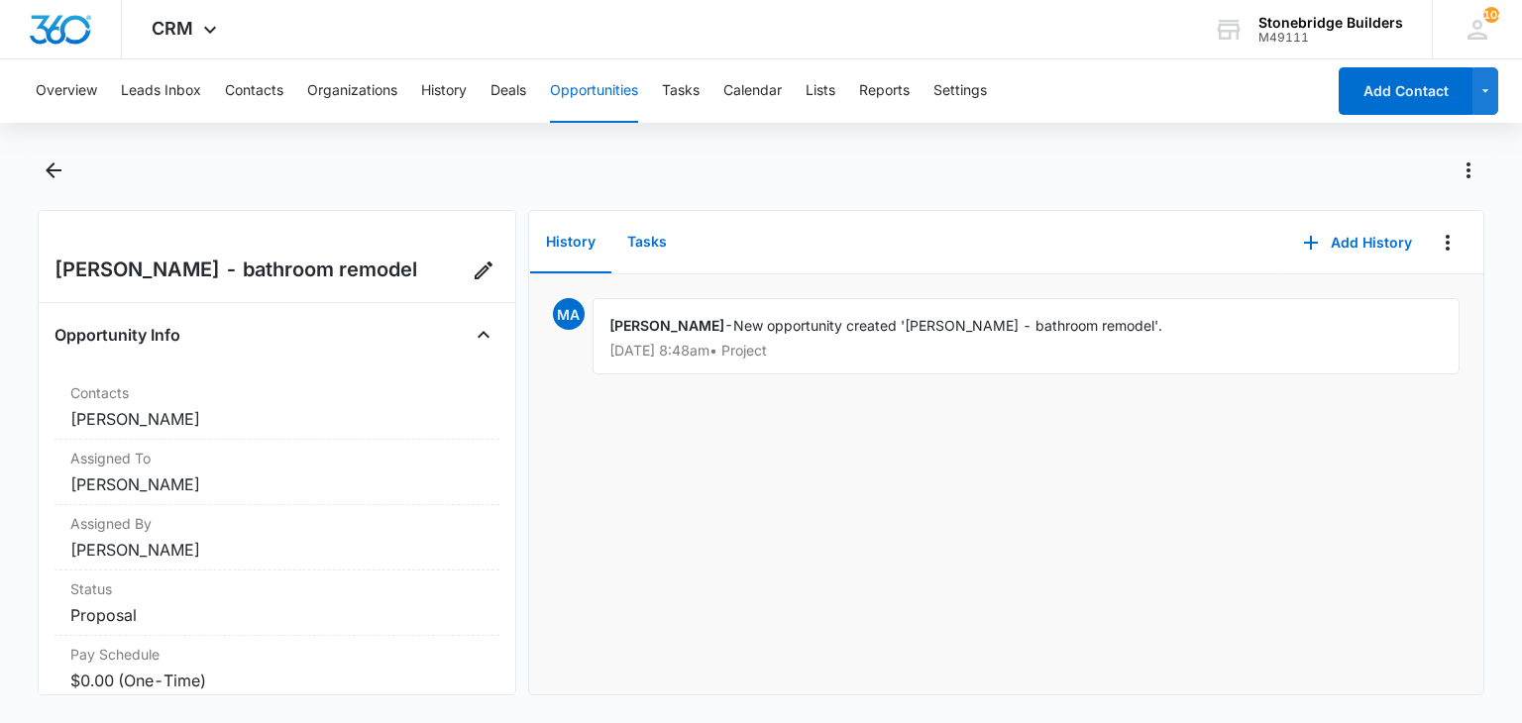
click at [624, 236] on button "Tasks" at bounding box center [646, 242] width 71 height 61
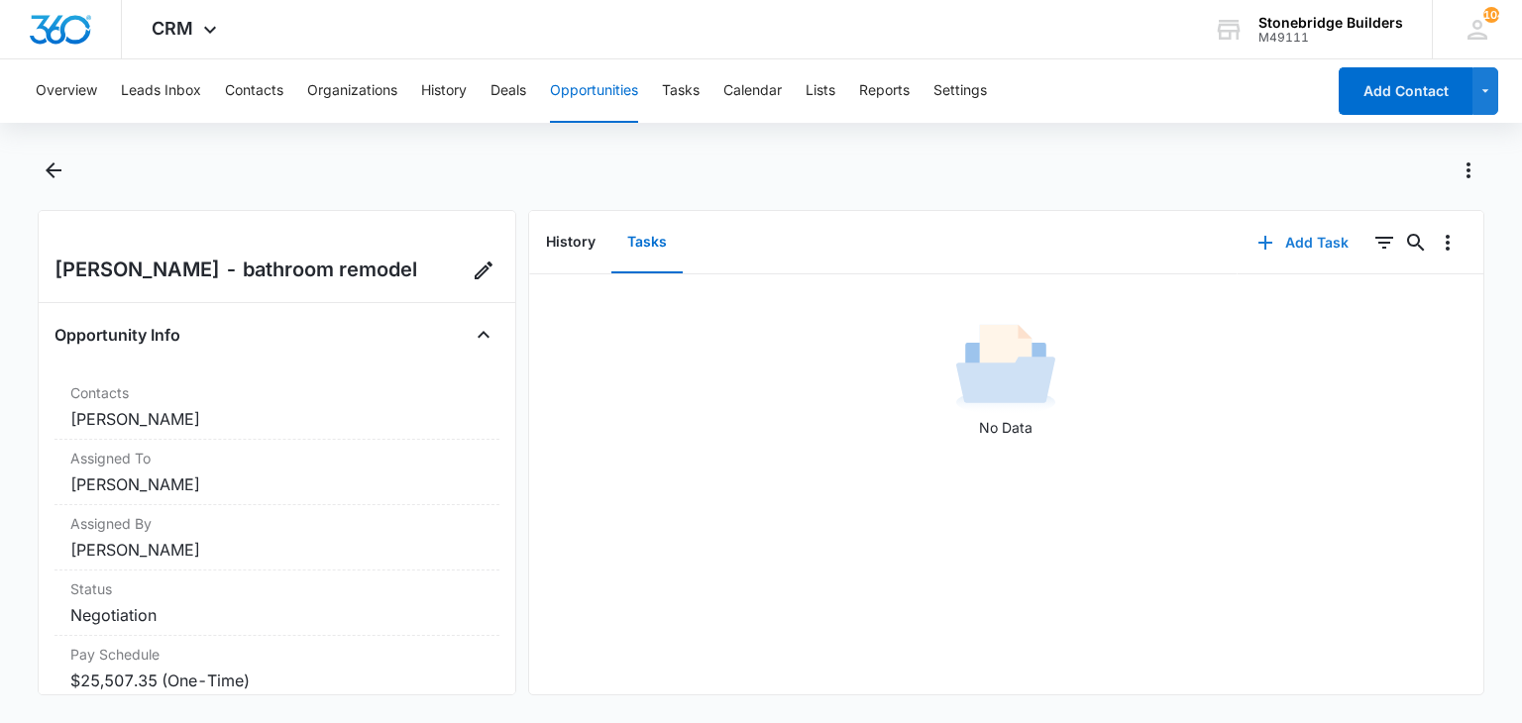
click at [1324, 235] on button "Add Task" at bounding box center [1303, 243] width 131 height 48
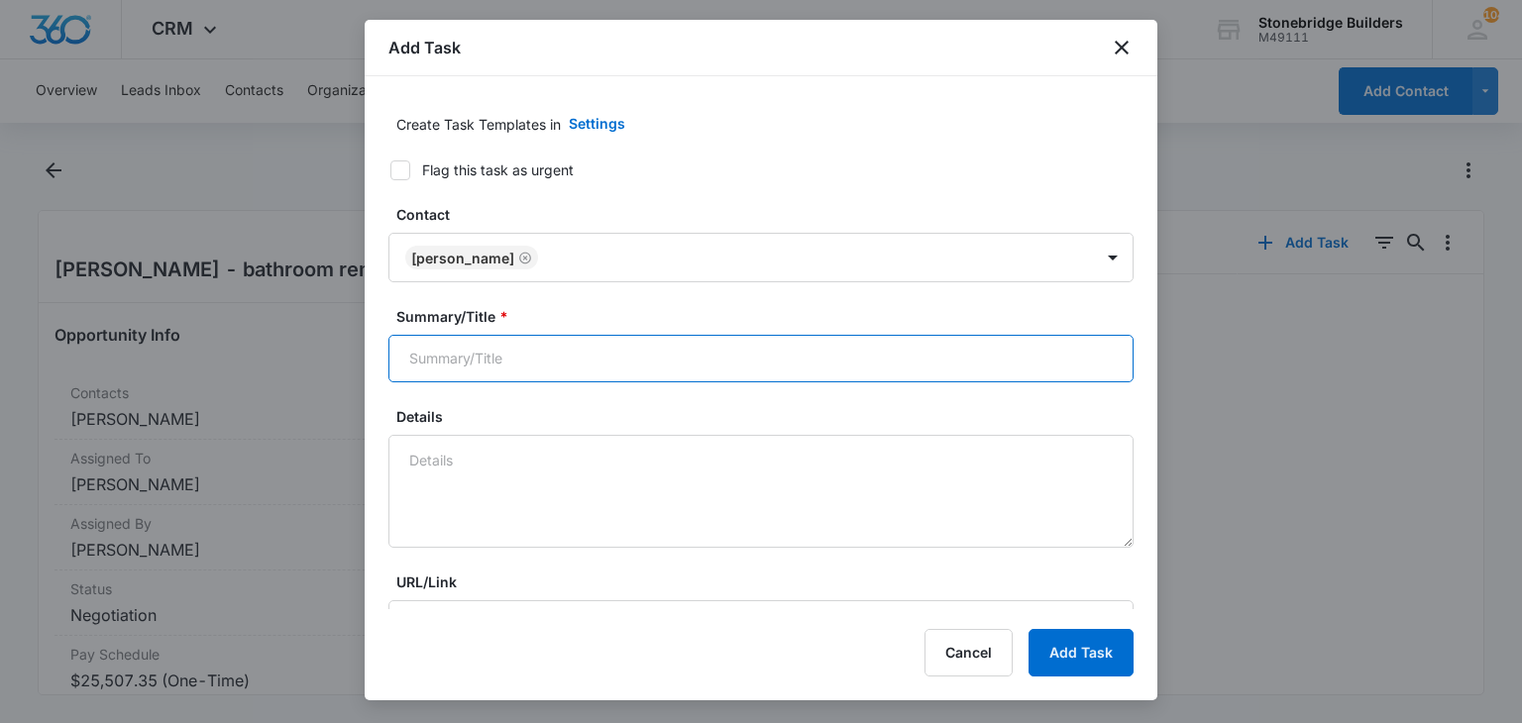
click at [456, 361] on input "Summary/Title *" at bounding box center [760, 359] width 745 height 48
type input "[PERSON_NAME] bathroom check"
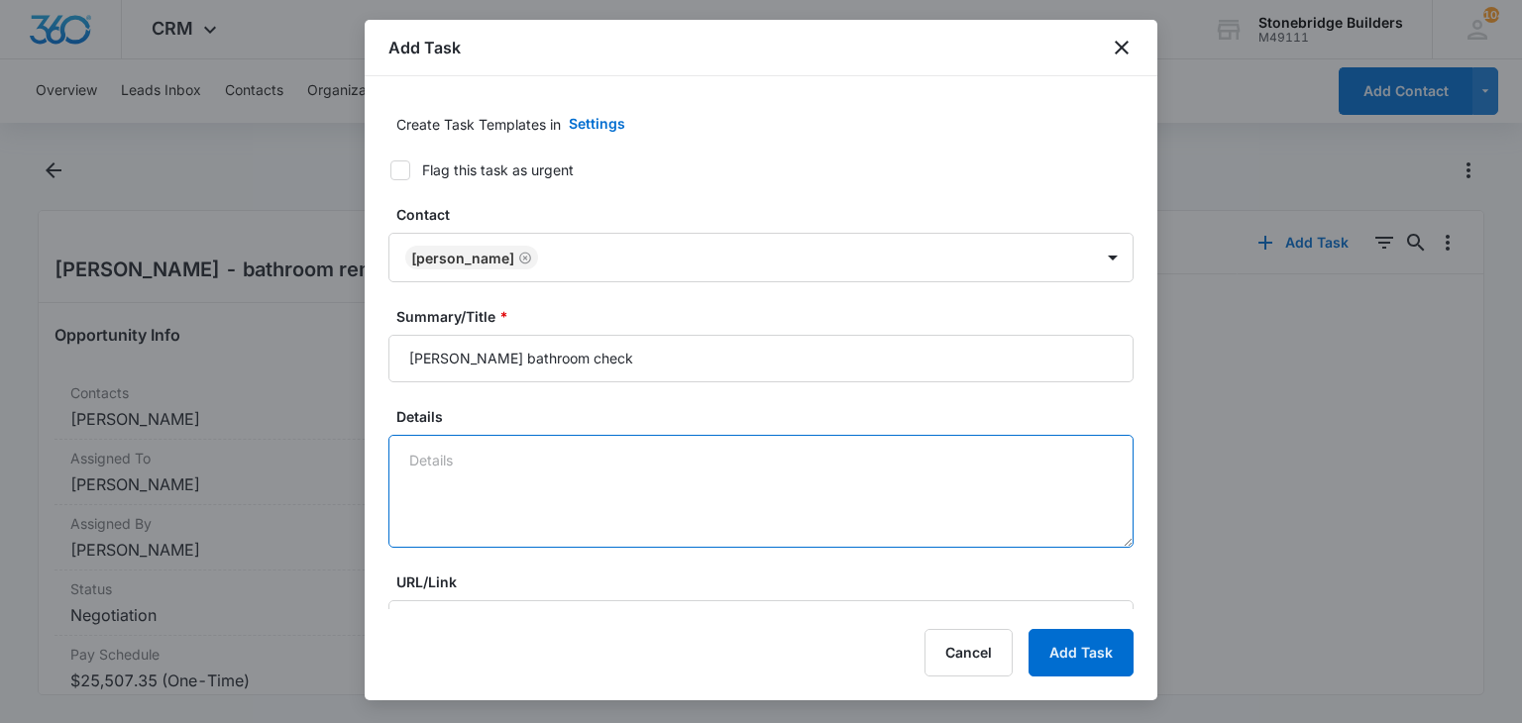
click at [479, 478] on textarea "Details" at bounding box center [760, 491] width 745 height 113
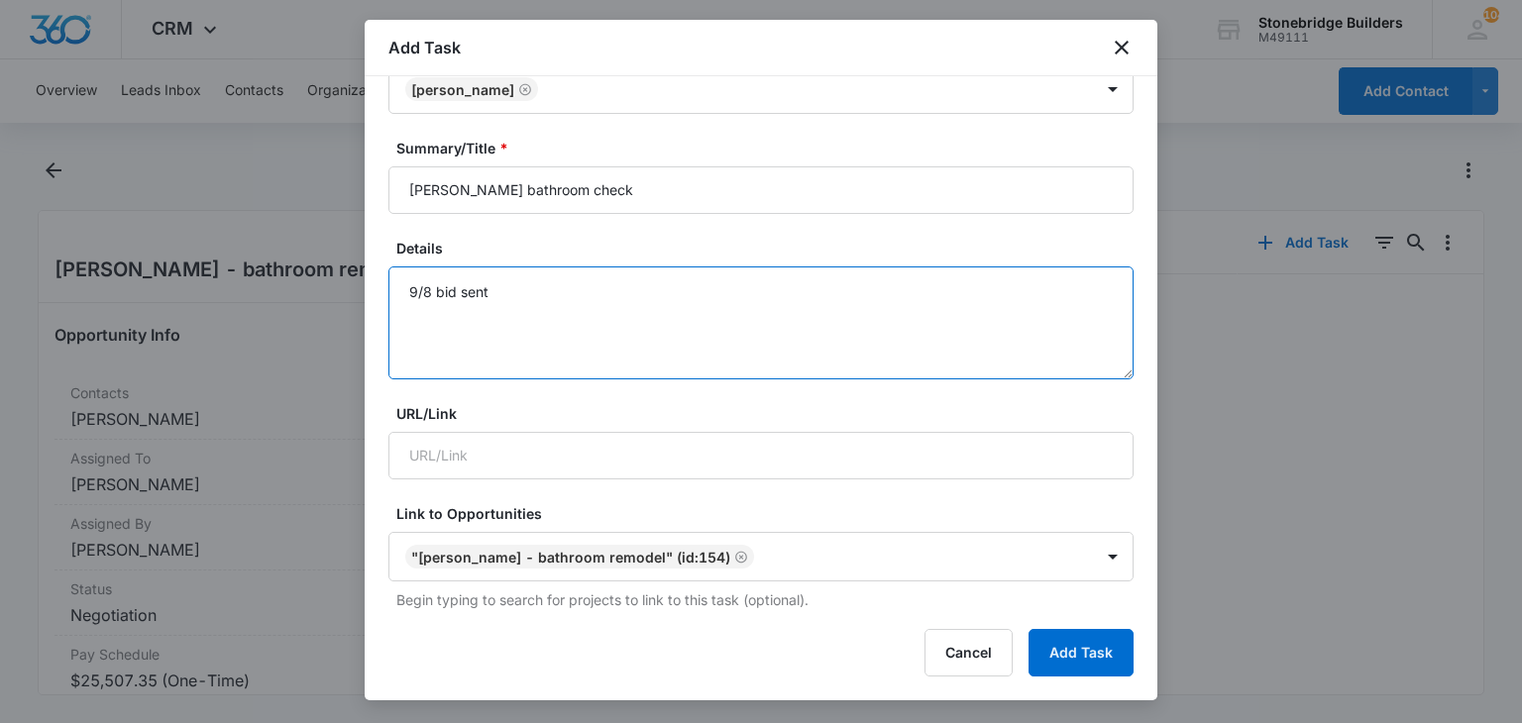
scroll to position [595, 0]
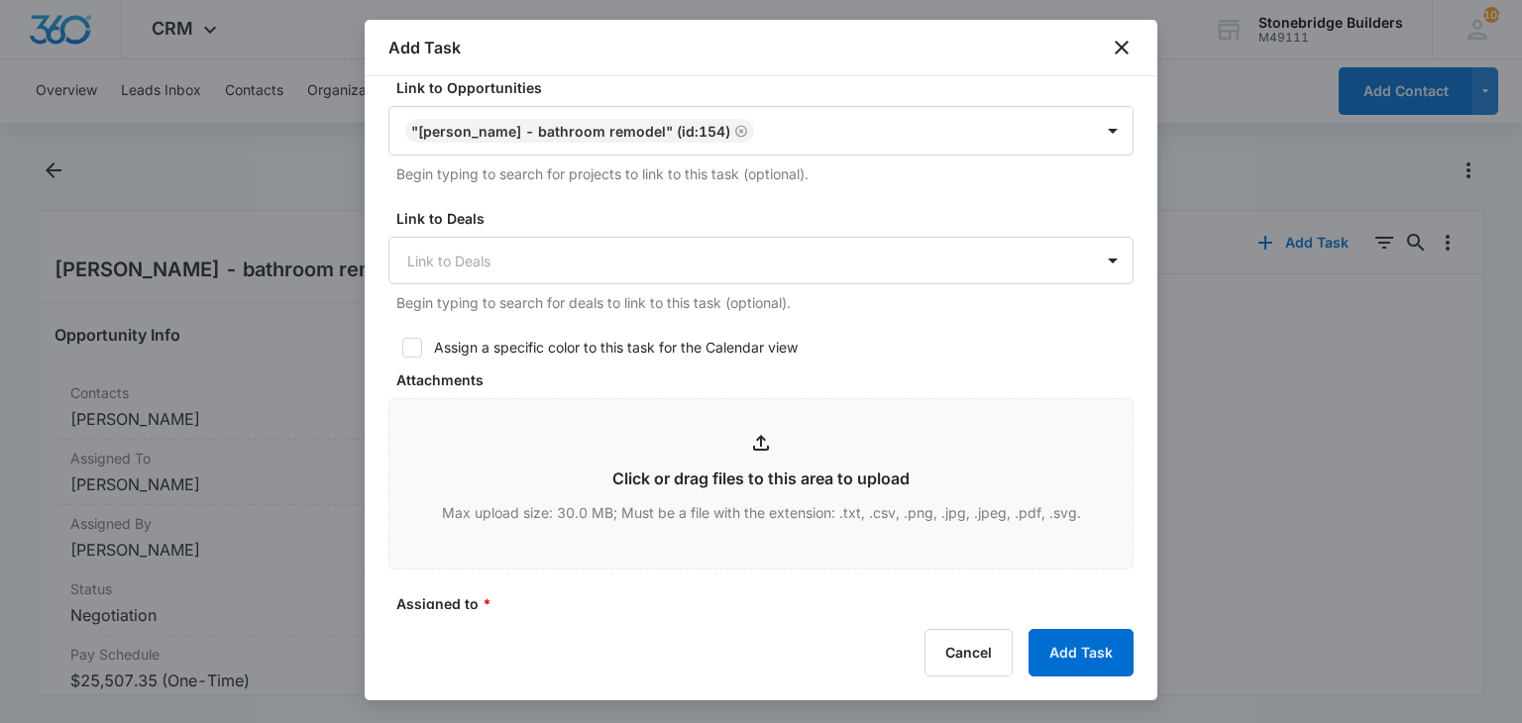
type textarea "9/8 bid sent"
click at [416, 344] on icon at bounding box center [412, 348] width 18 height 18
click at [402, 344] on input "Assign a specific color to this task for the Calendar view" at bounding box center [395, 348] width 14 height 14
checkbox input "true"
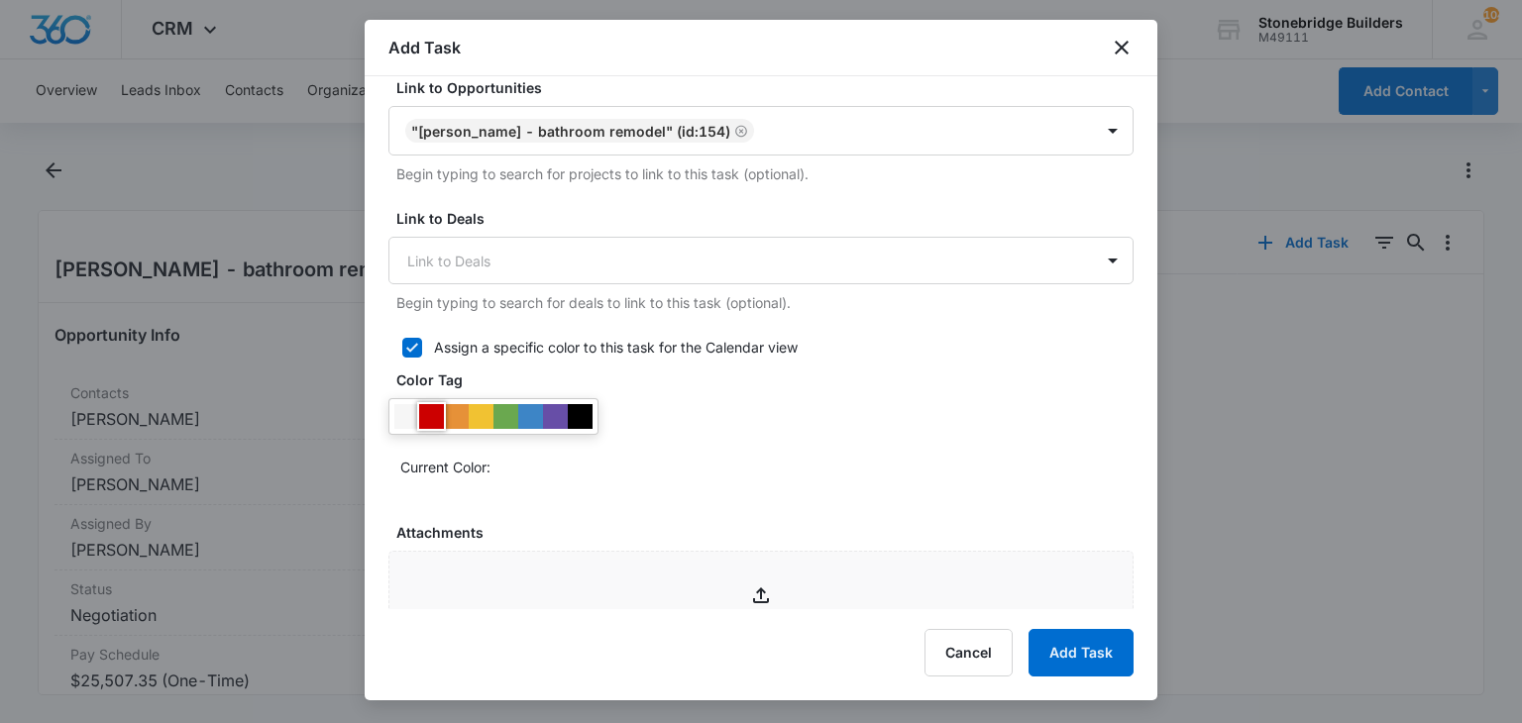
click at [434, 407] on div at bounding box center [431, 416] width 25 height 25
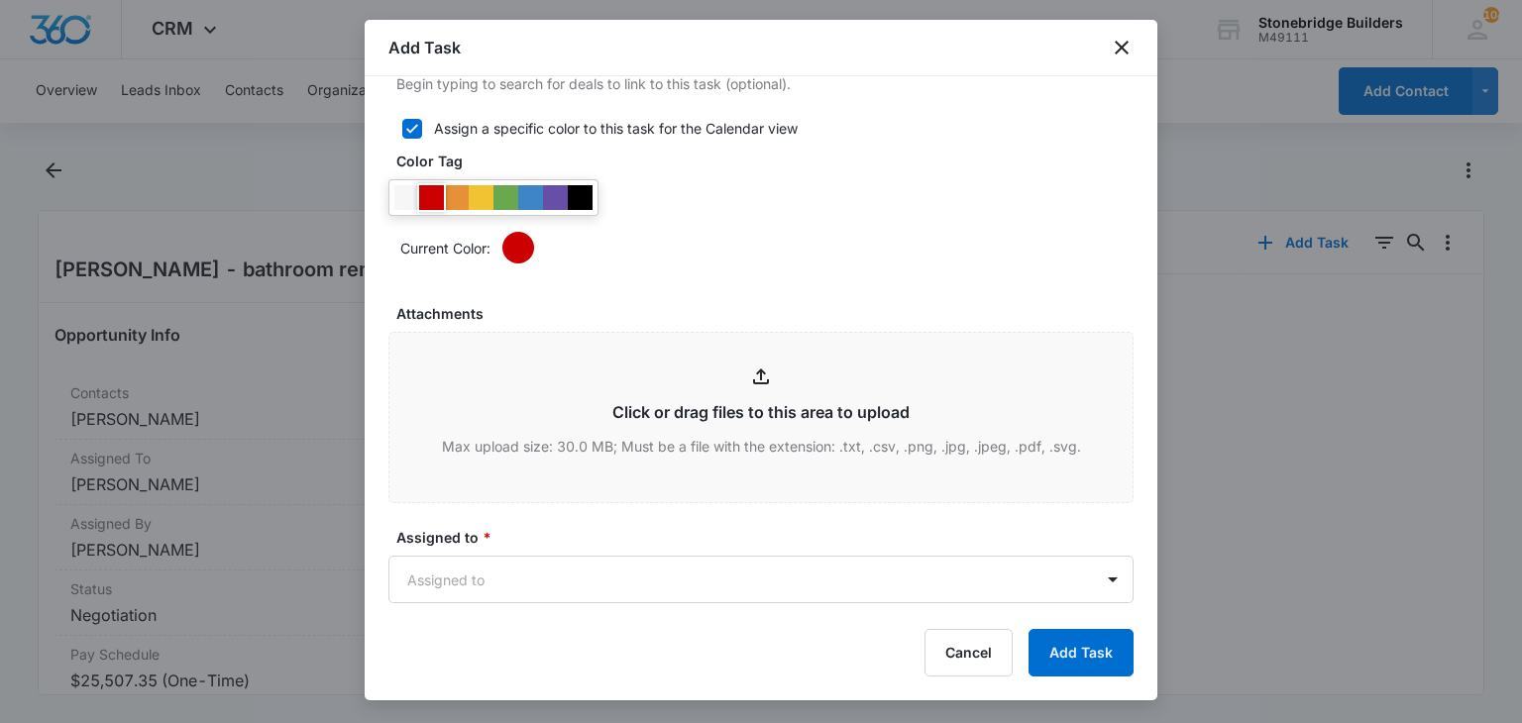
scroll to position [1189, 0]
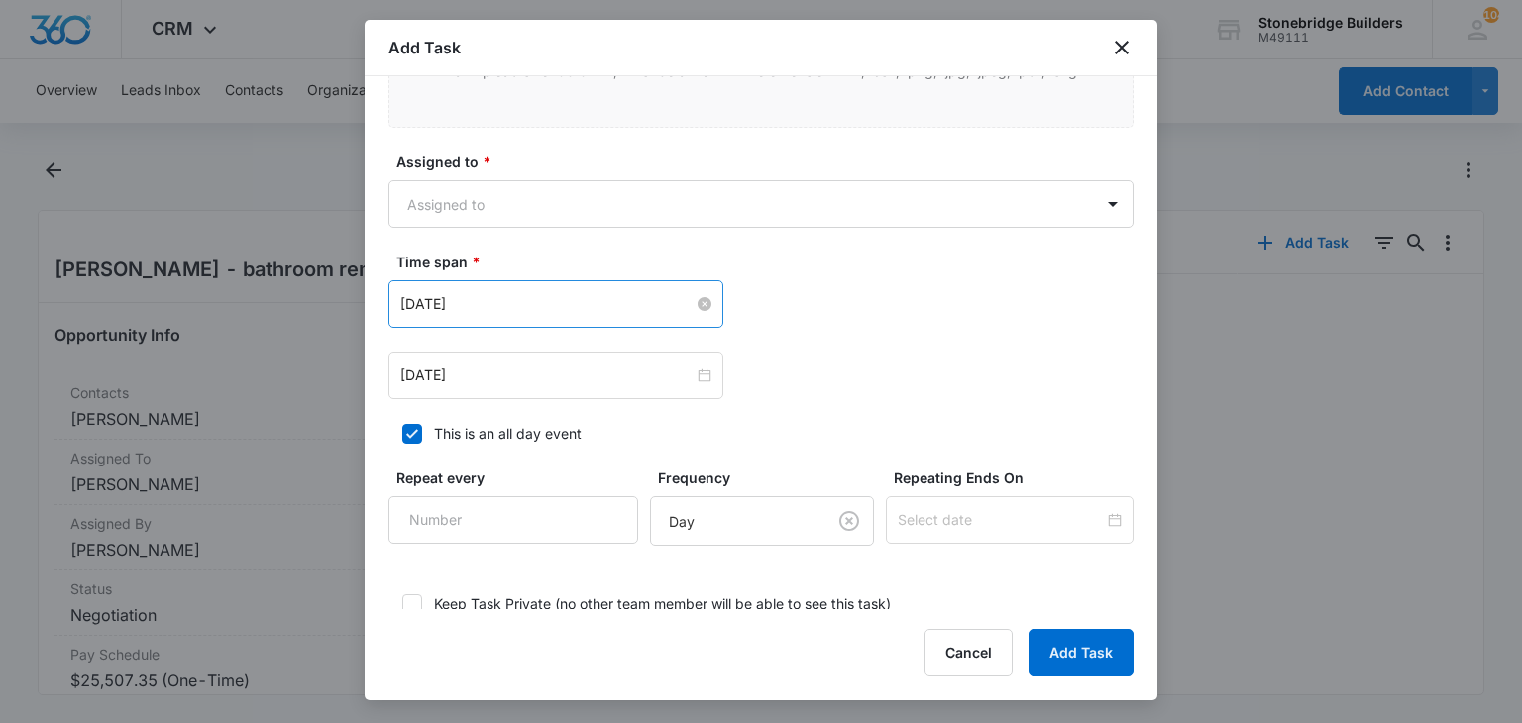
click at [431, 298] on input "[DATE]" at bounding box center [546, 304] width 293 height 22
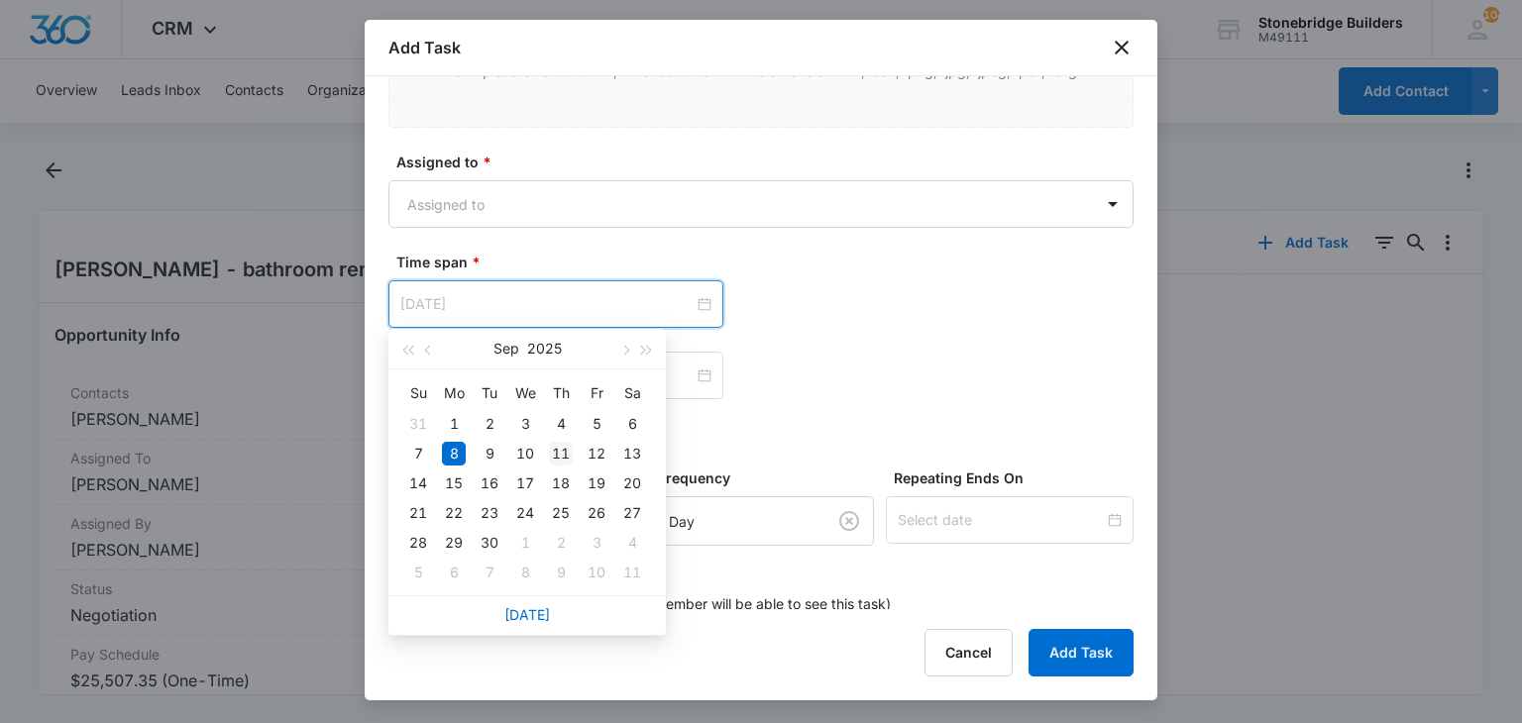
type input "[DATE]"
click at [563, 450] on div "11" at bounding box center [561, 454] width 24 height 24
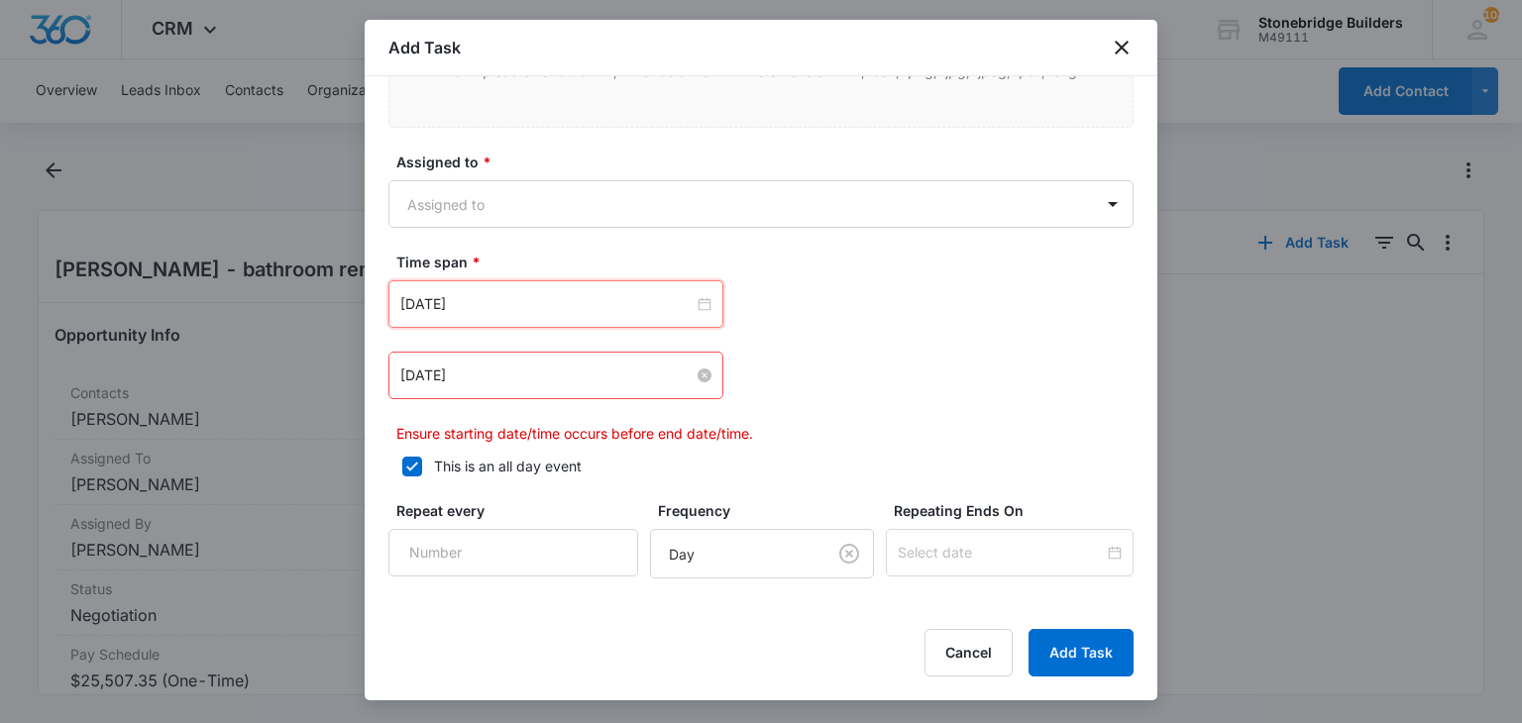
click at [436, 374] on input "[DATE]" at bounding box center [546, 376] width 293 height 22
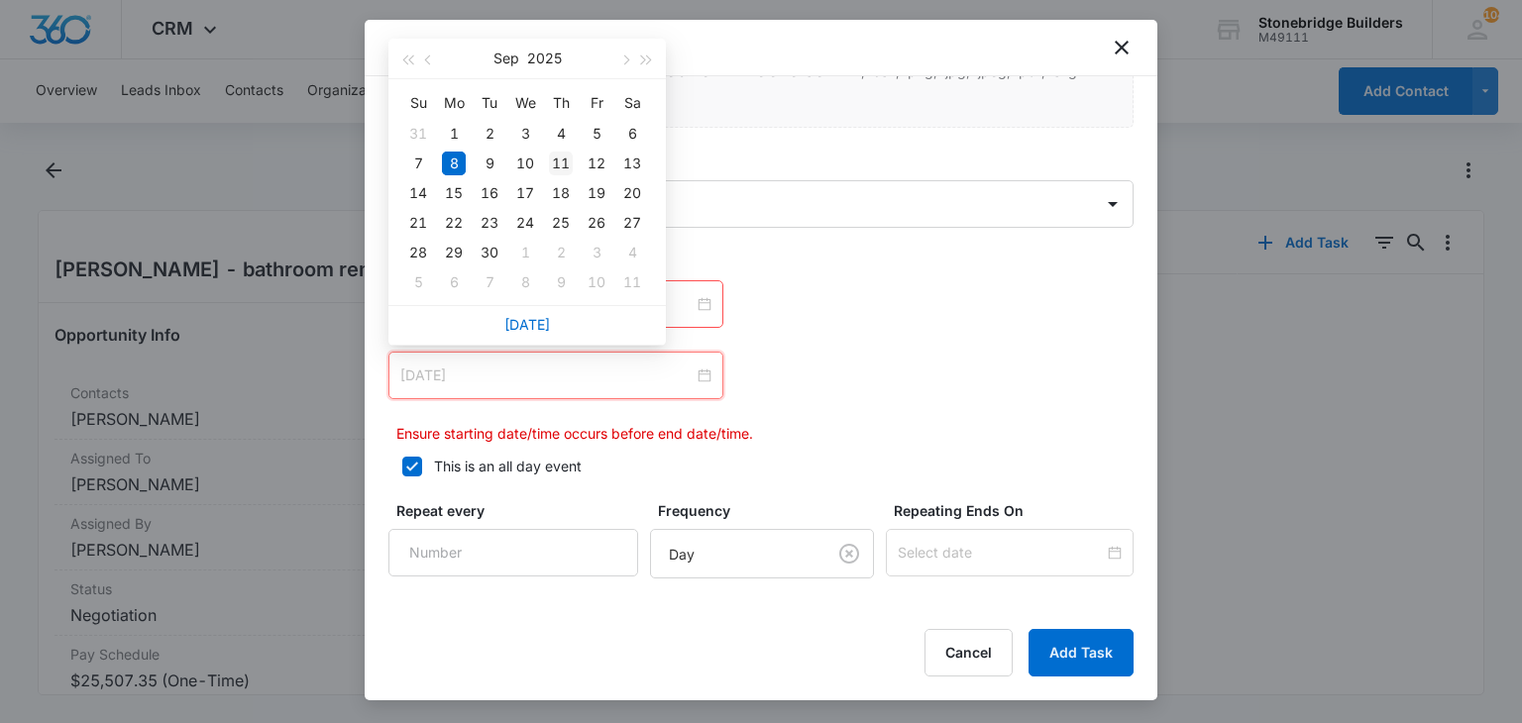
type input "[DATE]"
click at [571, 160] on div "11" at bounding box center [561, 164] width 24 height 24
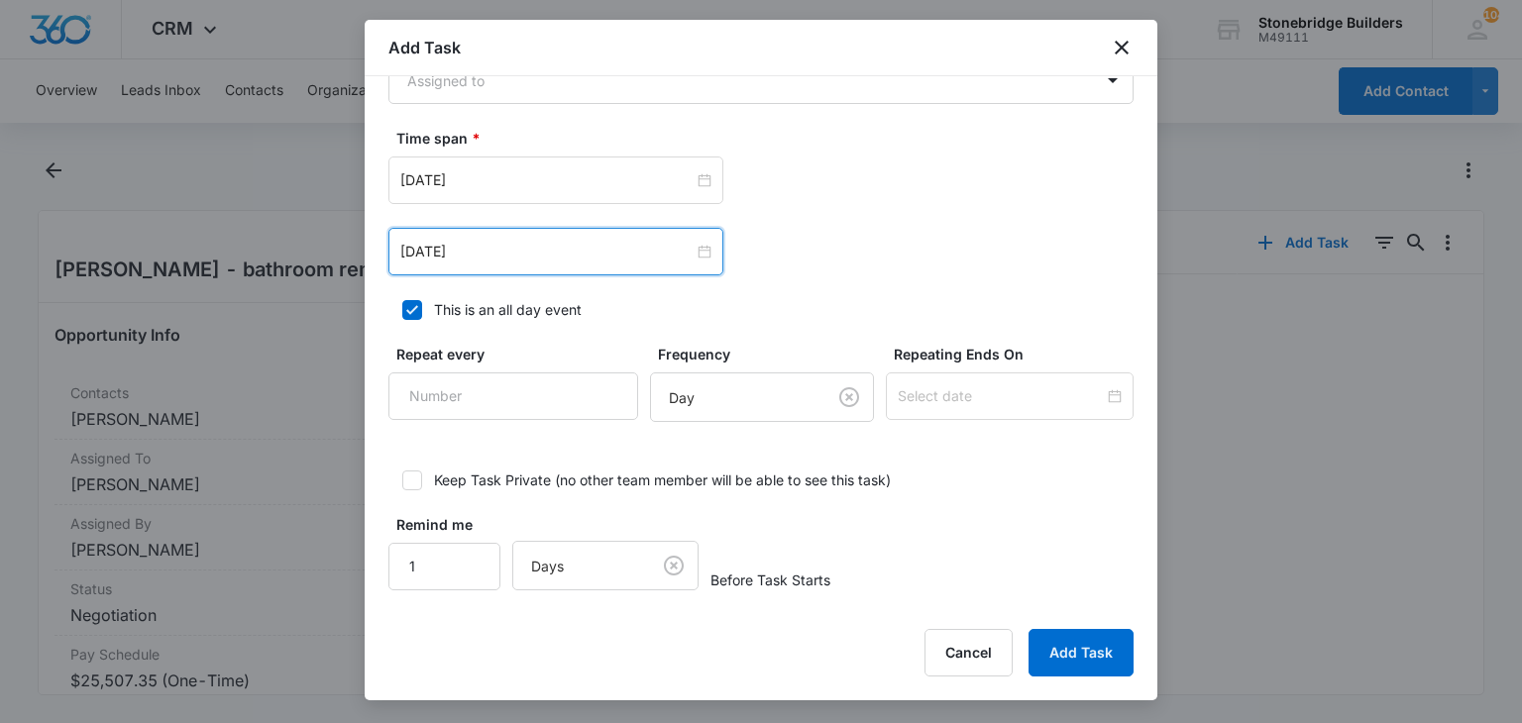
scroll to position [1316, 0]
click at [413, 297] on div at bounding box center [412, 307] width 20 height 20
click at [402, 300] on input "This is an all day event" at bounding box center [395, 307] width 14 height 14
checkbox input "false"
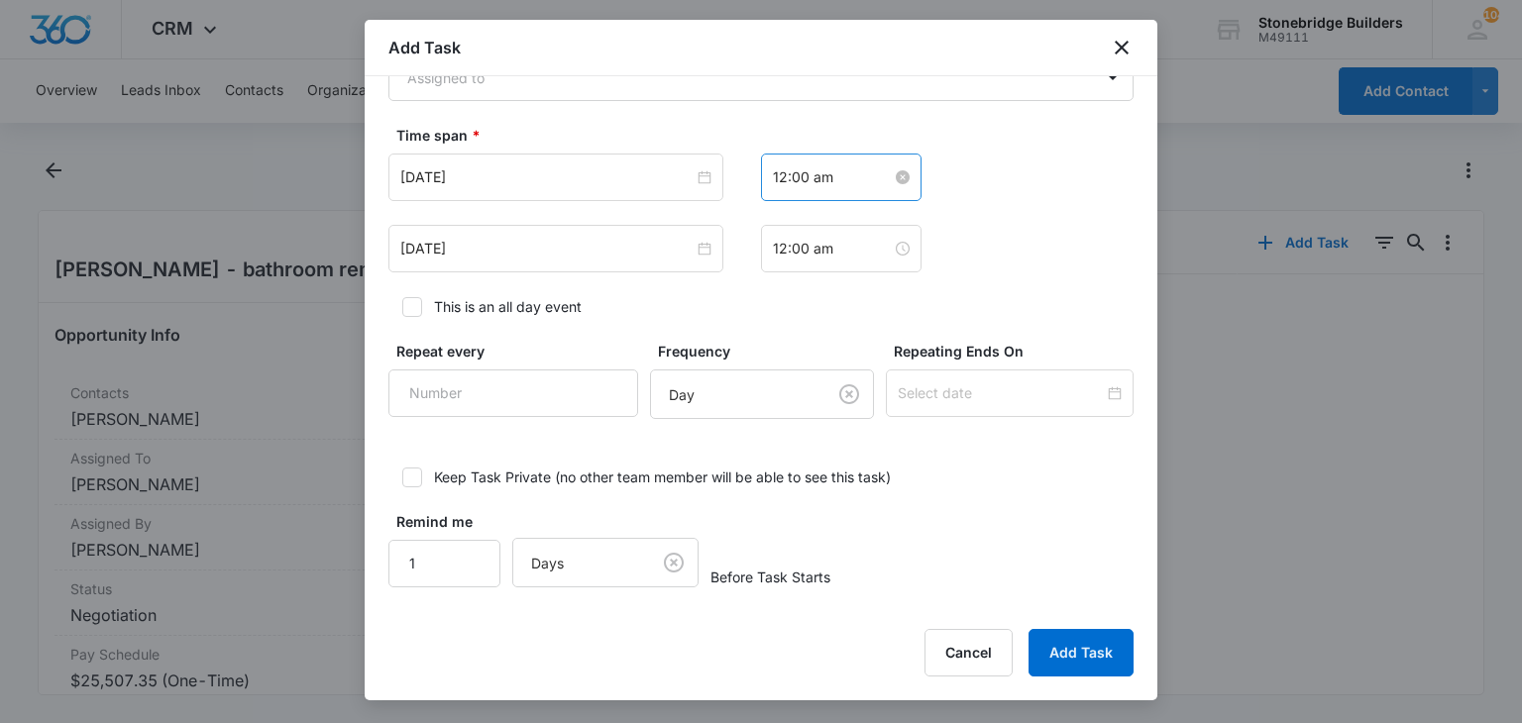
click at [781, 168] on input "12:00 am" at bounding box center [832, 177] width 119 height 22
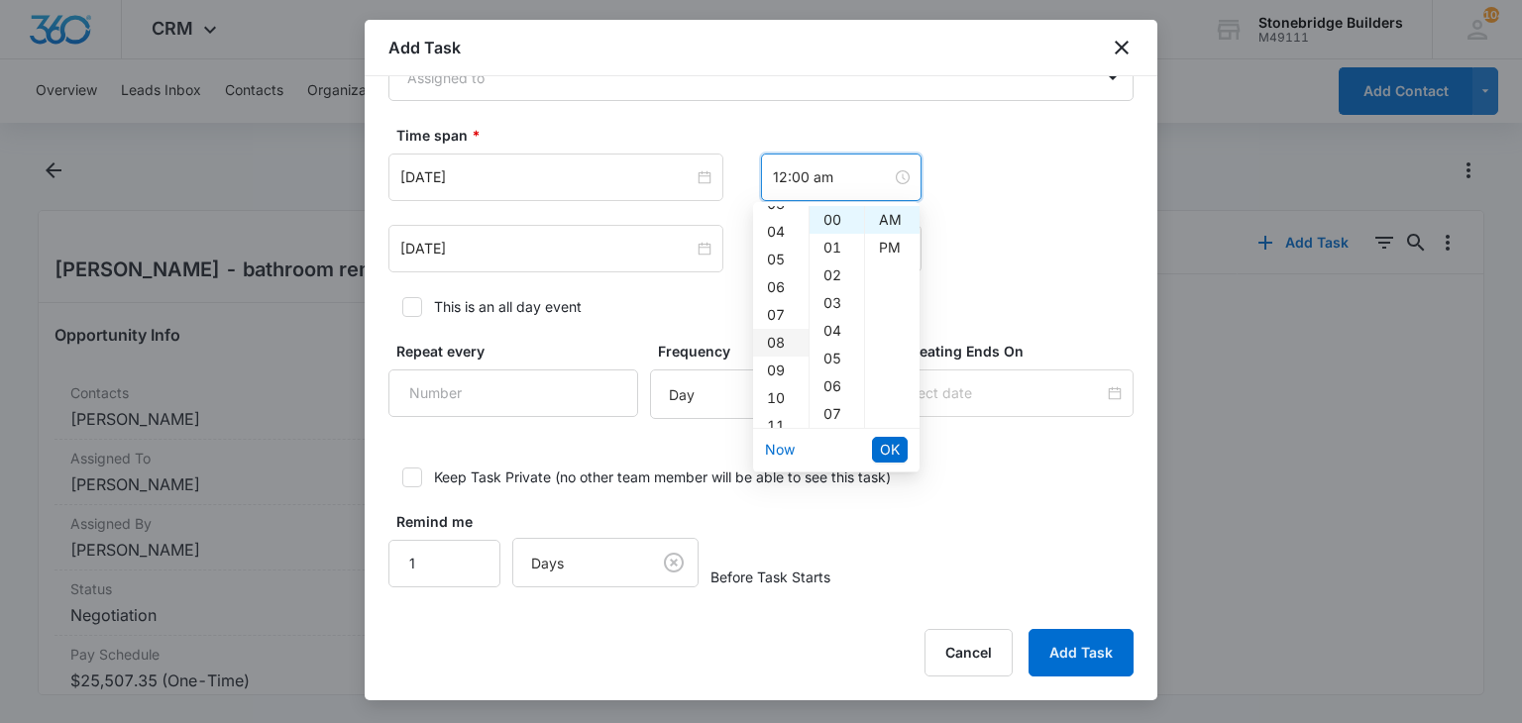
click at [777, 334] on div "08" at bounding box center [780, 343] width 55 height 28
type input "8:00 am"
click at [883, 453] on span "OK" at bounding box center [890, 450] width 20 height 22
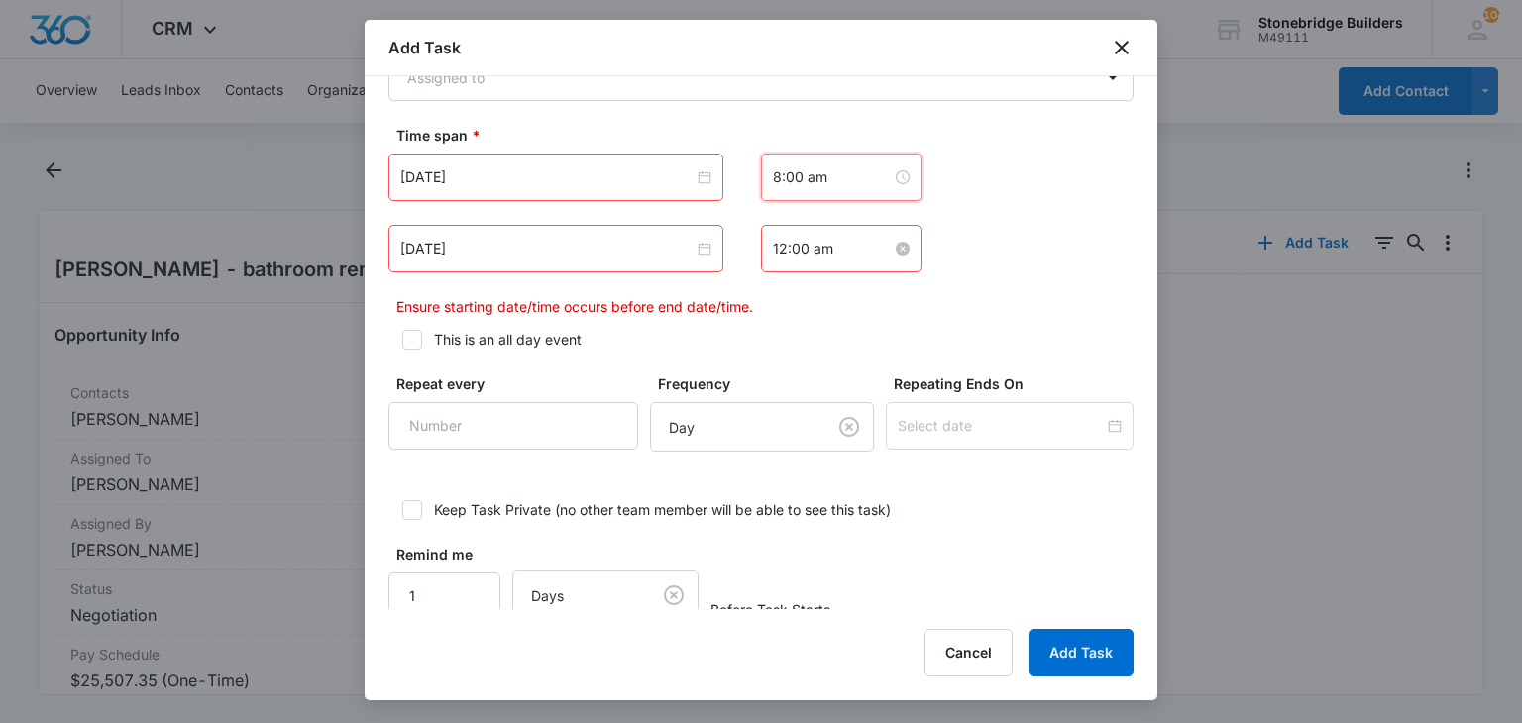
click at [779, 248] on input "12:00 am" at bounding box center [832, 249] width 119 height 22
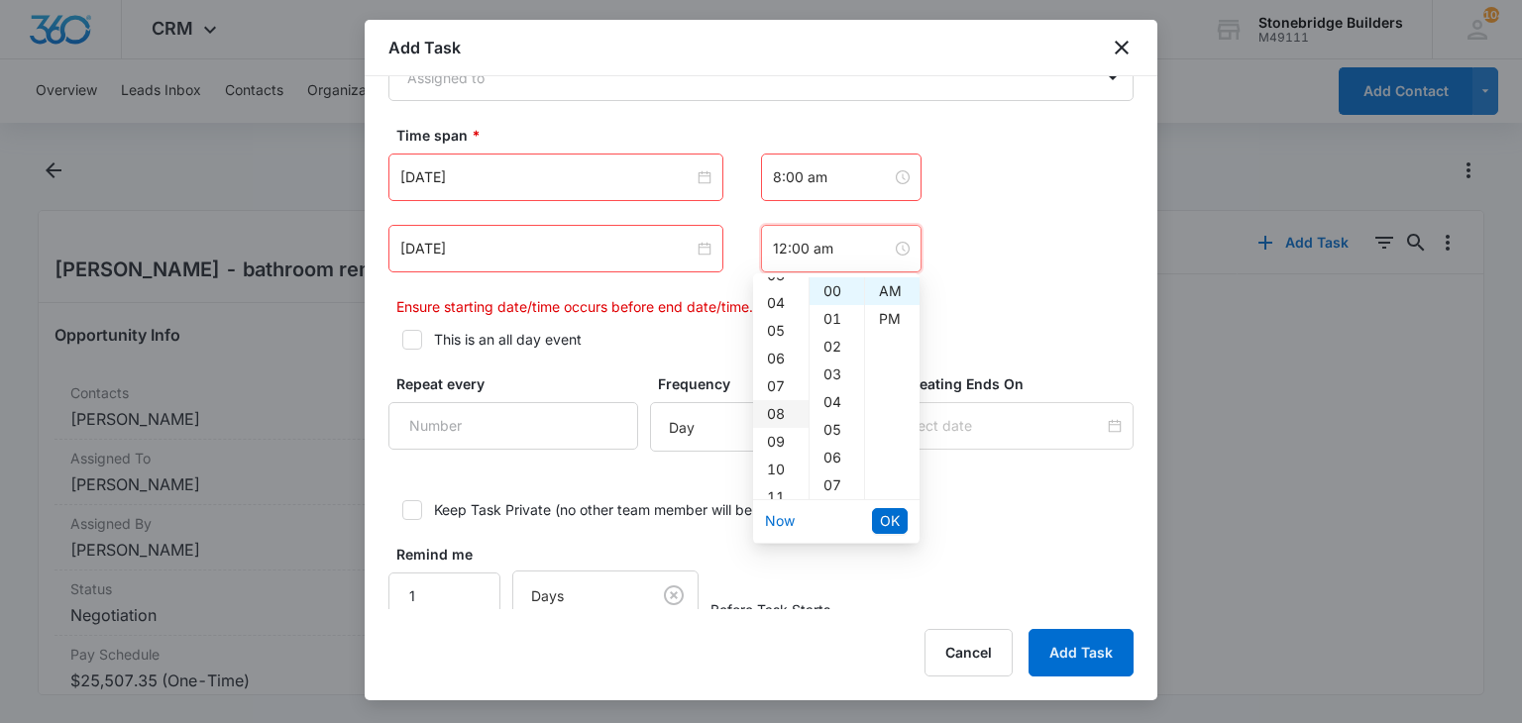
click at [781, 413] on div "08" at bounding box center [780, 414] width 55 height 28
click at [826, 479] on div "07" at bounding box center [837, 486] width 55 height 28
type input "8:07 am"
click at [886, 510] on span "OK" at bounding box center [890, 521] width 20 height 22
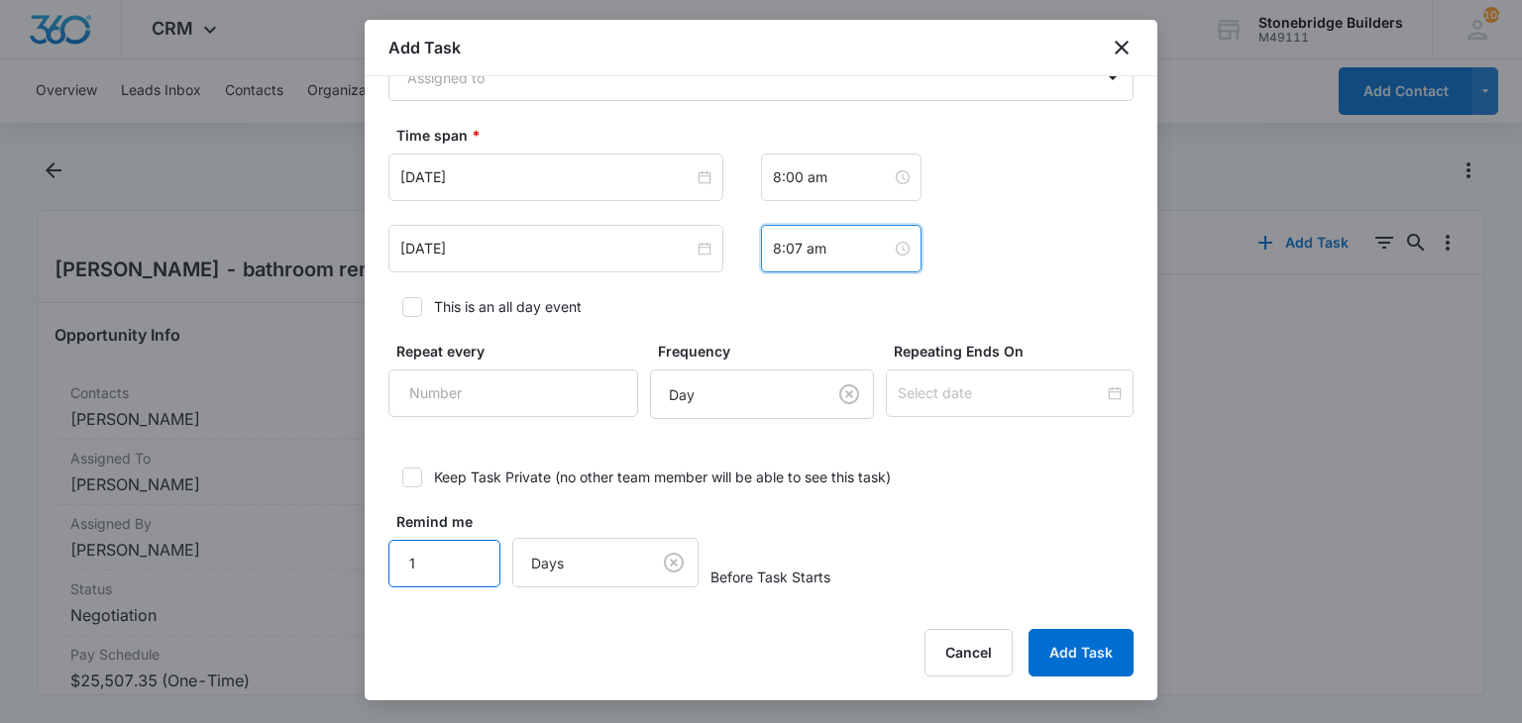
click at [440, 545] on input "1" at bounding box center [444, 564] width 112 height 48
type input "15"
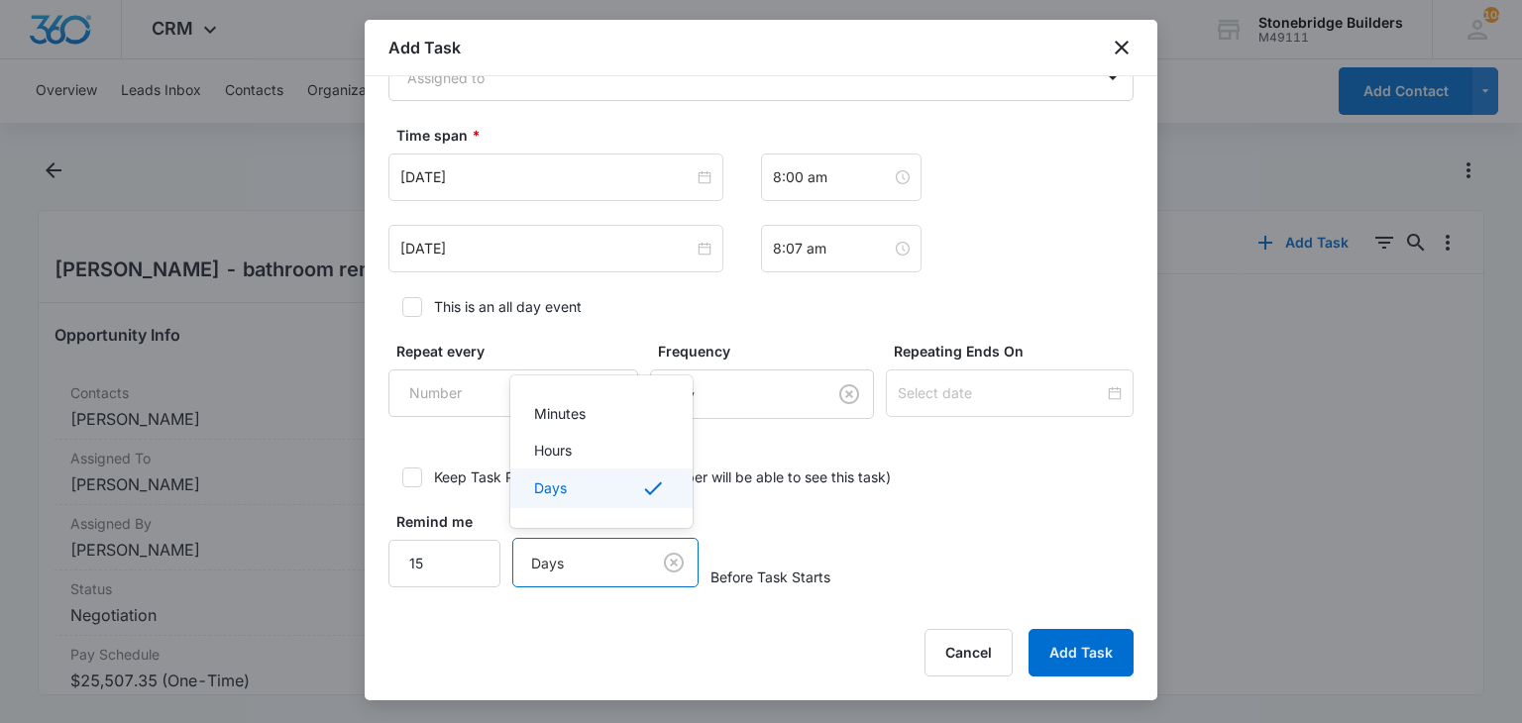
click at [575, 554] on body "CRM Apps Reputation Websites Forms CRM Email Social Content Ads Intelligence Fi…" at bounding box center [761, 361] width 1522 height 723
click at [601, 401] on div "Minutes" at bounding box center [601, 413] width 182 height 37
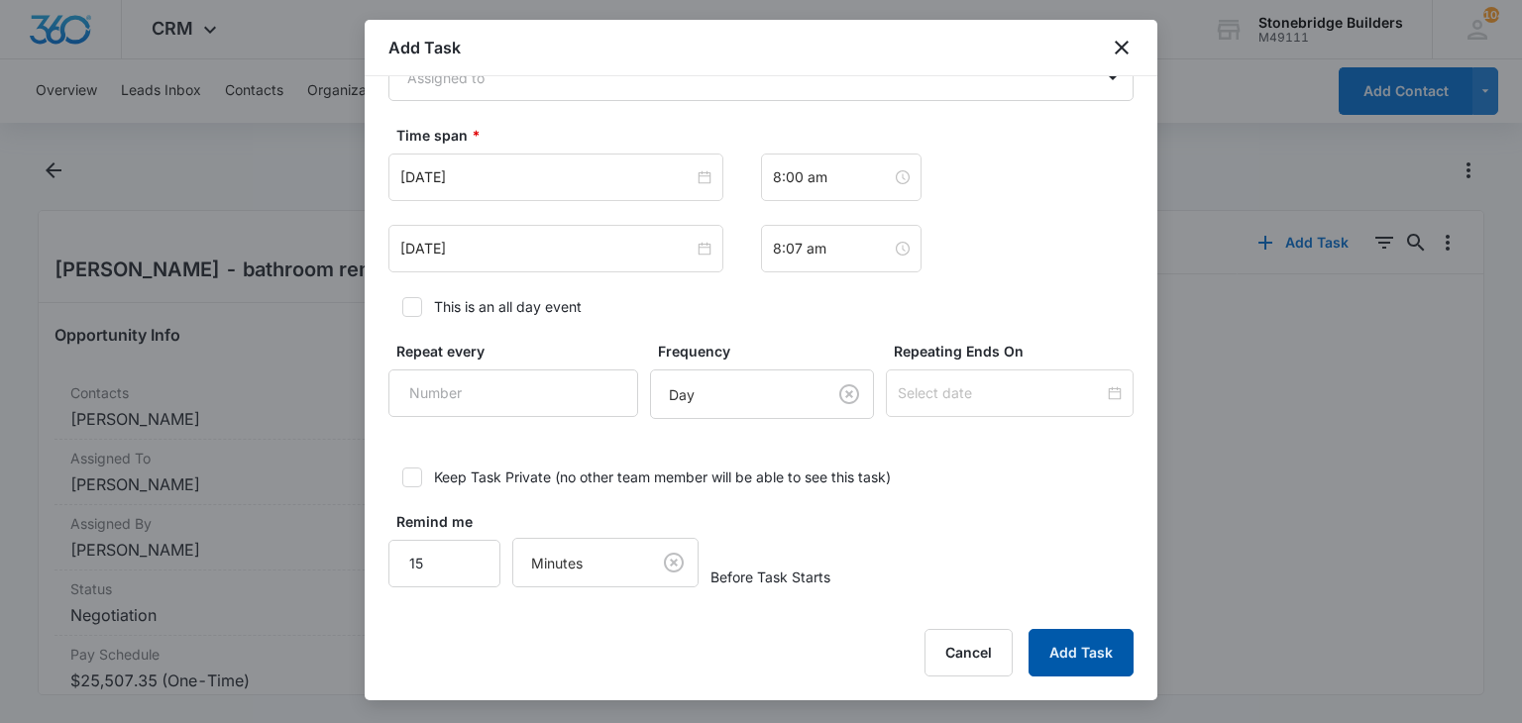
click at [1071, 663] on button "Add Task" at bounding box center [1081, 653] width 105 height 48
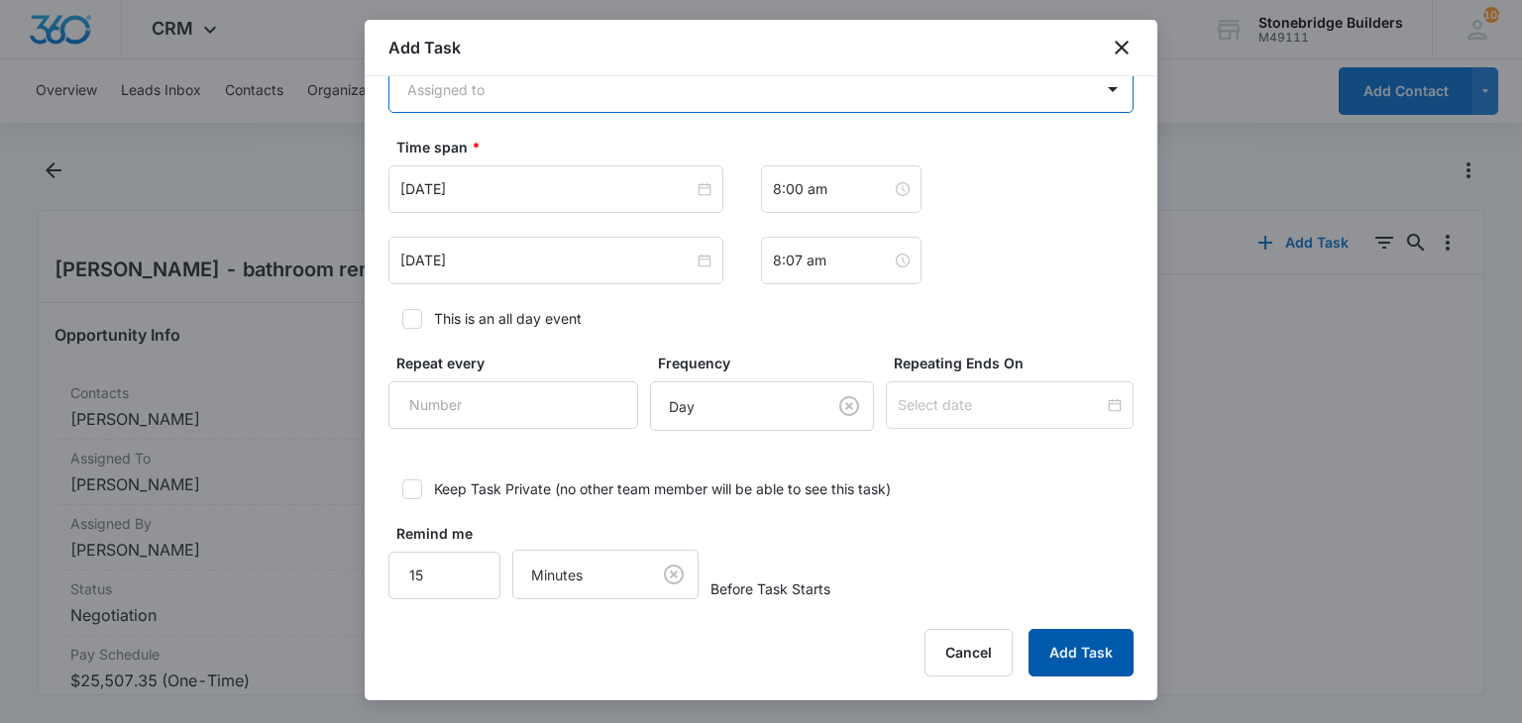
click at [1073, 656] on button "Add Task" at bounding box center [1081, 653] width 105 height 48
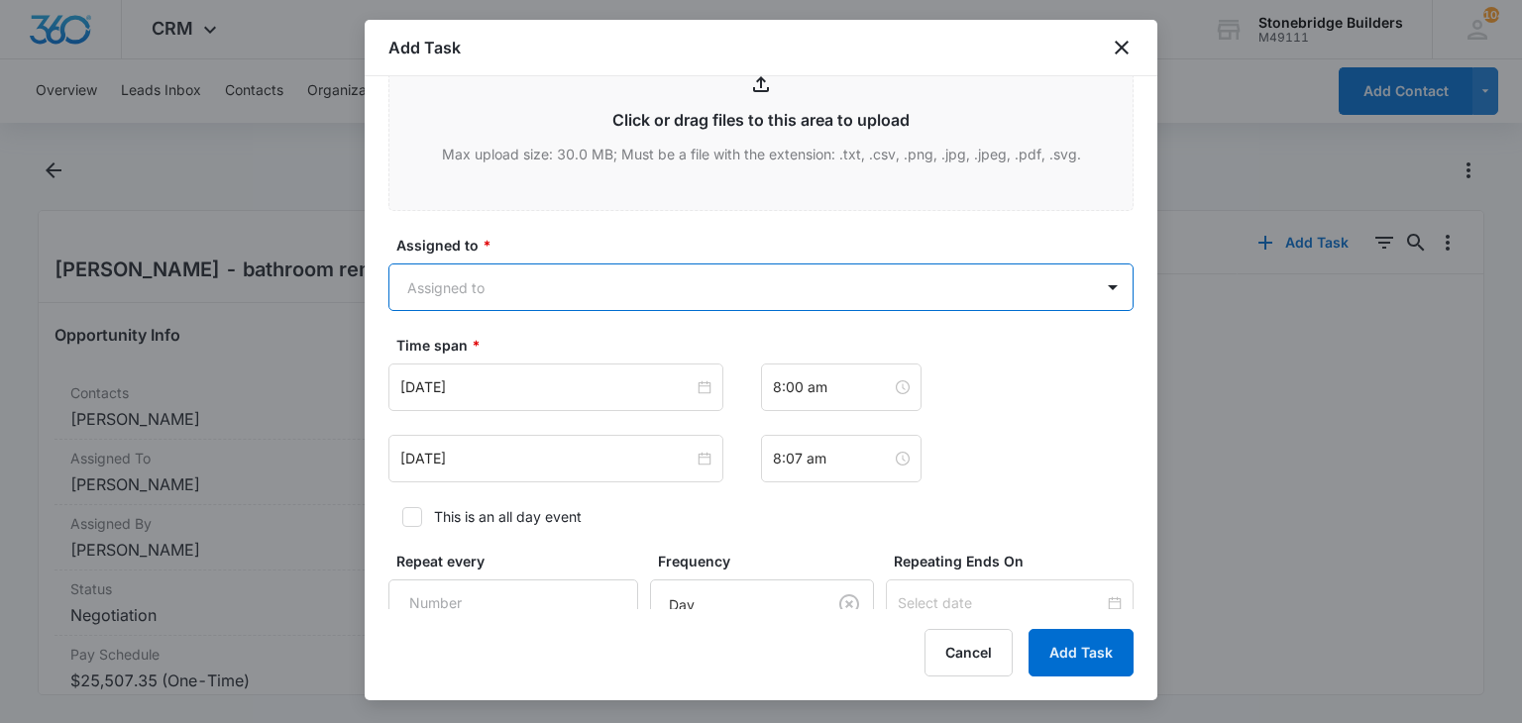
click at [524, 277] on body "CRM Apps Reputation Websites Forms CRM Email Social Content Ads Intelligence Fi…" at bounding box center [761, 361] width 1522 height 723
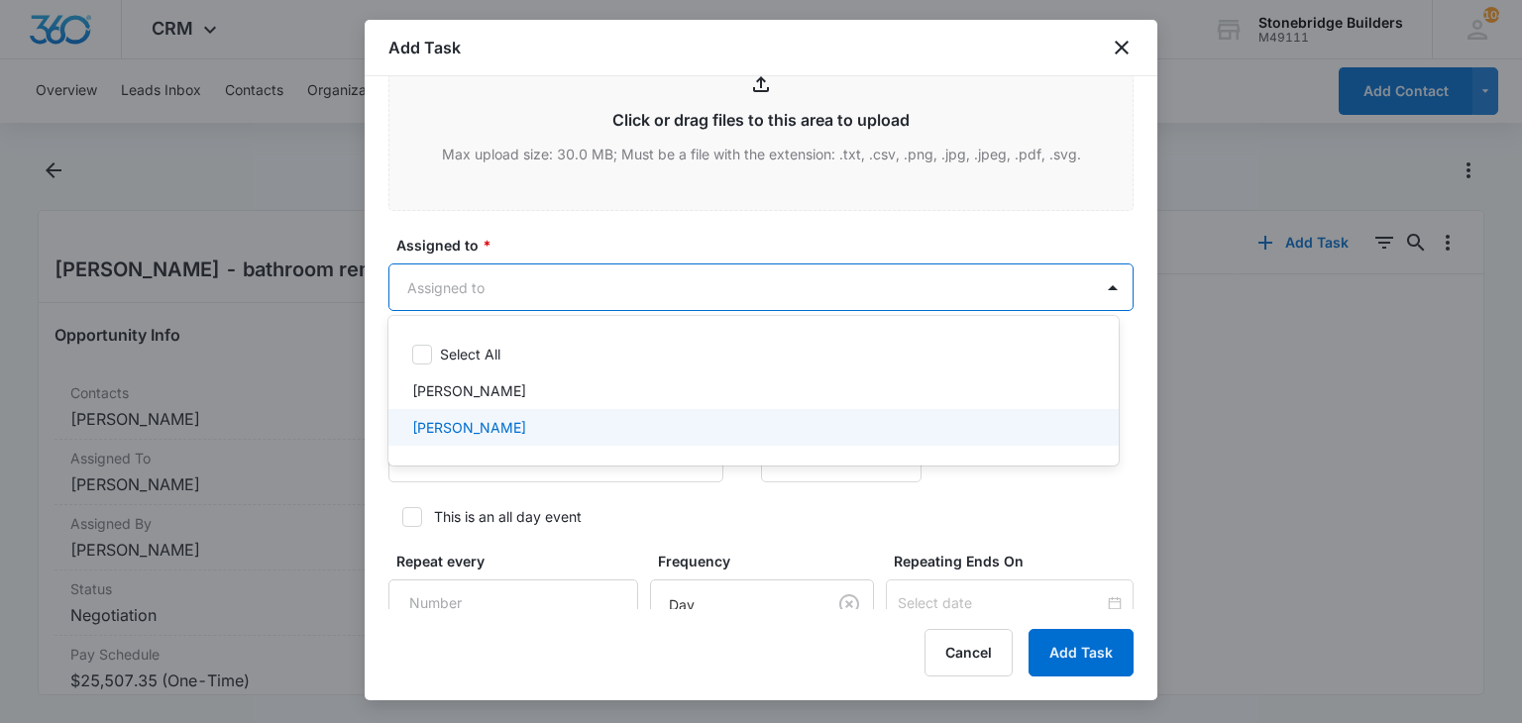
click at [499, 411] on div "[PERSON_NAME]" at bounding box center [753, 427] width 730 height 37
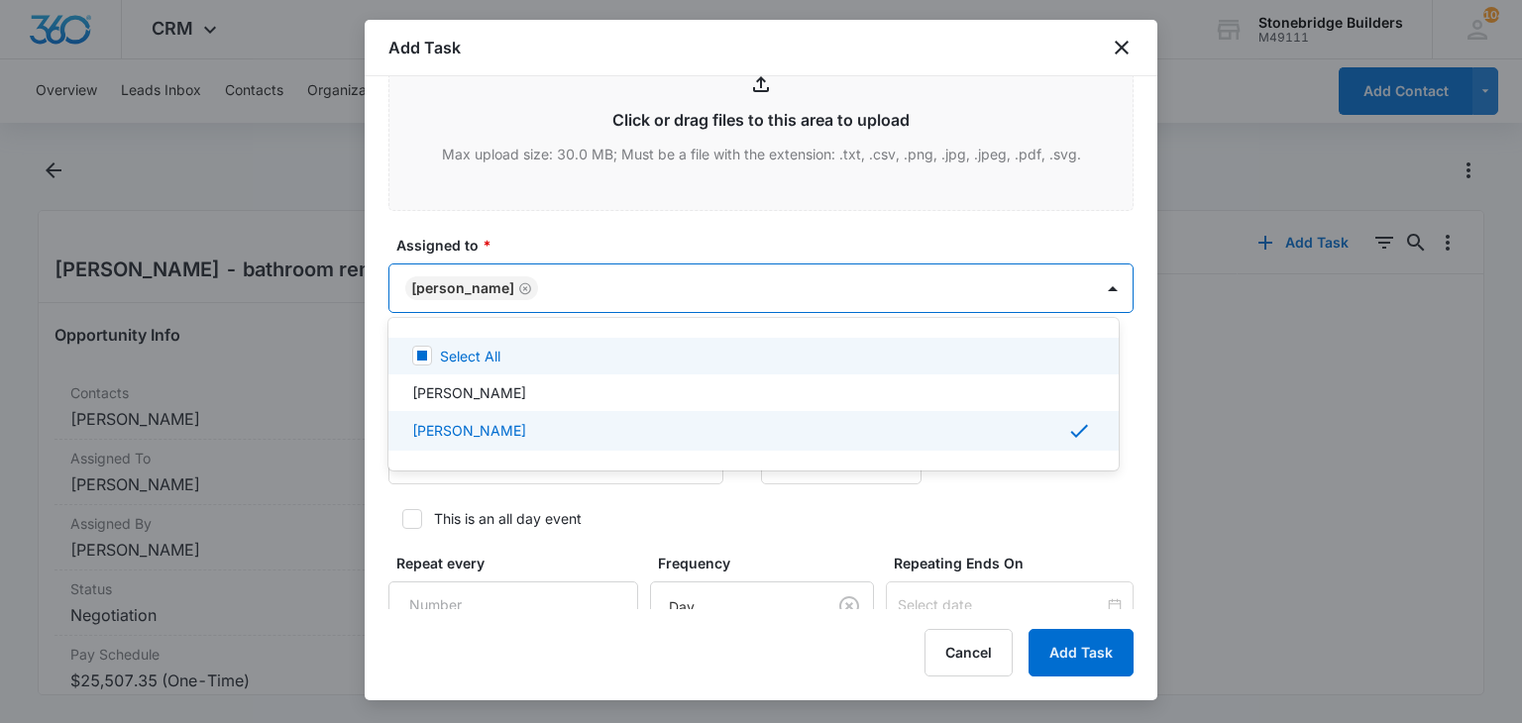
click at [658, 234] on div at bounding box center [761, 361] width 1522 height 723
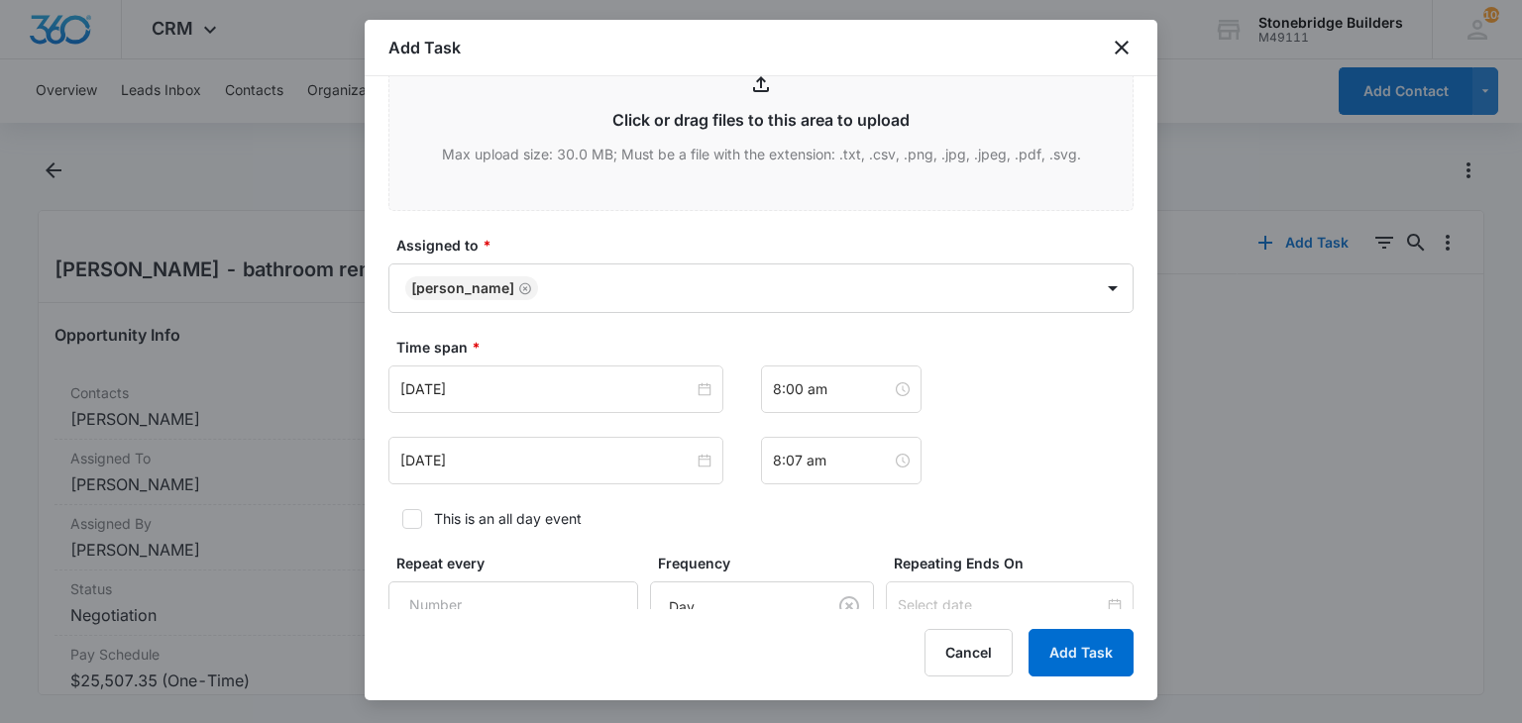
click at [1066, 677] on div "Add Task Create Task Templates in Settings Flag this task as urgent Contact [PE…" at bounding box center [761, 360] width 793 height 681
click at [1066, 663] on button "Add Task" at bounding box center [1081, 653] width 105 height 48
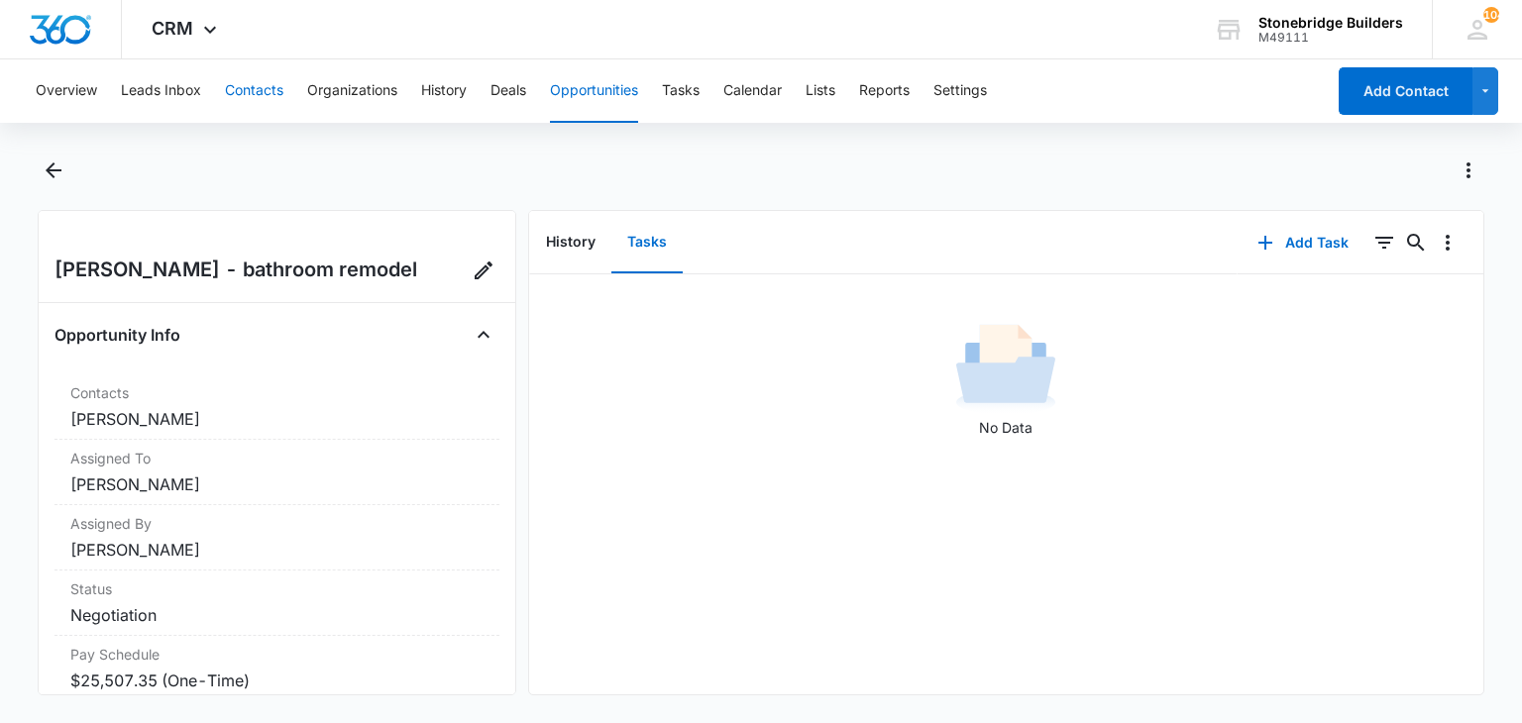
click at [245, 91] on button "Contacts" at bounding box center [254, 90] width 58 height 63
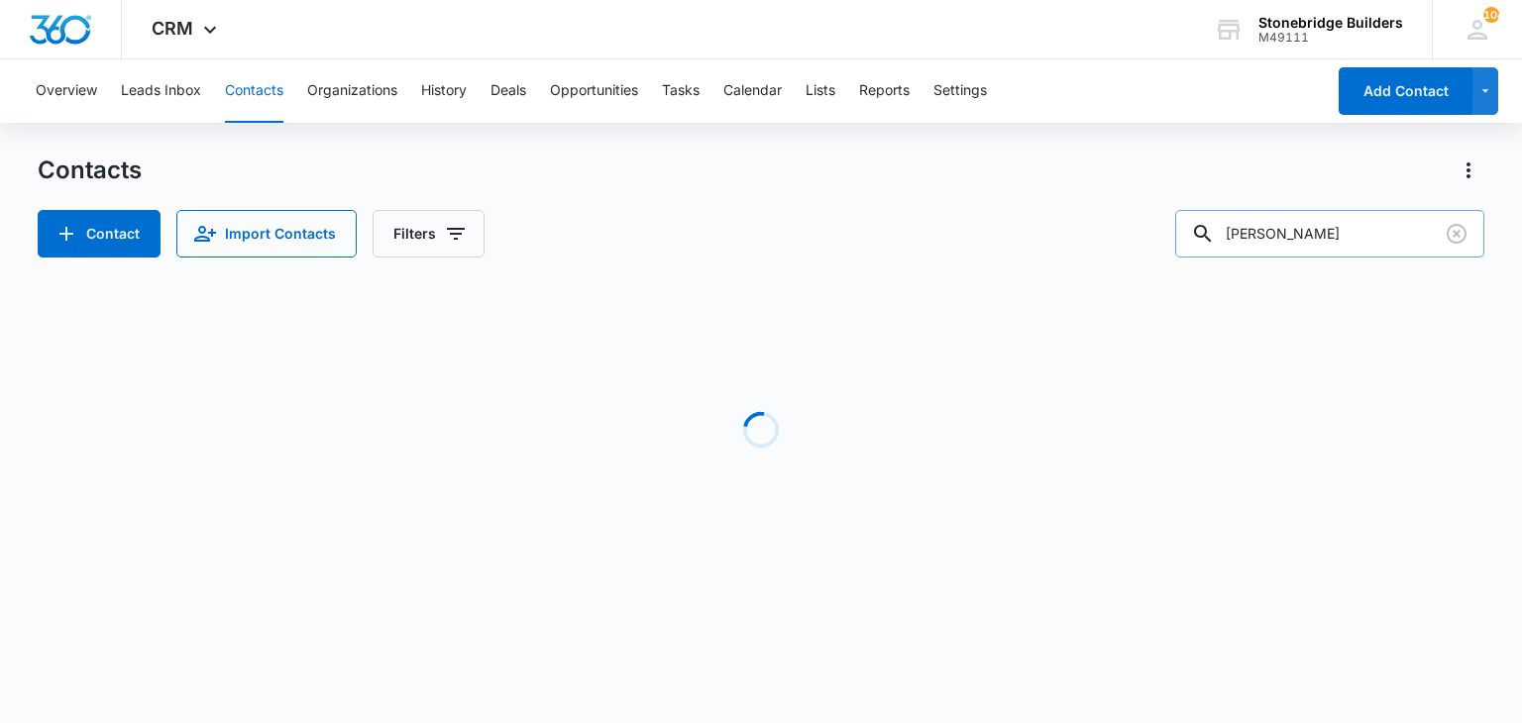
drag, startPoint x: 1298, startPoint y: 250, endPoint x: 1205, endPoint y: 231, distance: 95.0
click at [1205, 231] on input "[PERSON_NAME]" at bounding box center [1329, 234] width 309 height 48
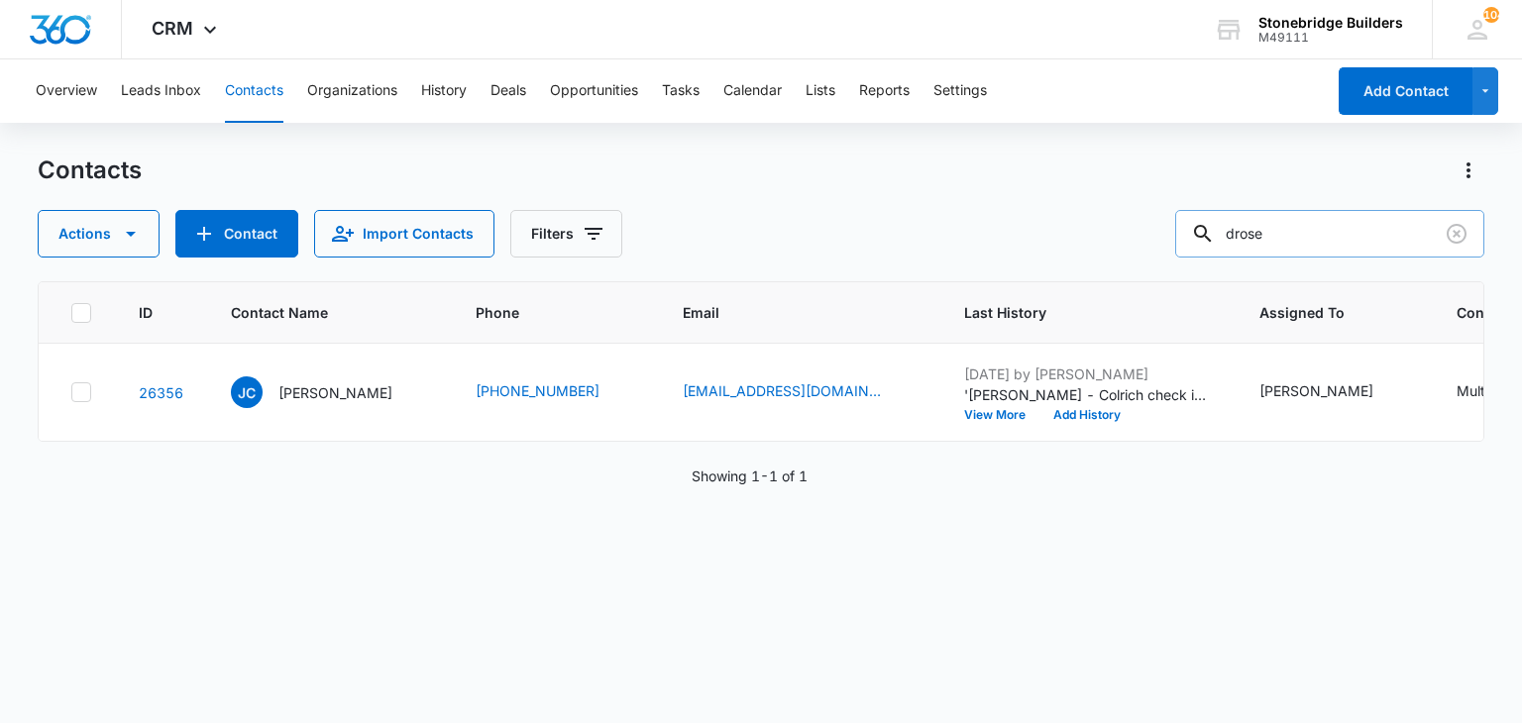
type input "drose"
